Goal: Book appointment/travel/reservation

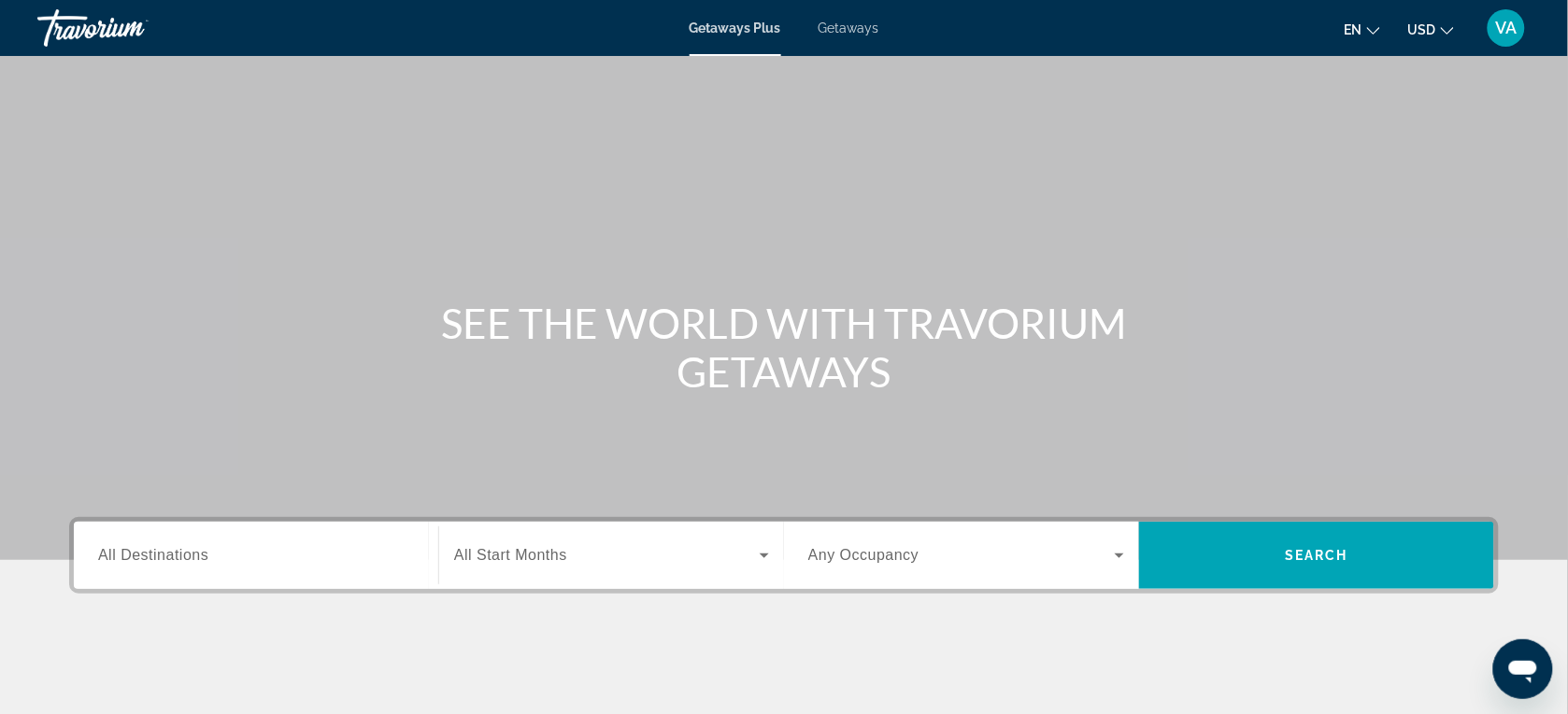
click at [211, 557] on input "Destination All Destinations" at bounding box center [256, 556] width 316 height 23
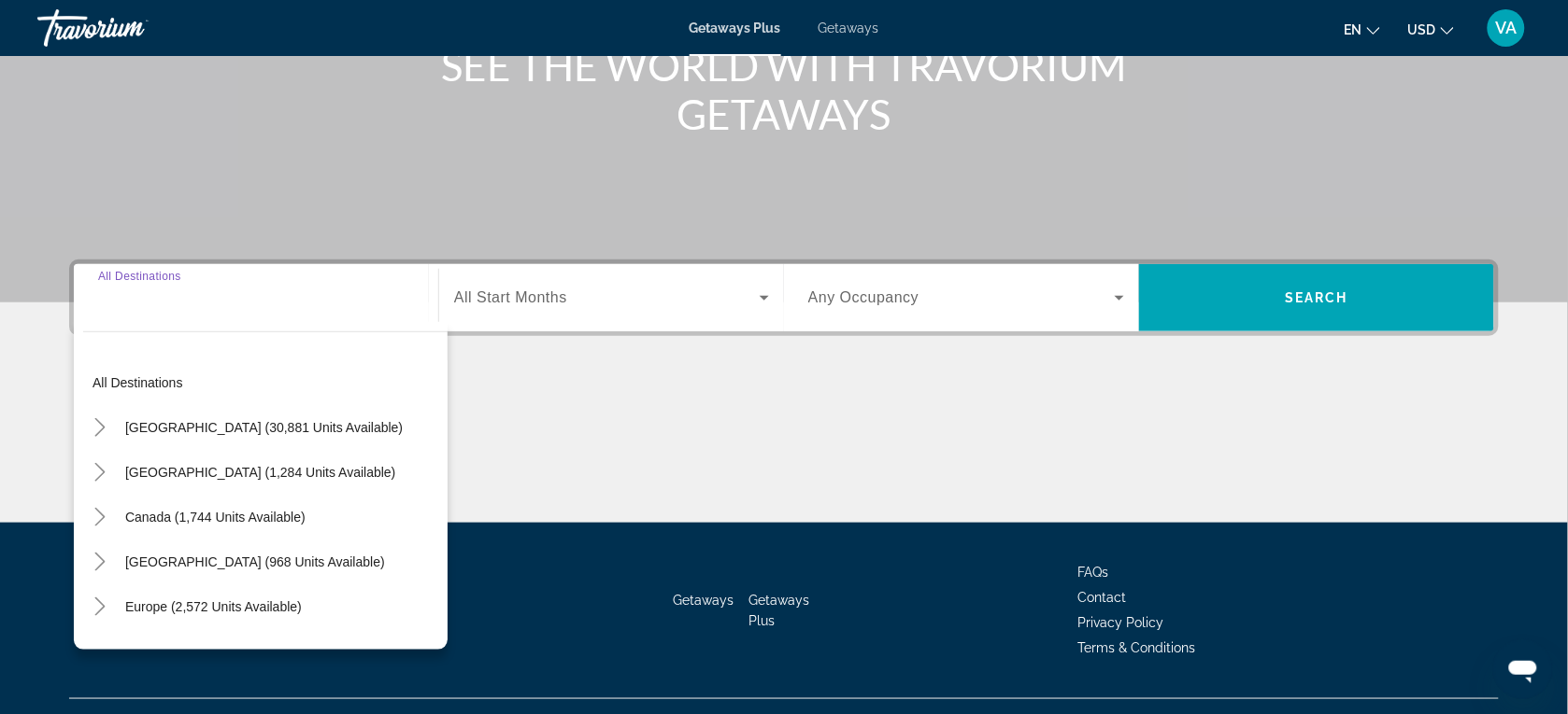
scroll to position [295, 0]
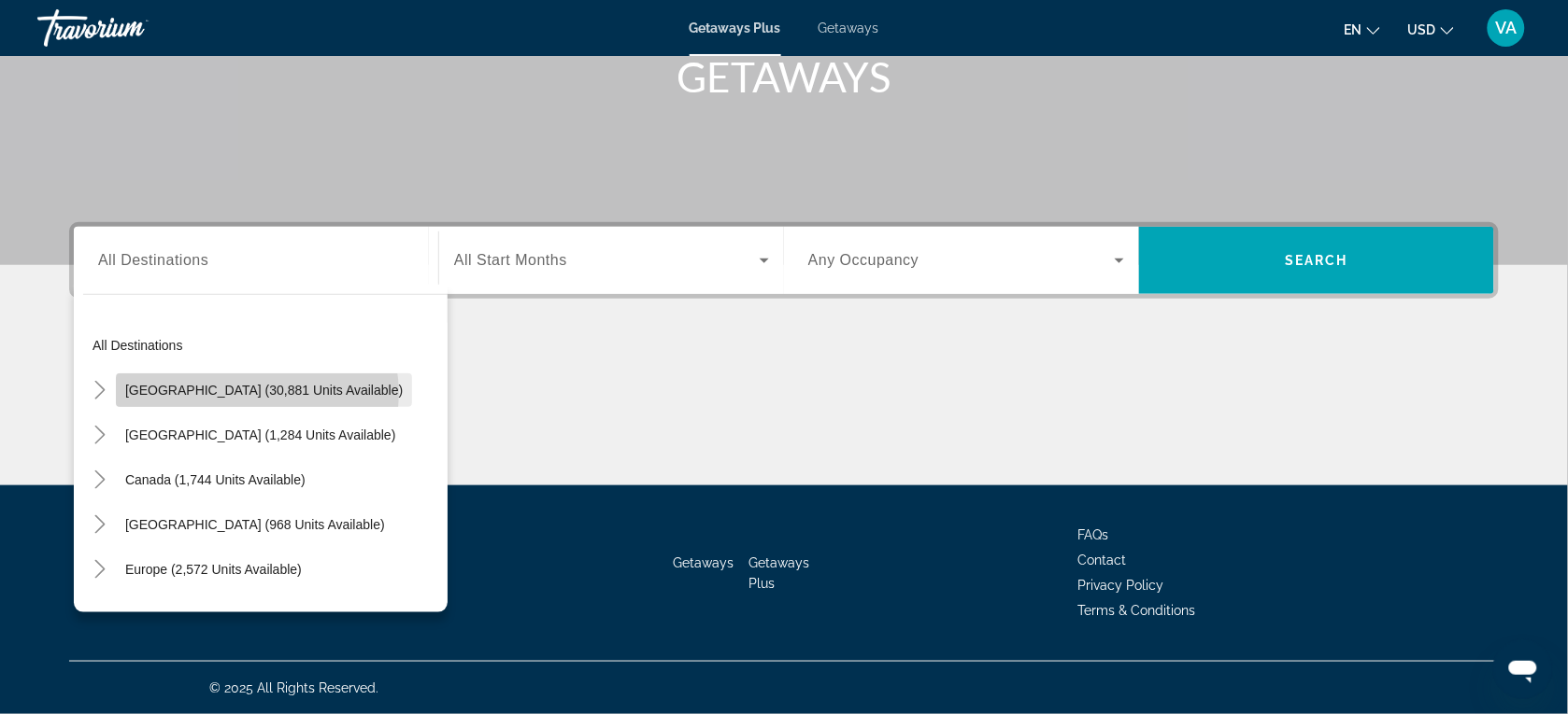
click at [257, 393] on span "United States (30,881 units available)" at bounding box center [263, 390] width 277 height 15
type input "**********"
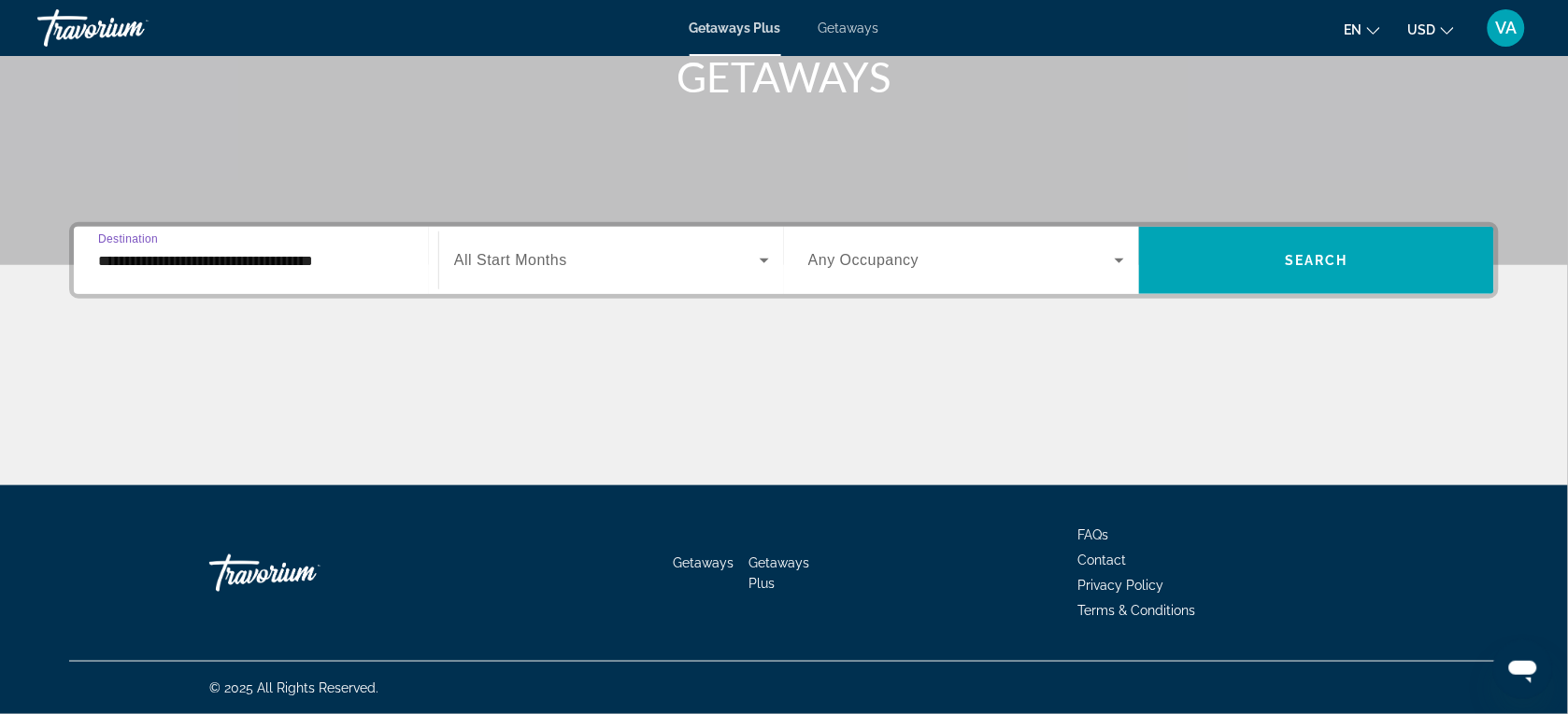
click at [750, 267] on span "Search widget" at bounding box center [607, 260] width 306 height 23
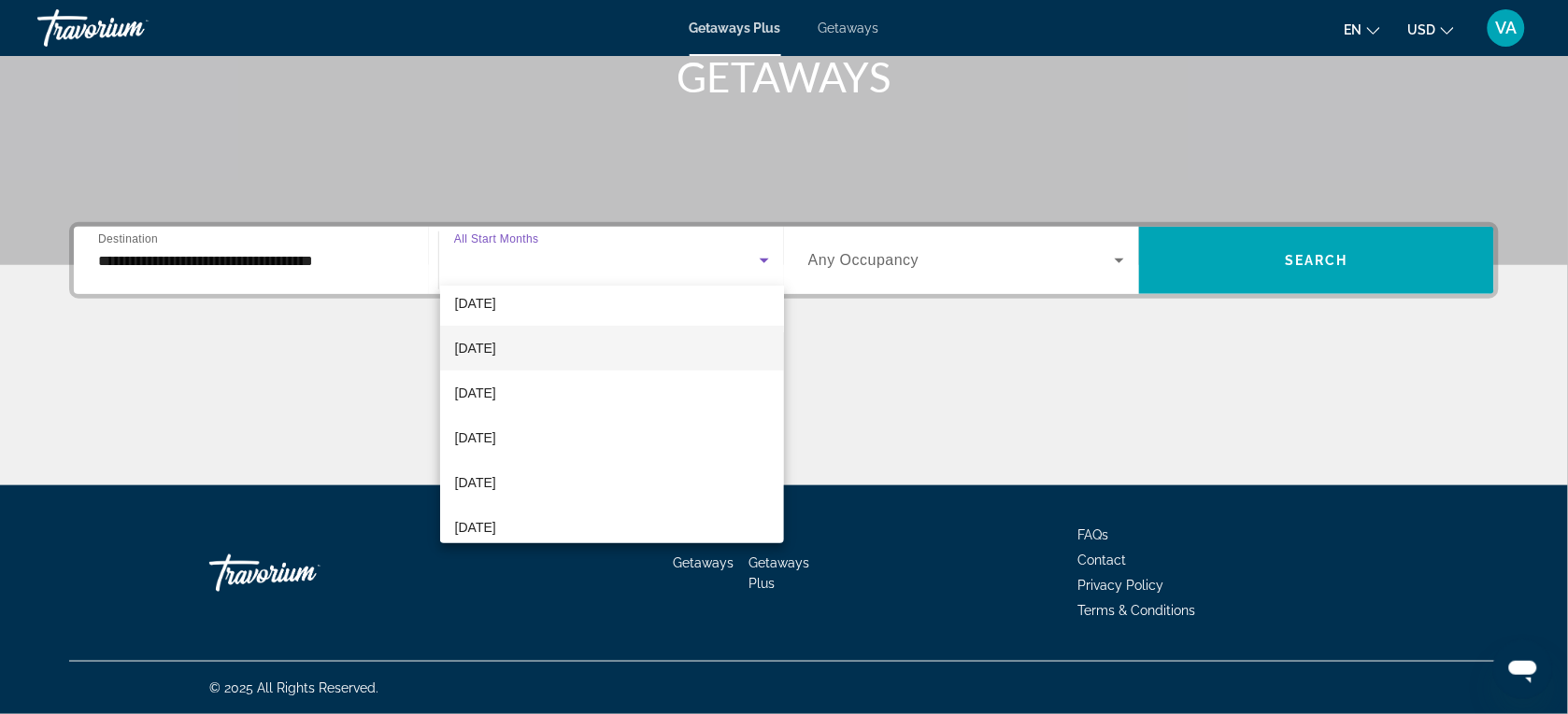
scroll to position [233, 0]
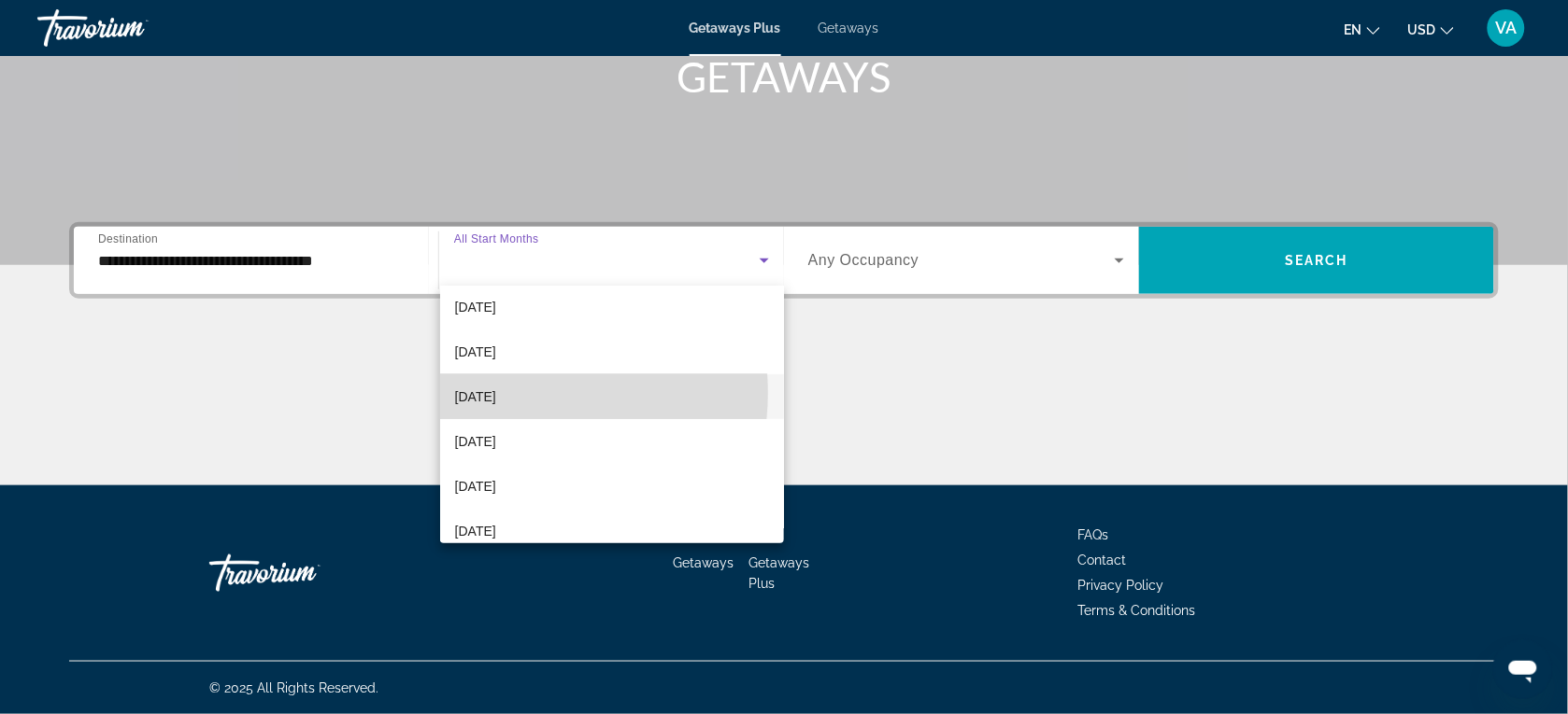
click at [496, 393] on span "[DATE]" at bounding box center [475, 396] width 41 height 23
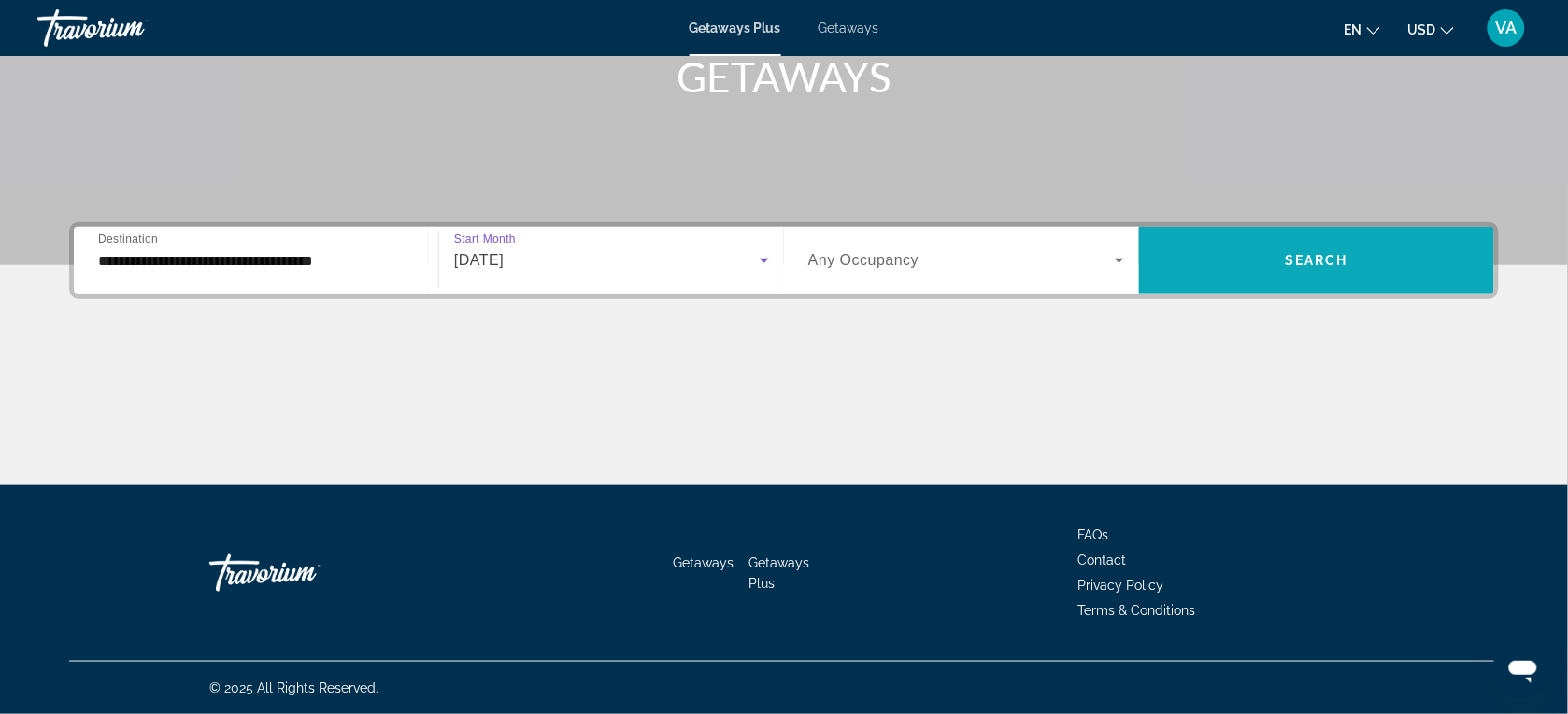
click at [1286, 277] on span "Search widget" at bounding box center [1316, 260] width 355 height 45
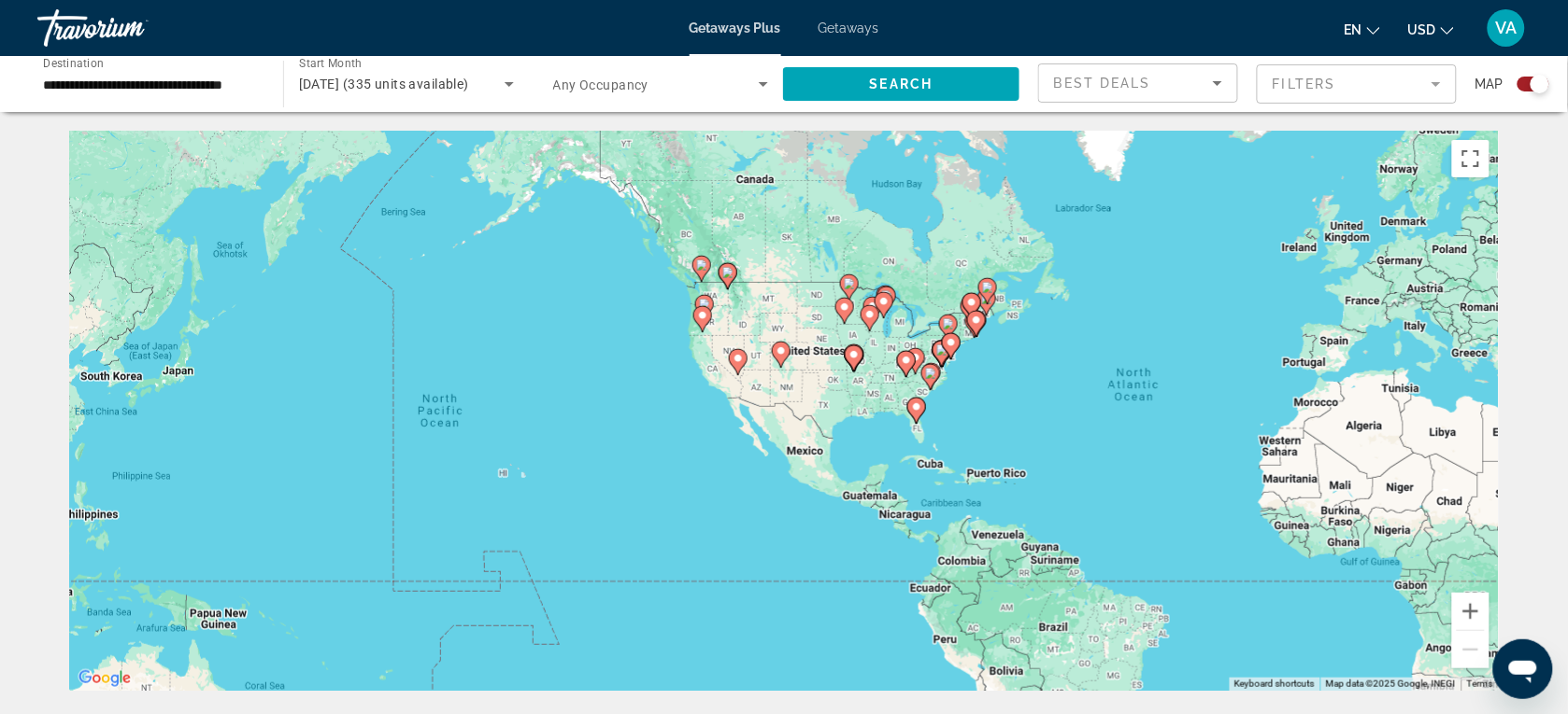
drag, startPoint x: 399, startPoint y: 328, endPoint x: 776, endPoint y: 322, distance: 377.0
click at [810, 333] on div "To activate drag with keyboard, press Alt + Enter. Once in keyboard drag state,…" at bounding box center [784, 411] width 1430 height 560
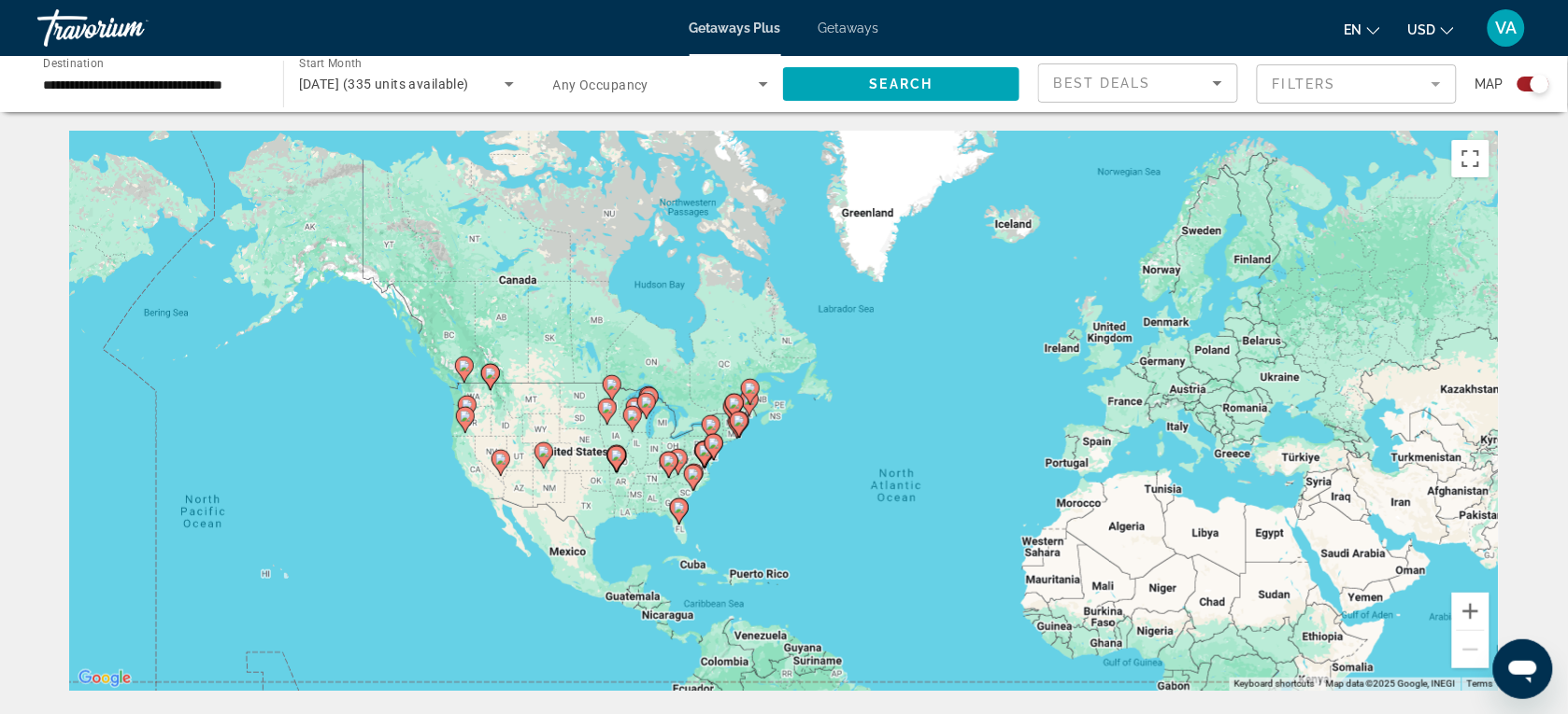
drag, startPoint x: 521, startPoint y: 459, endPoint x: 283, endPoint y: 560, distance: 258.5
click at [283, 560] on div "To activate drag with keyboard, press Alt + Enter. Once in keyboard drag state,…" at bounding box center [784, 411] width 1430 height 560
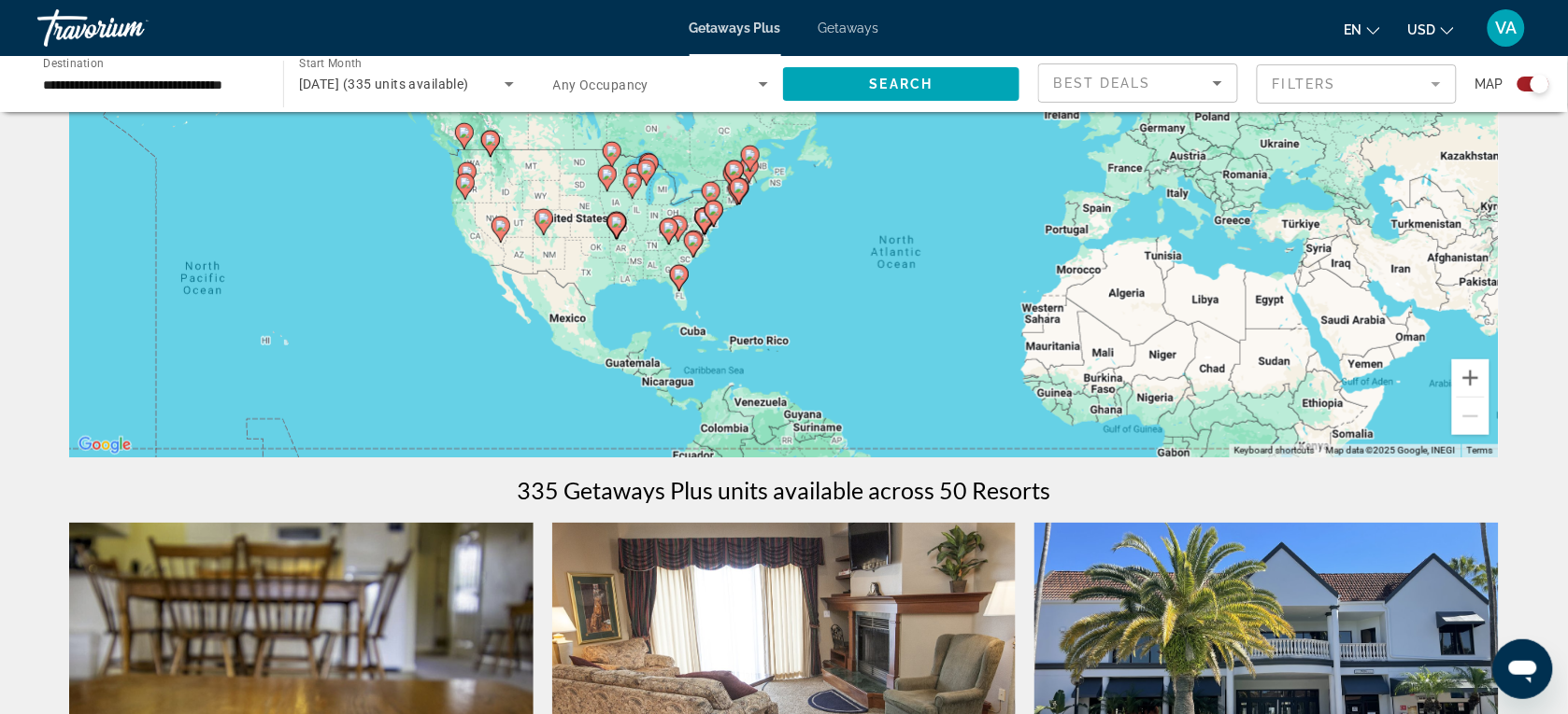
scroll to position [117, 0]
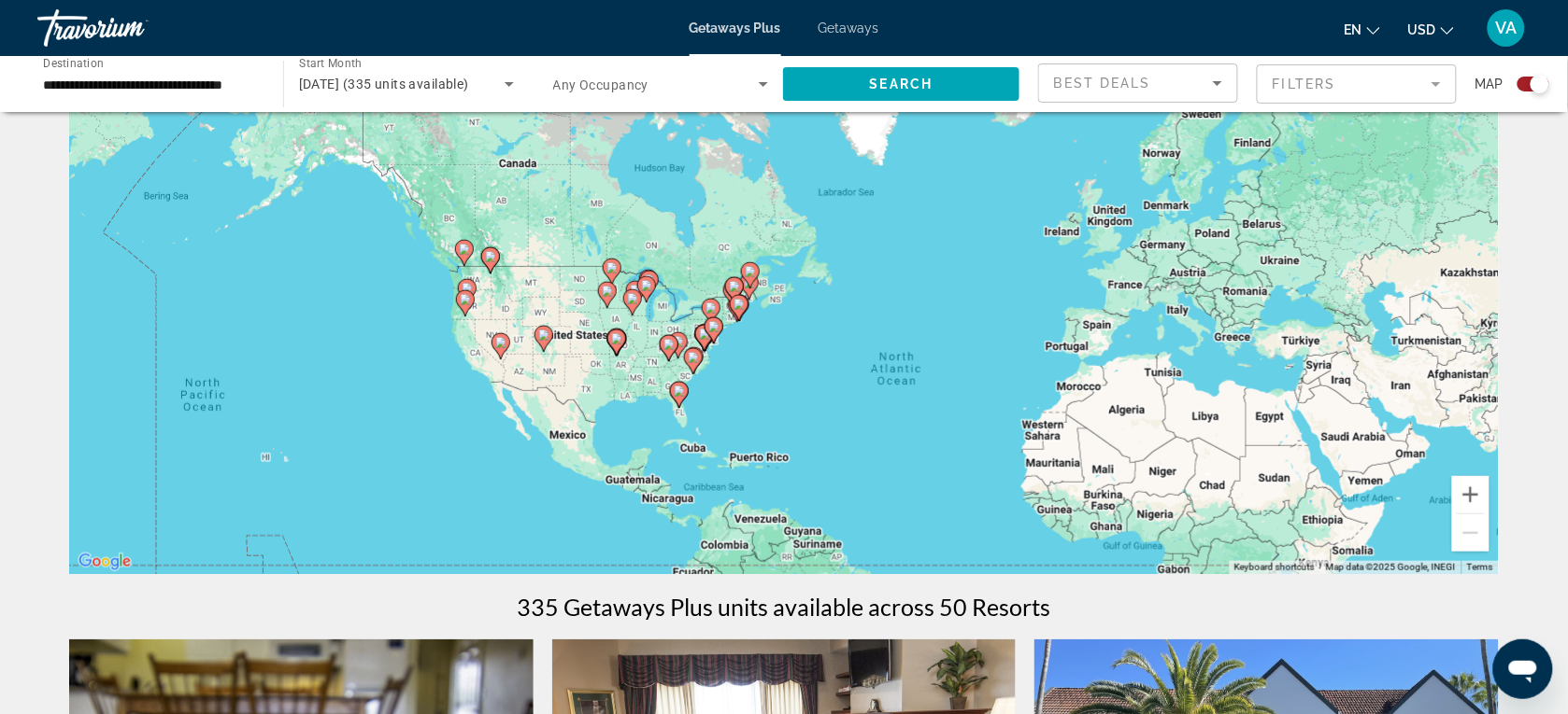
click at [467, 259] on icon "Main content" at bounding box center [464, 253] width 17 height 24
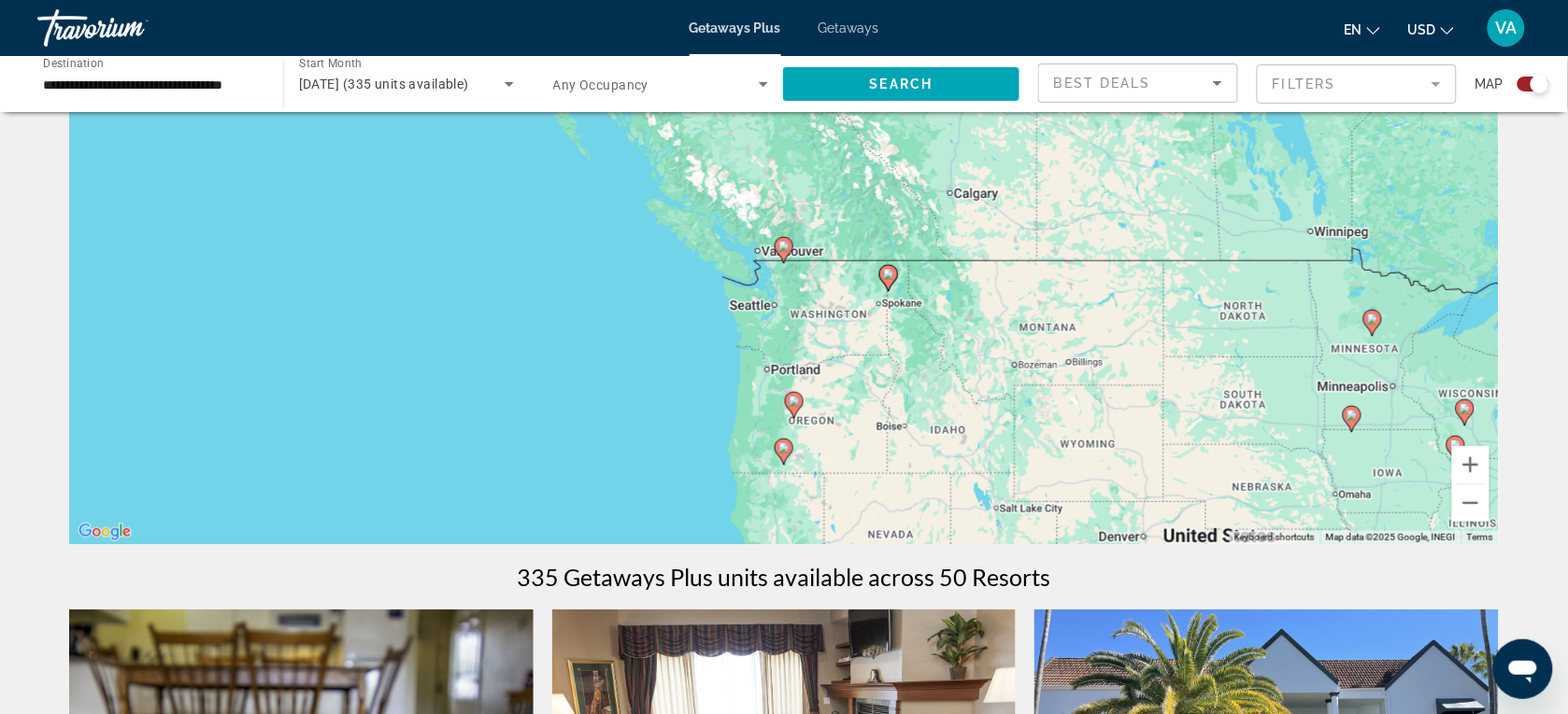
scroll to position [233, 0]
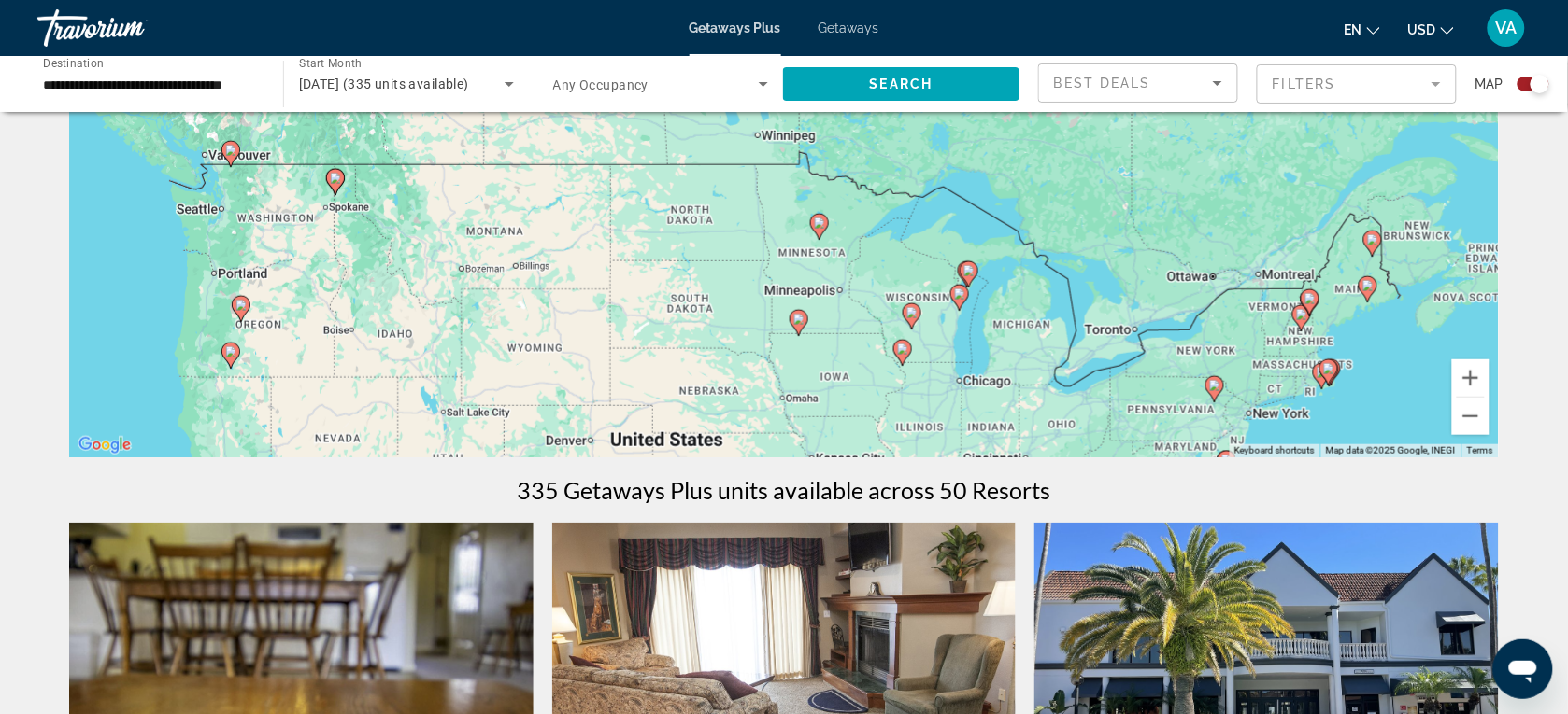
drag, startPoint x: 969, startPoint y: 333, endPoint x: 412, endPoint y: 322, distance: 557.1
click at [412, 322] on div "To activate drag with keyboard, press Alt + Enter. Once in keyboard drag state,…" at bounding box center [784, 178] width 1430 height 560
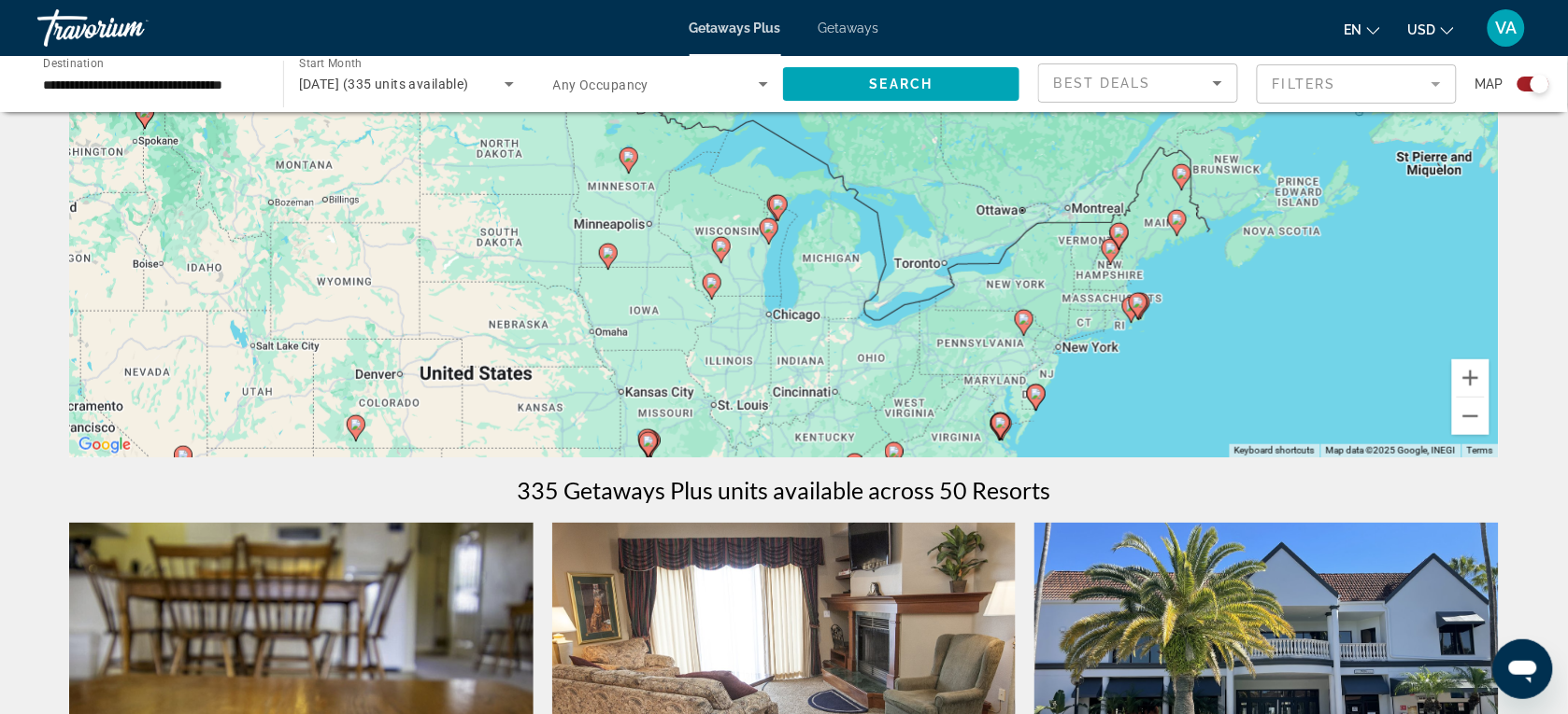
drag, startPoint x: 792, startPoint y: 300, endPoint x: 594, endPoint y: 234, distance: 208.7
click at [594, 234] on div "To activate drag with keyboard, press Alt + Enter. Once in keyboard drag state,…" at bounding box center [784, 178] width 1430 height 560
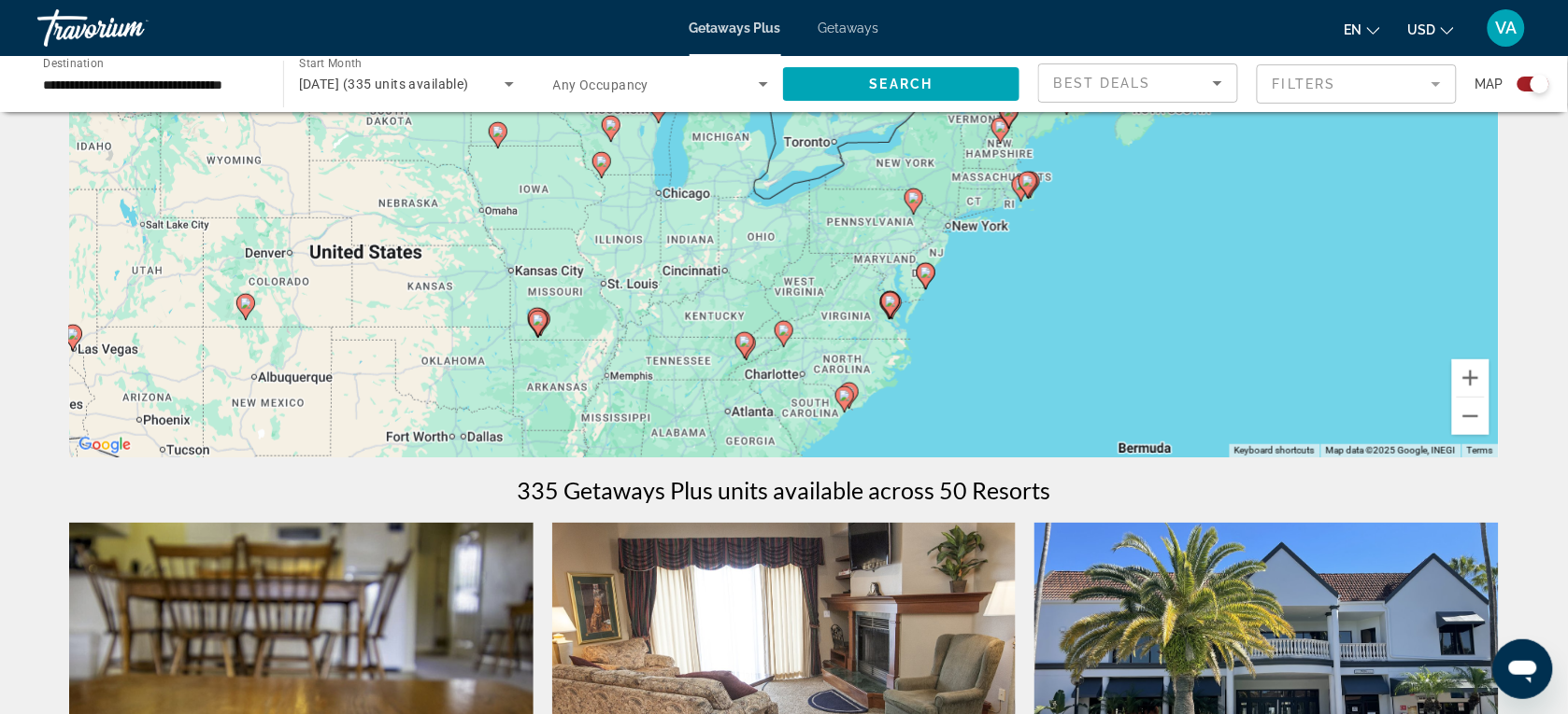
drag, startPoint x: 947, startPoint y: 376, endPoint x: 837, endPoint y: 253, distance: 165.0
click at [837, 253] on div "To activate drag with keyboard, press Alt + Enter. Once in keyboard drag state,…" at bounding box center [784, 178] width 1430 height 560
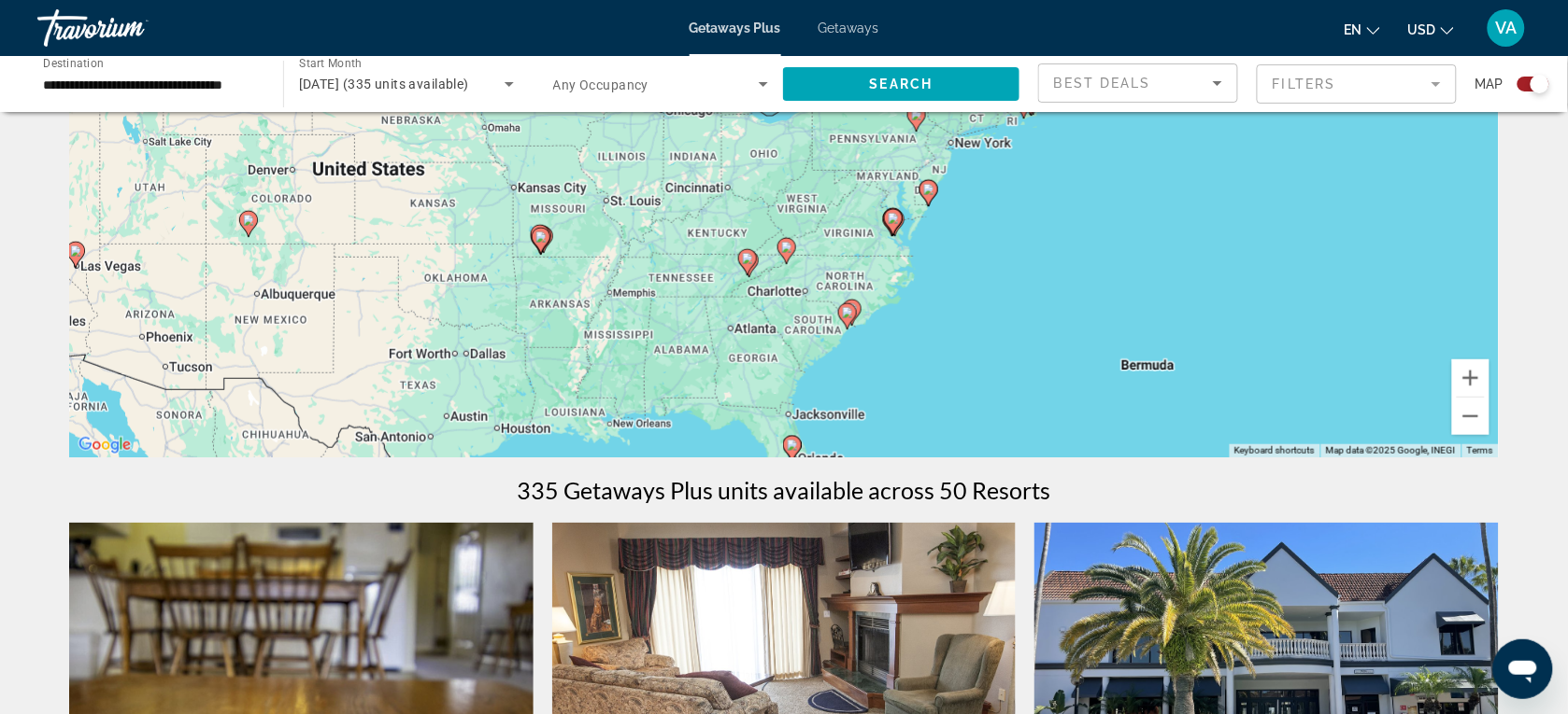
drag, startPoint x: 713, startPoint y: 365, endPoint x: 715, endPoint y: 282, distance: 83.0
click at [715, 282] on div "To activate drag with keyboard, press Alt + Enter. Once in keyboard drag state,…" at bounding box center [784, 178] width 1430 height 560
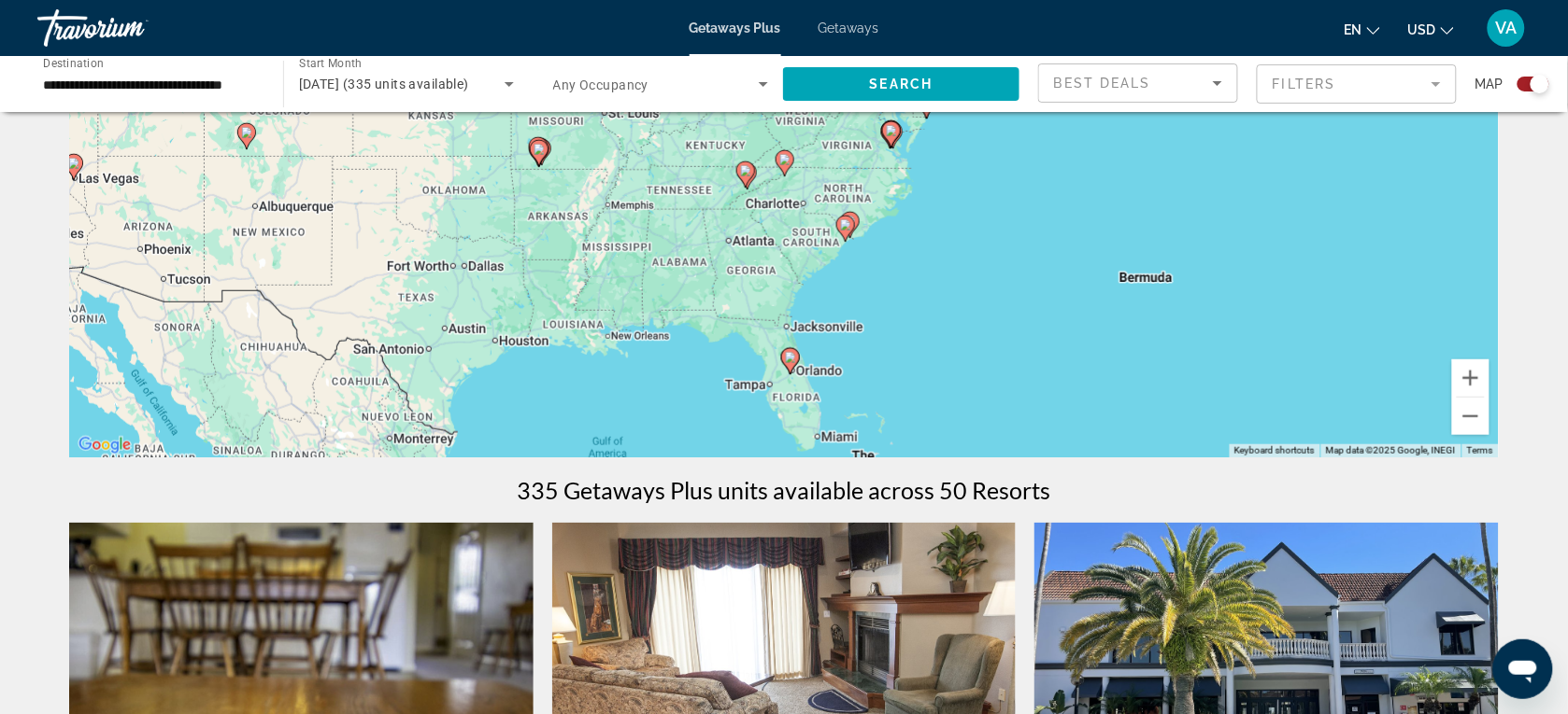
drag, startPoint x: 773, startPoint y: 366, endPoint x: 769, endPoint y: 274, distance: 92.1
click at [769, 274] on div "To activate drag with keyboard, press Alt + Enter. Once in keyboard drag state,…" at bounding box center [784, 178] width 1430 height 560
click at [843, 217] on image "Main content" at bounding box center [844, 221] width 11 height 11
type input "**********"
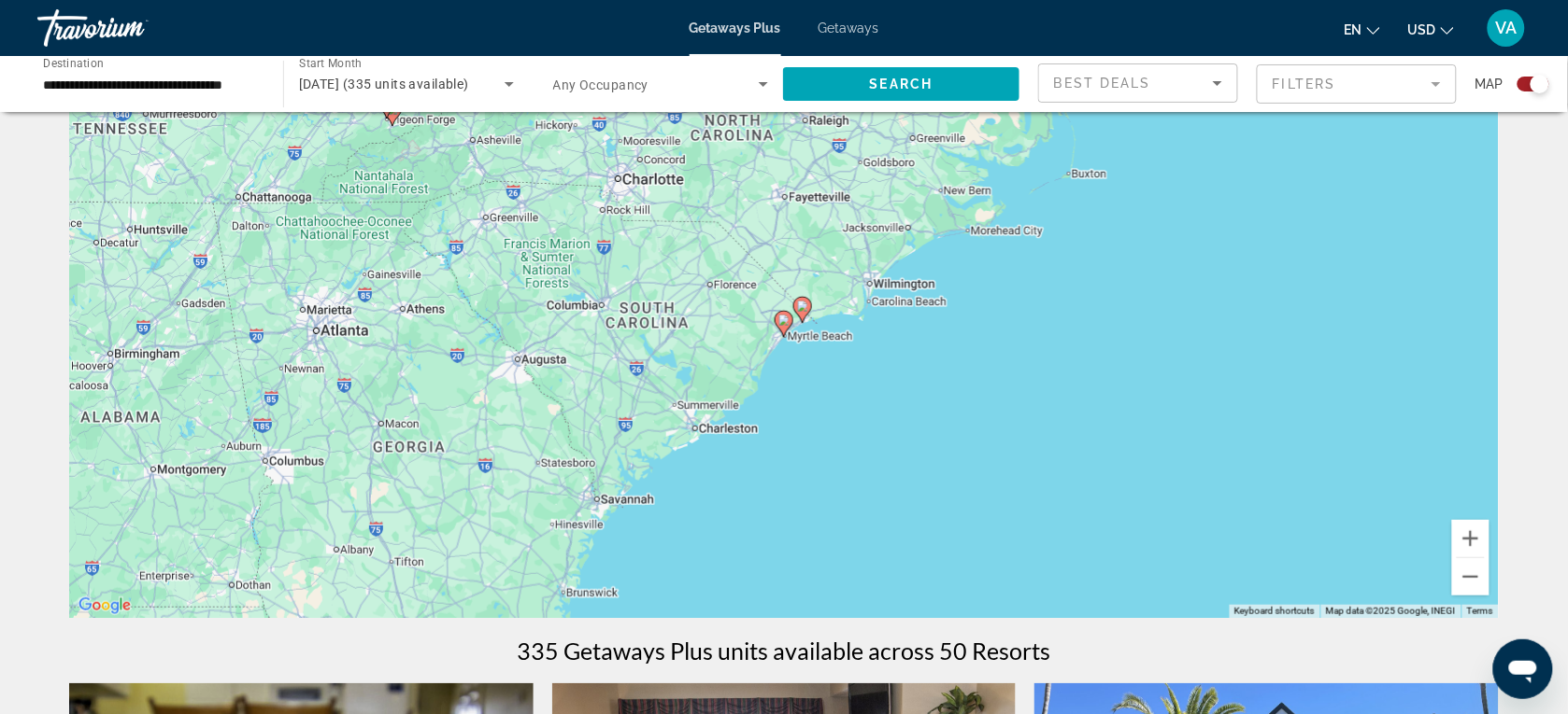
scroll to position [0, 0]
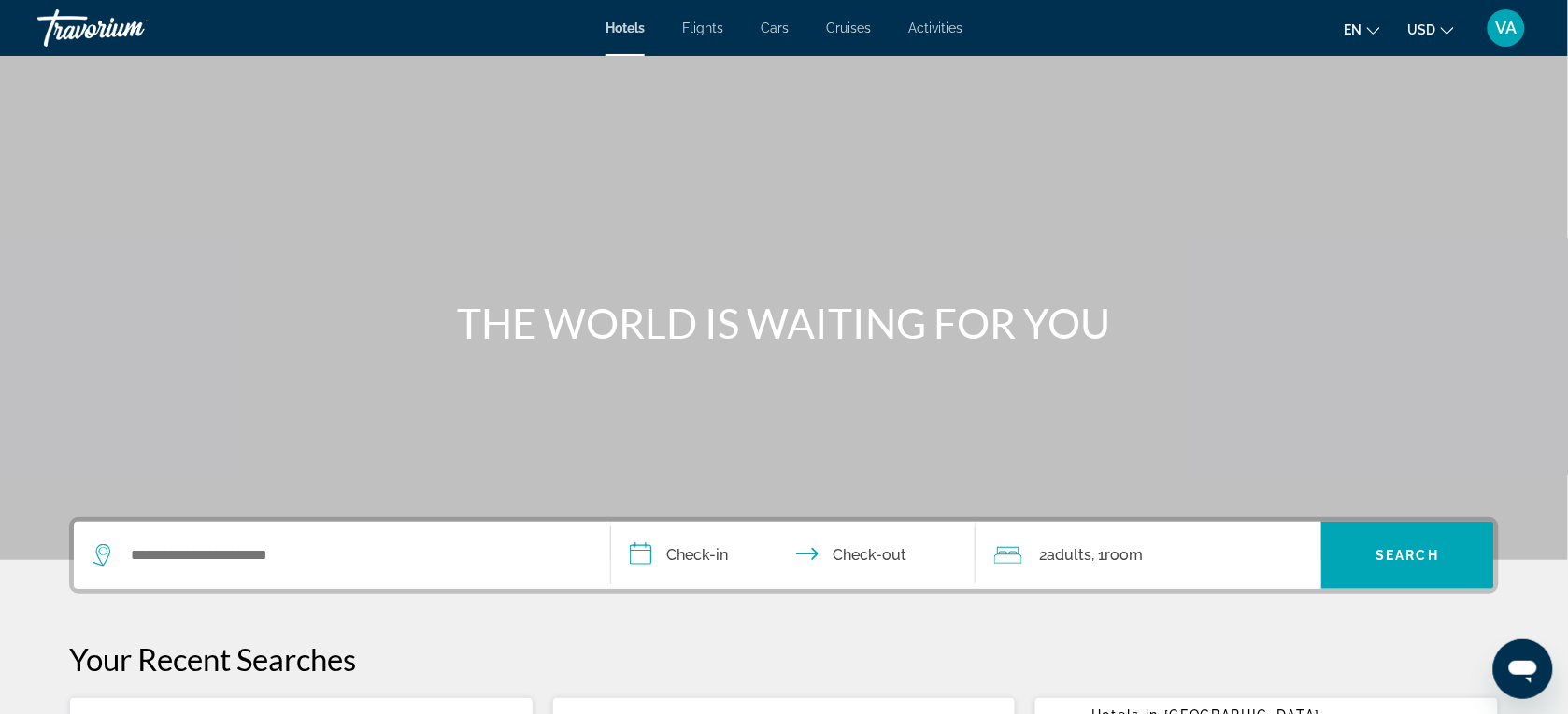
click at [275, 533] on div "Search widget" at bounding box center [342, 556] width 499 height 68
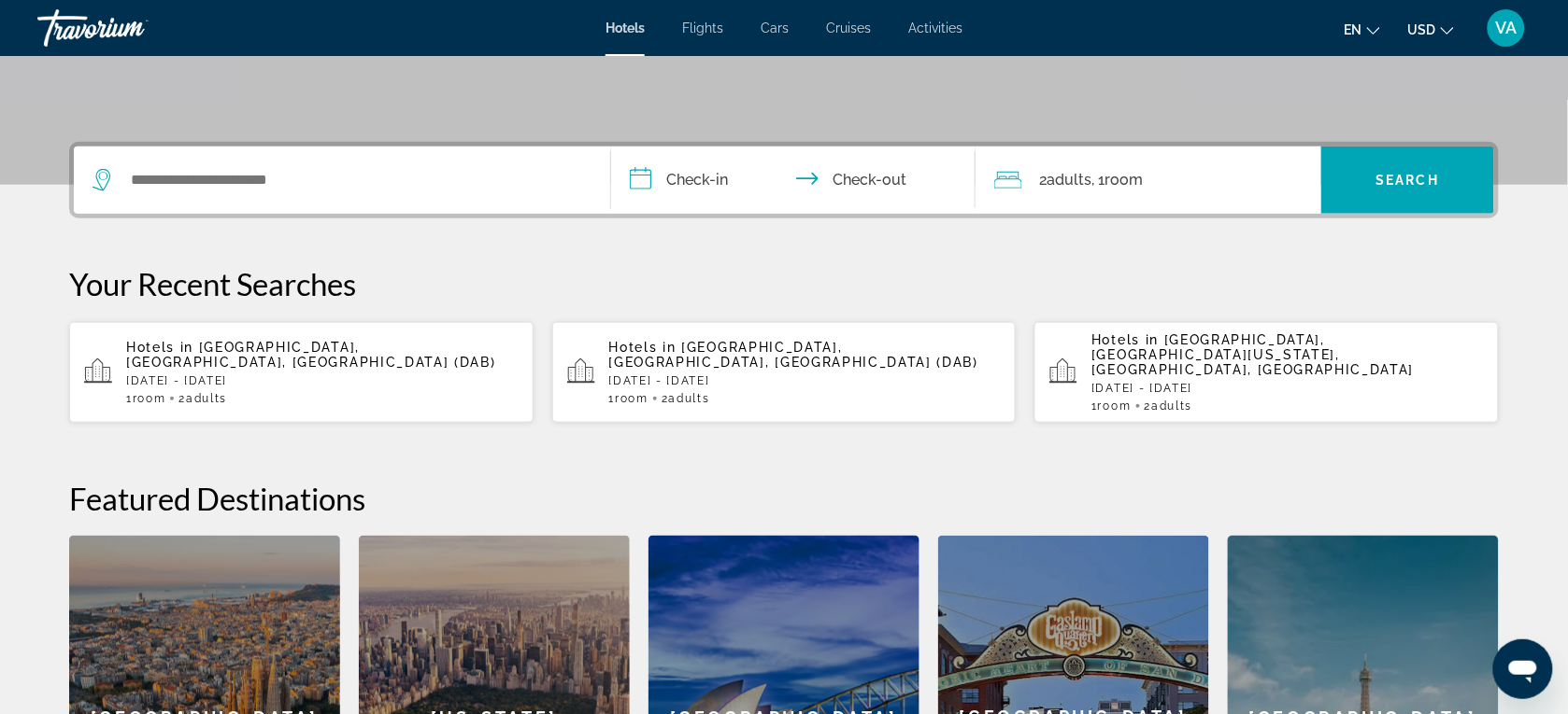
scroll to position [456, 0]
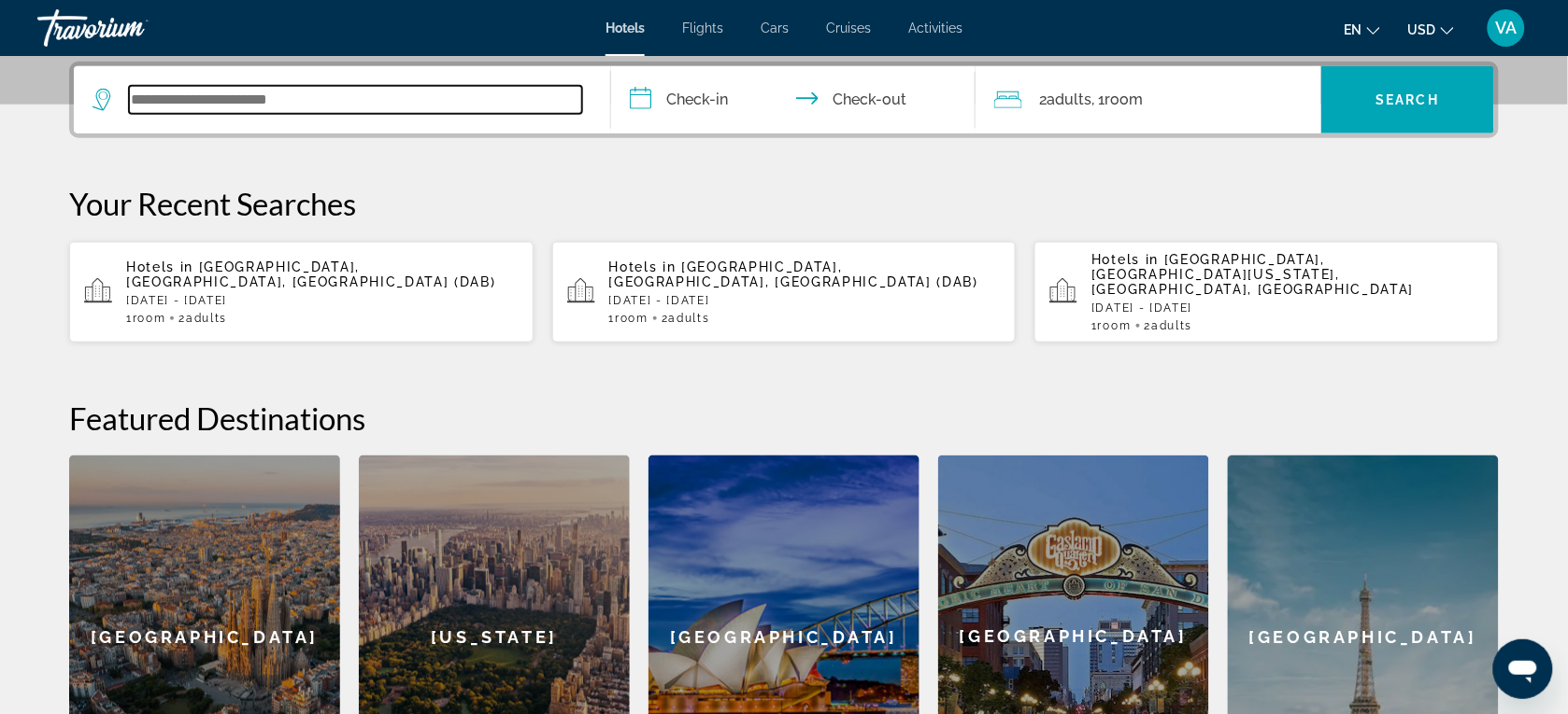
click at [268, 102] on input "Search widget" at bounding box center [356, 100] width 453 height 28
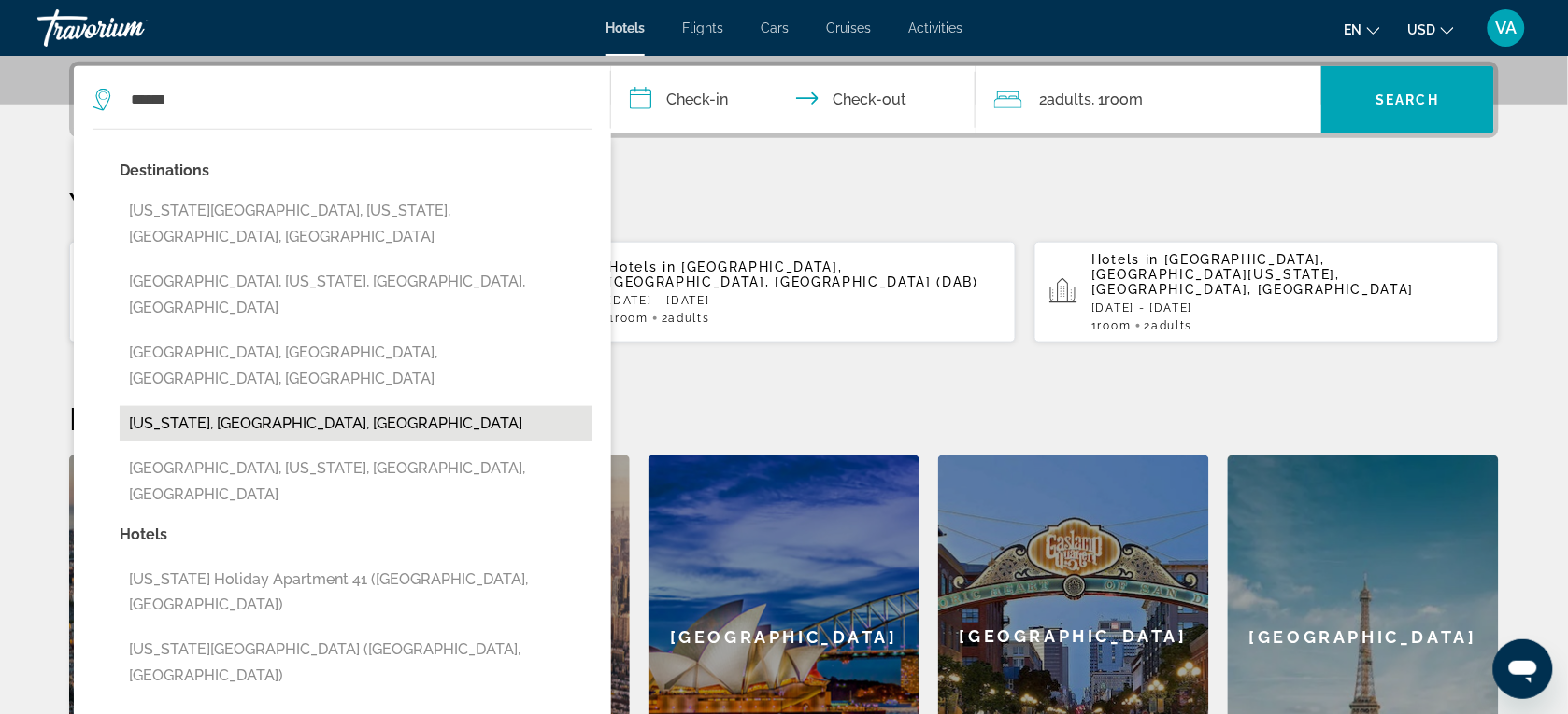
click at [213, 406] on button "[US_STATE], [GEOGRAPHIC_DATA], [GEOGRAPHIC_DATA]" at bounding box center [356, 424] width 473 height 36
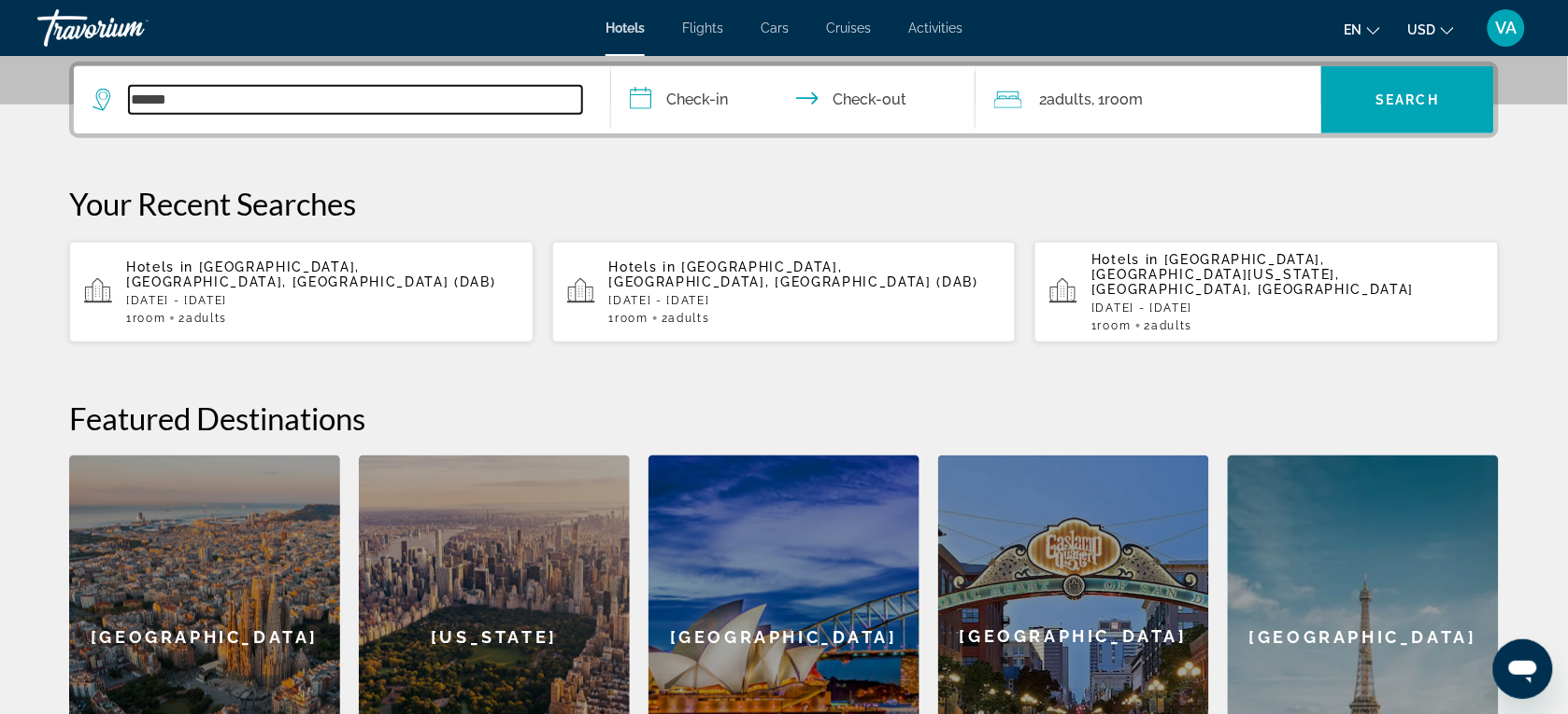
type input "**********"
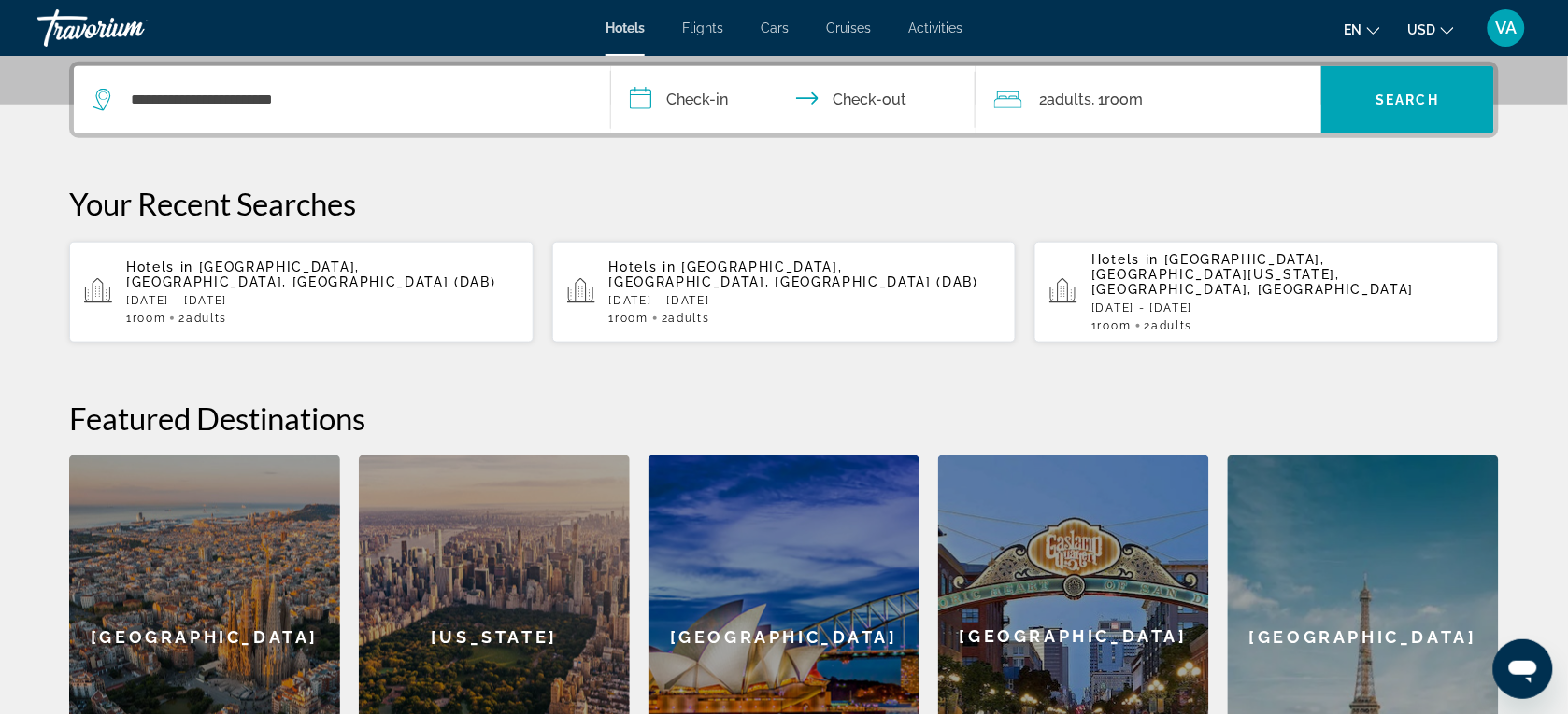
click at [673, 110] on input "**********" at bounding box center [797, 102] width 372 height 72
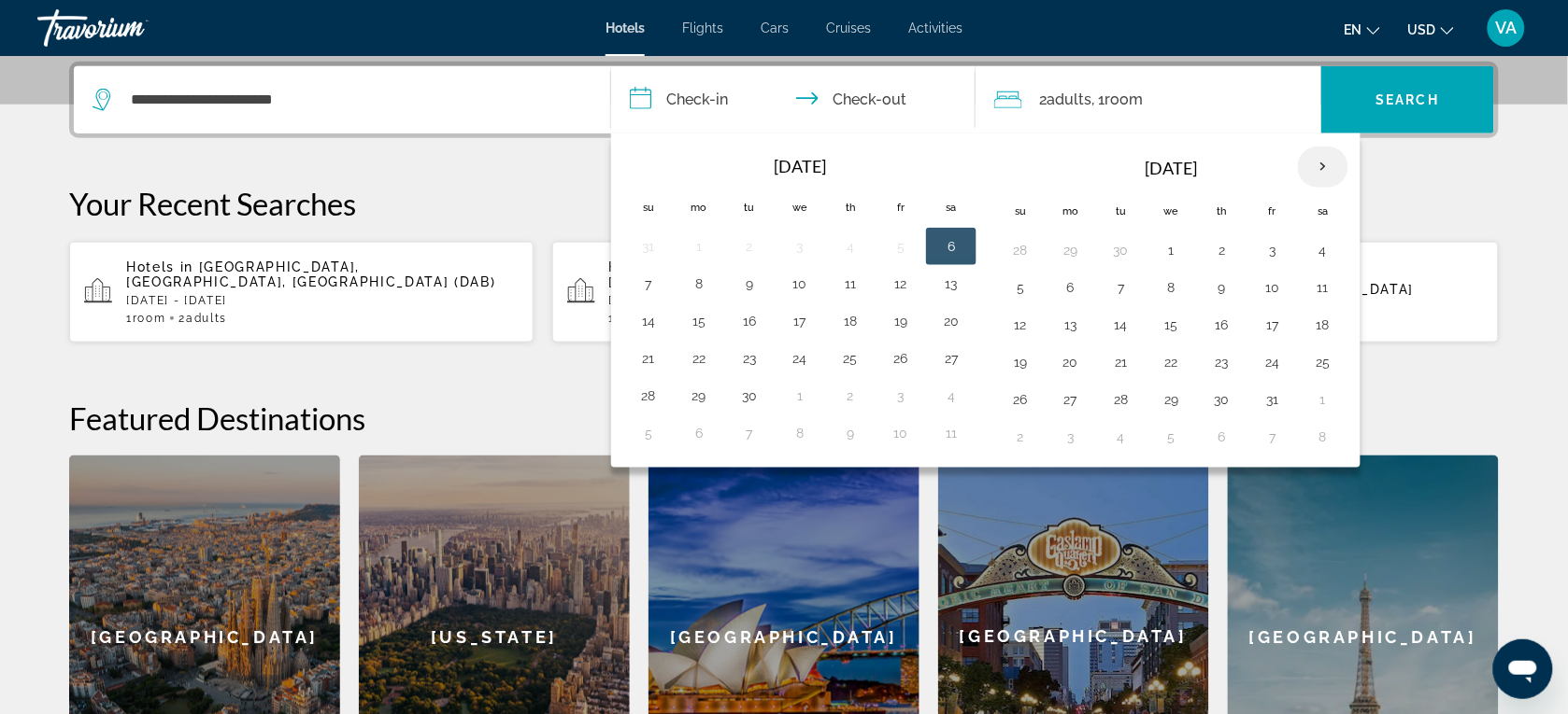
click at [1325, 169] on th "Next month" at bounding box center [1323, 167] width 51 height 41
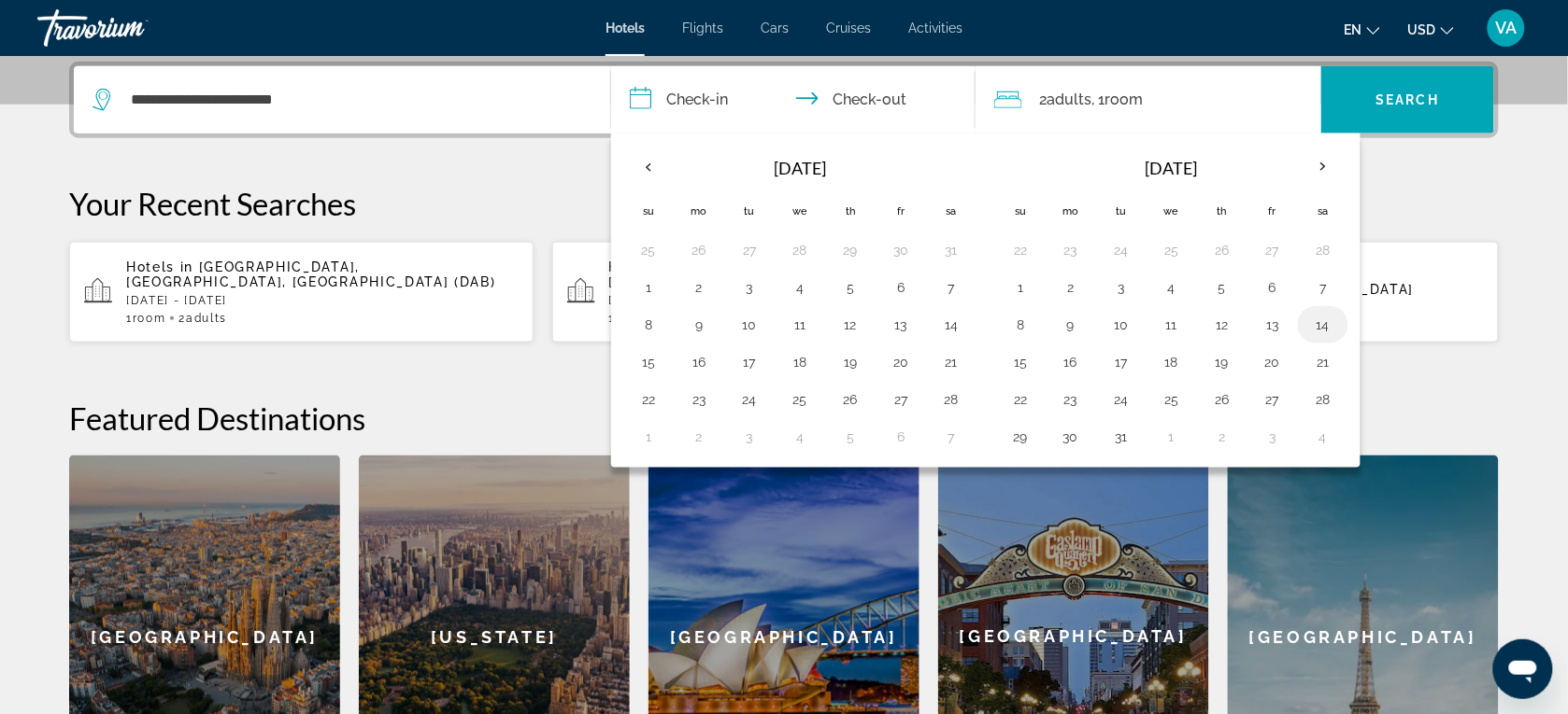
click at [1333, 328] on button "14" at bounding box center [1324, 325] width 30 height 26
click at [1278, 327] on button "13" at bounding box center [1273, 325] width 30 height 26
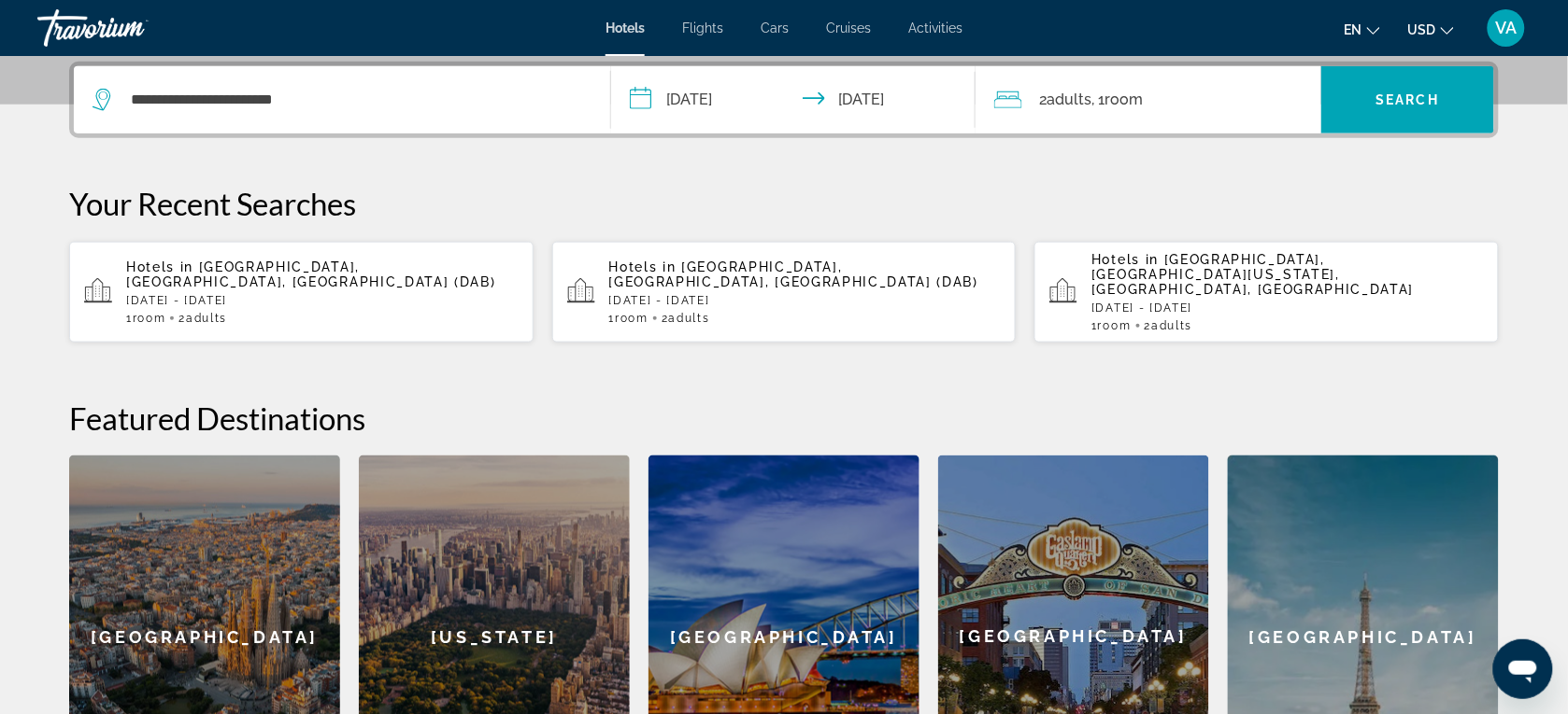
click at [752, 91] on input "**********" at bounding box center [797, 102] width 372 height 72
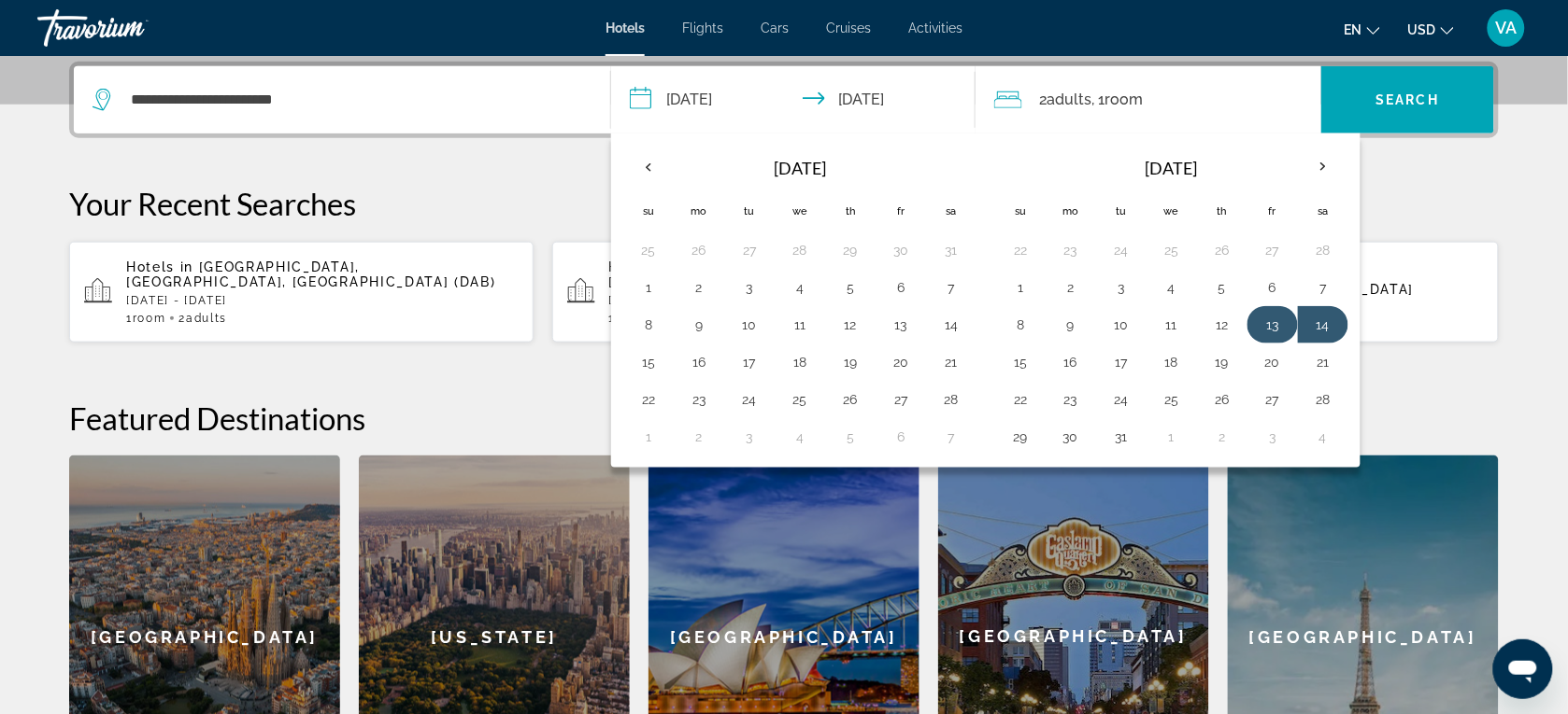
click at [1271, 325] on button "13" at bounding box center [1273, 325] width 30 height 26
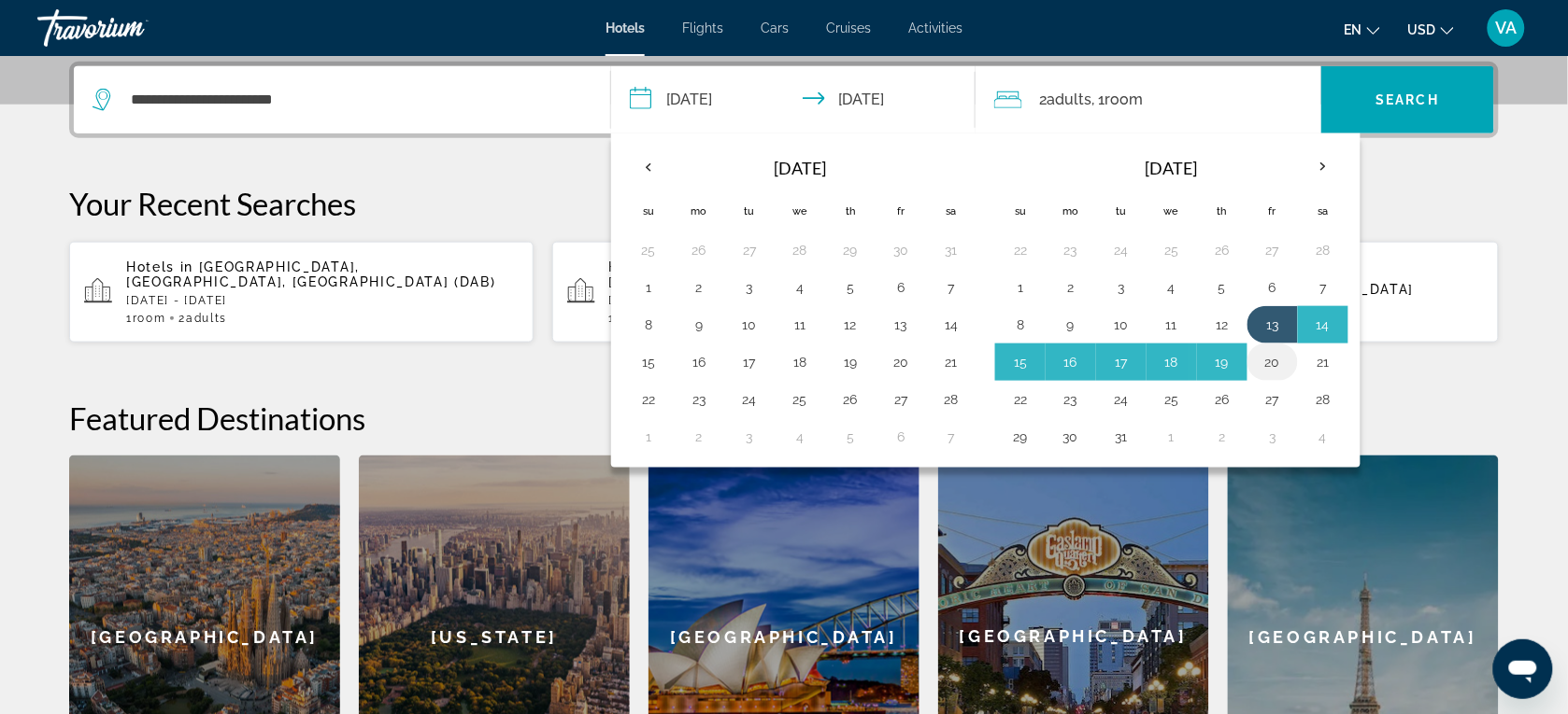
click at [1271, 355] on button "20" at bounding box center [1273, 362] width 30 height 26
type input "**********"
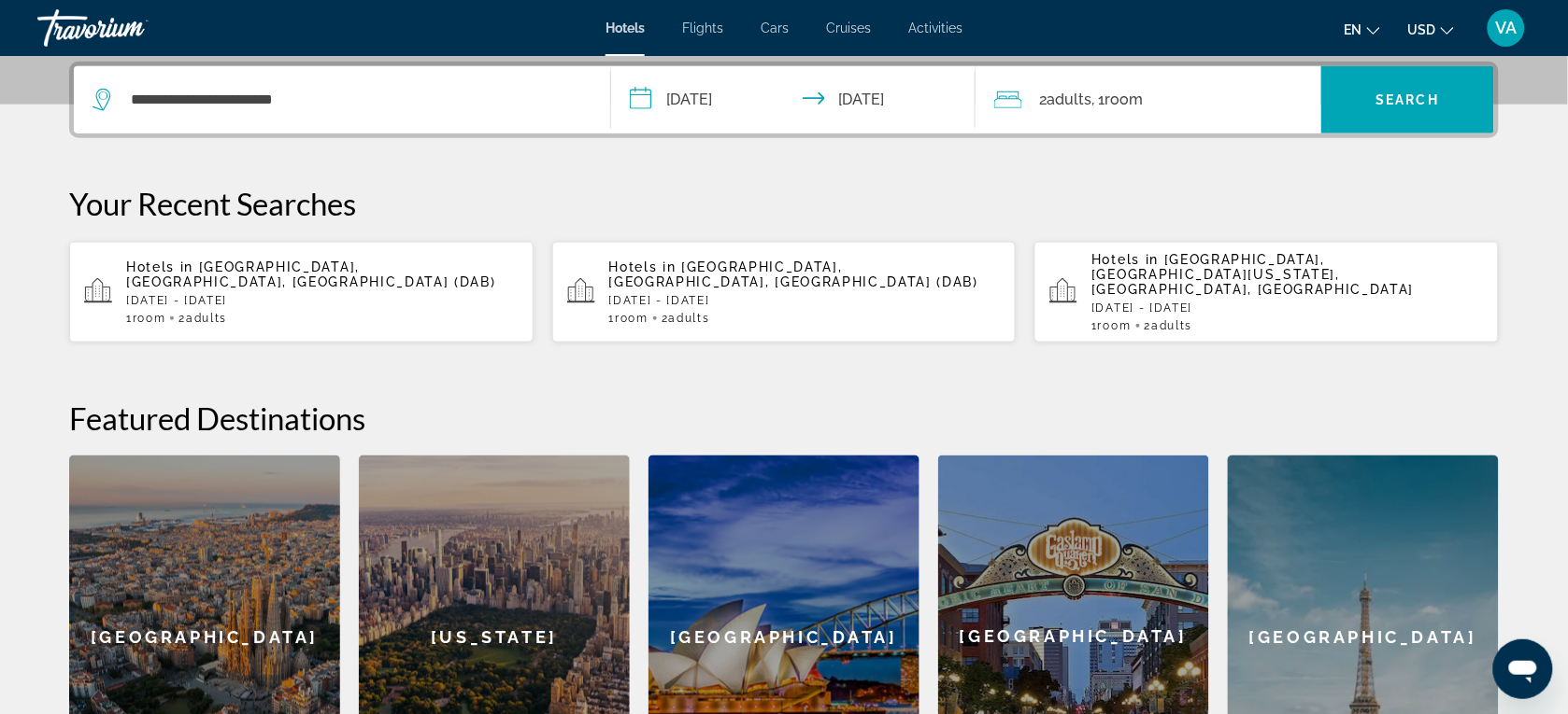
click at [873, 109] on input "**********" at bounding box center [797, 102] width 372 height 72
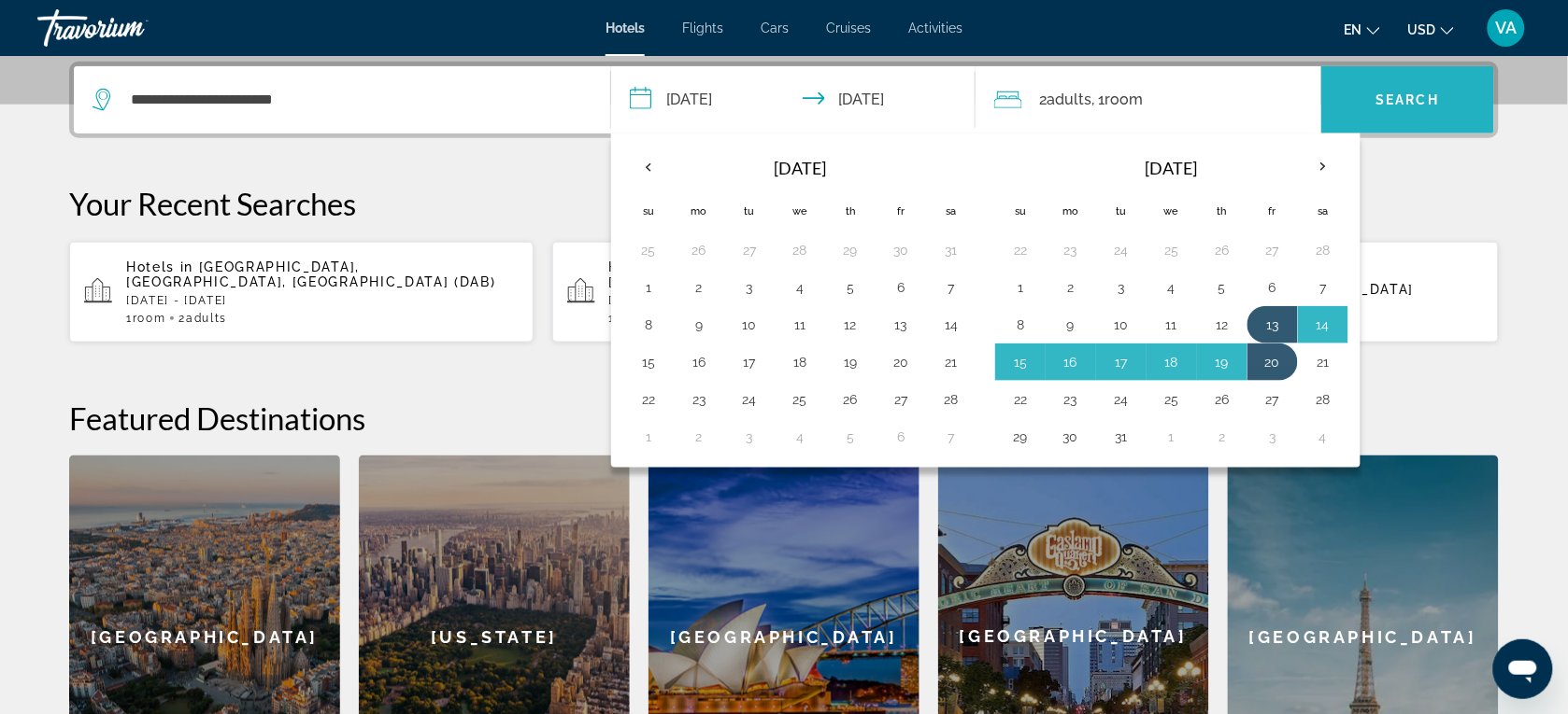
click at [1398, 102] on span "Search" at bounding box center [1408, 99] width 64 height 15
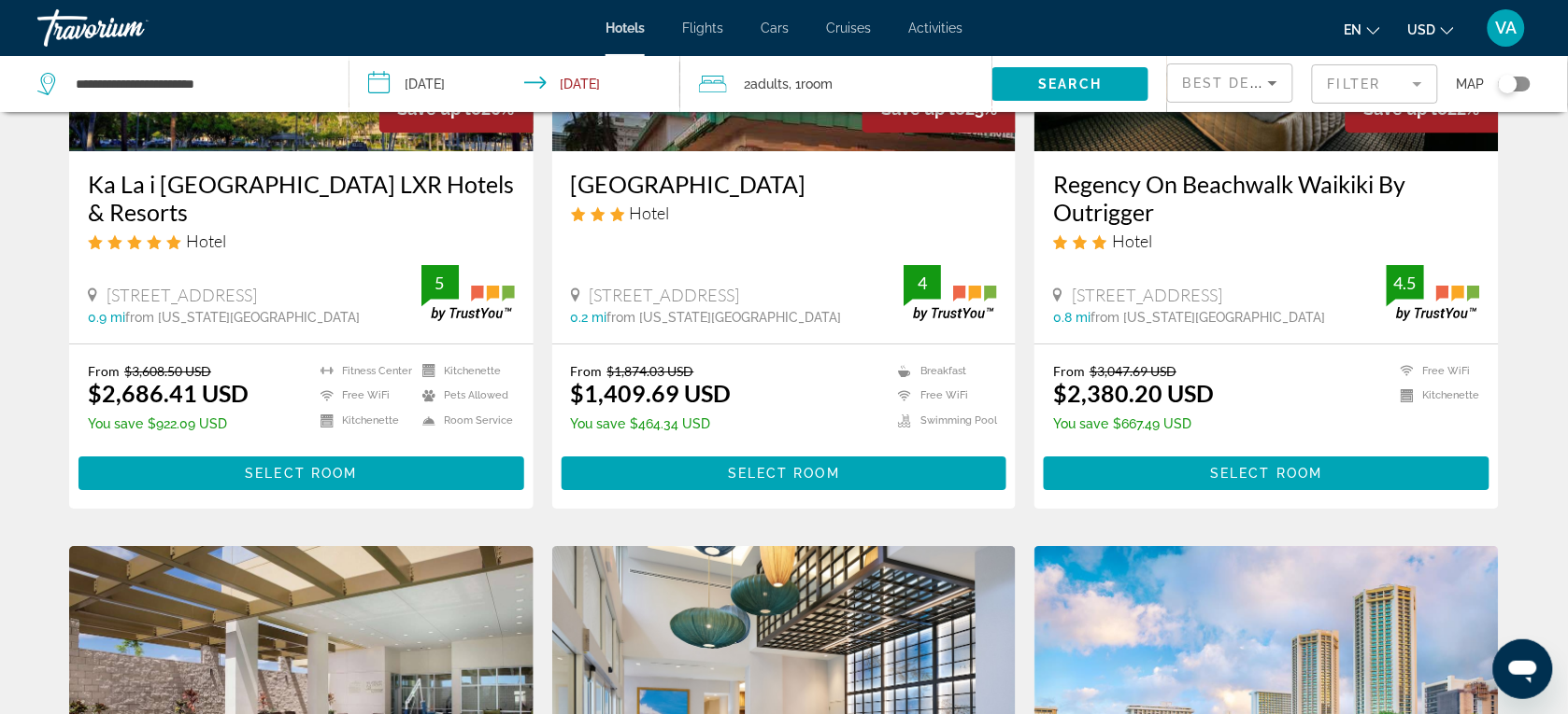
scroll to position [1473, 0]
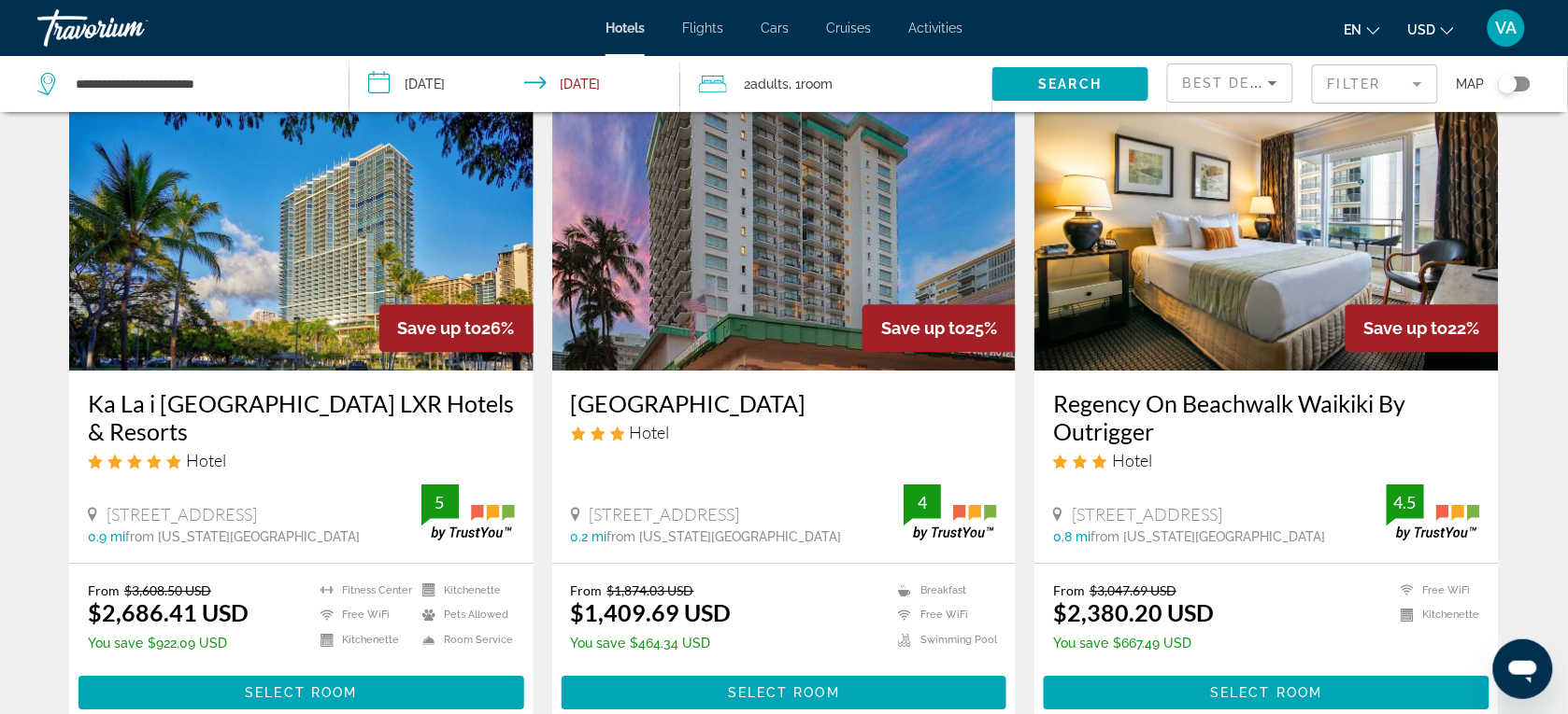
click at [1406, 85] on mat-form-field "Filter" at bounding box center [1374, 83] width 126 height 39
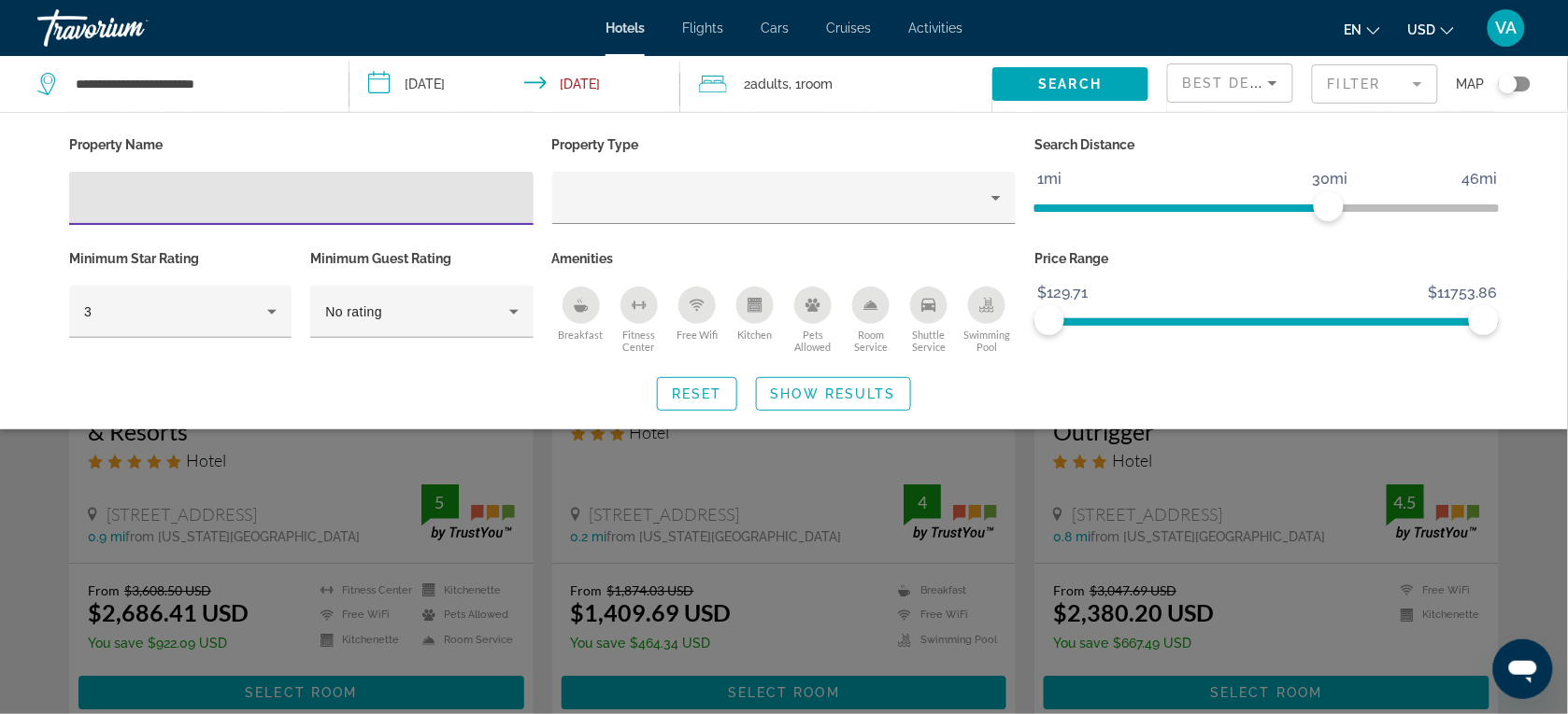
click at [1267, 82] on icon "Sort by" at bounding box center [1273, 82] width 23 height 23
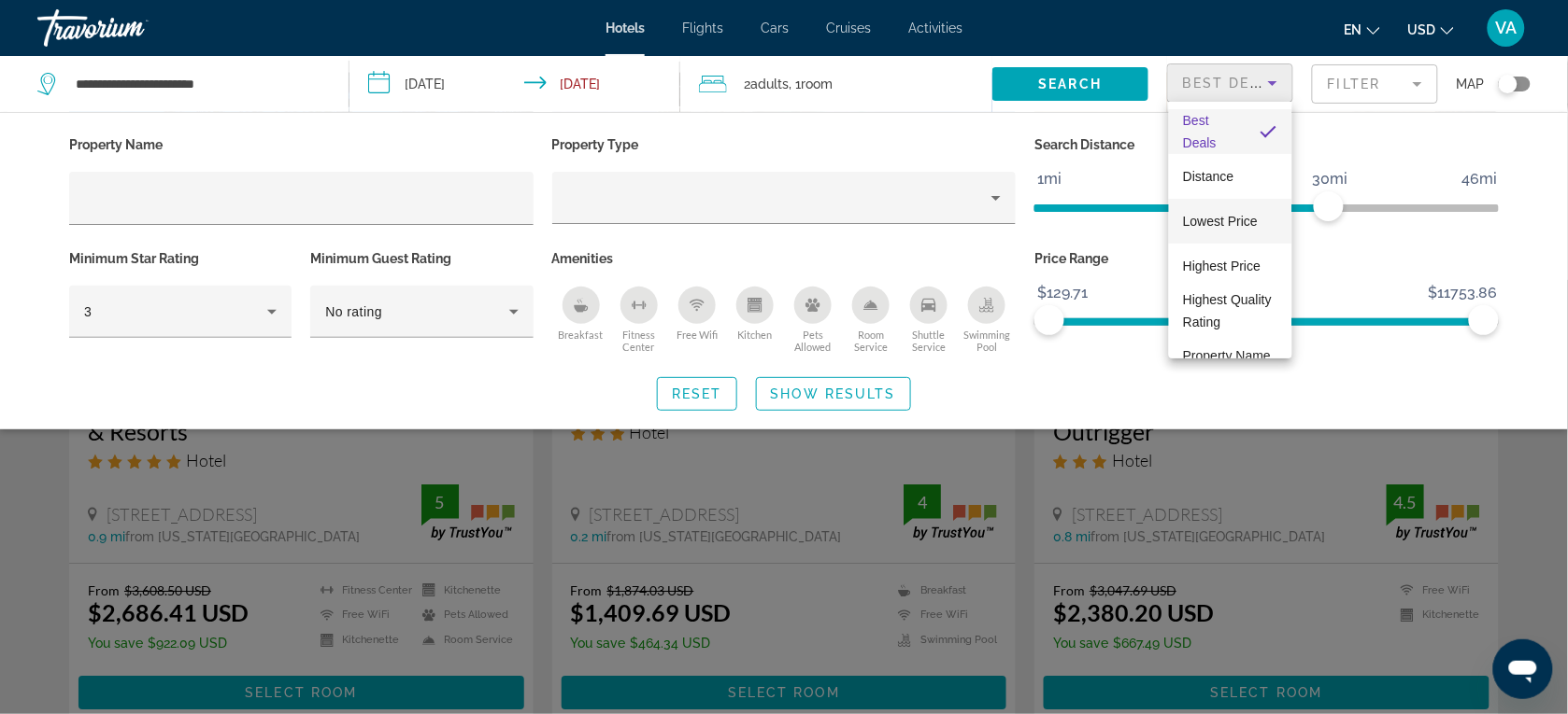
click at [1215, 225] on span "Lowest Price" at bounding box center [1220, 220] width 75 height 15
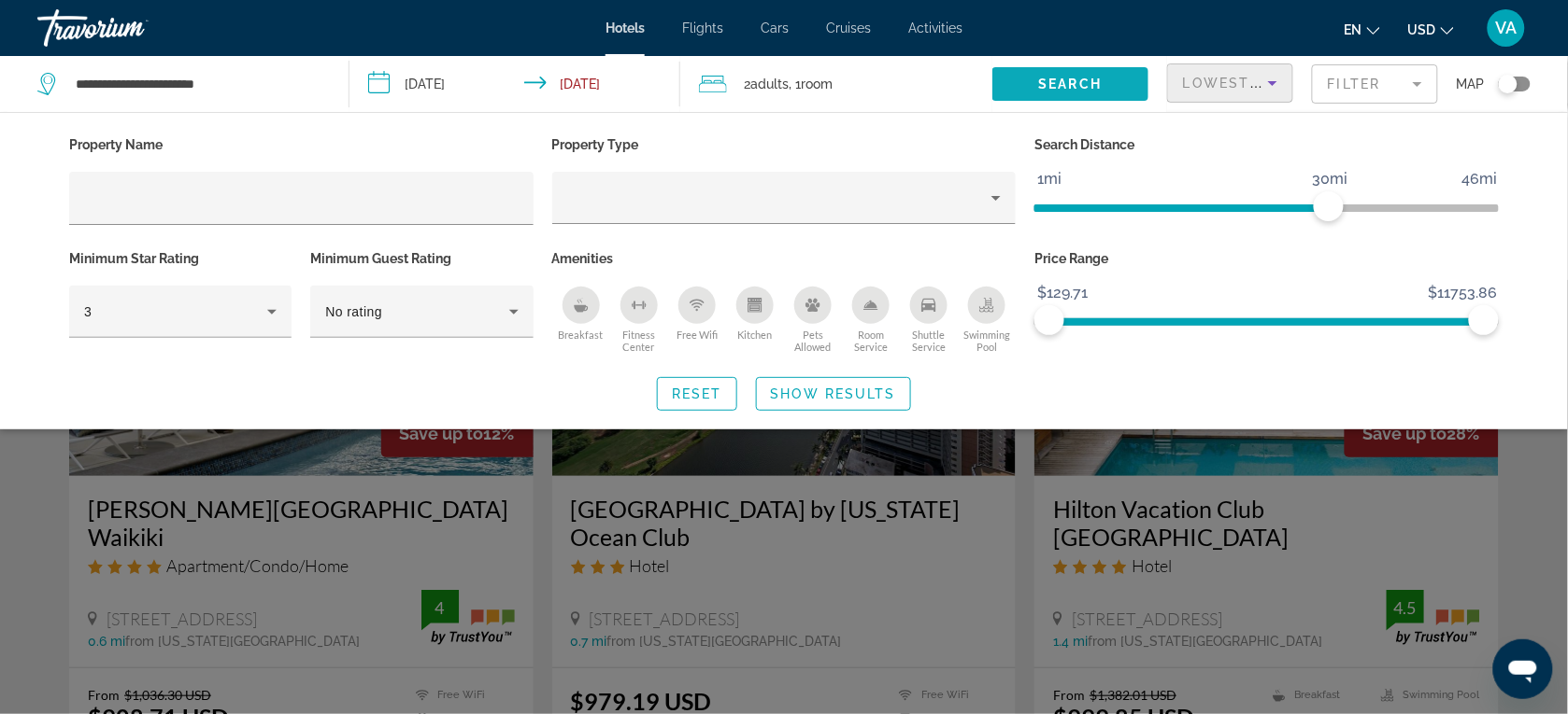
click at [1115, 72] on span "Search widget" at bounding box center [1070, 83] width 156 height 45
click at [1095, 74] on span "Search widget" at bounding box center [1070, 83] width 156 height 45
click at [1061, 79] on span "Search" at bounding box center [1071, 83] width 64 height 15
click at [1067, 82] on span "Search" at bounding box center [1071, 83] width 64 height 15
click at [805, 401] on span "Search widget" at bounding box center [834, 393] width 153 height 45
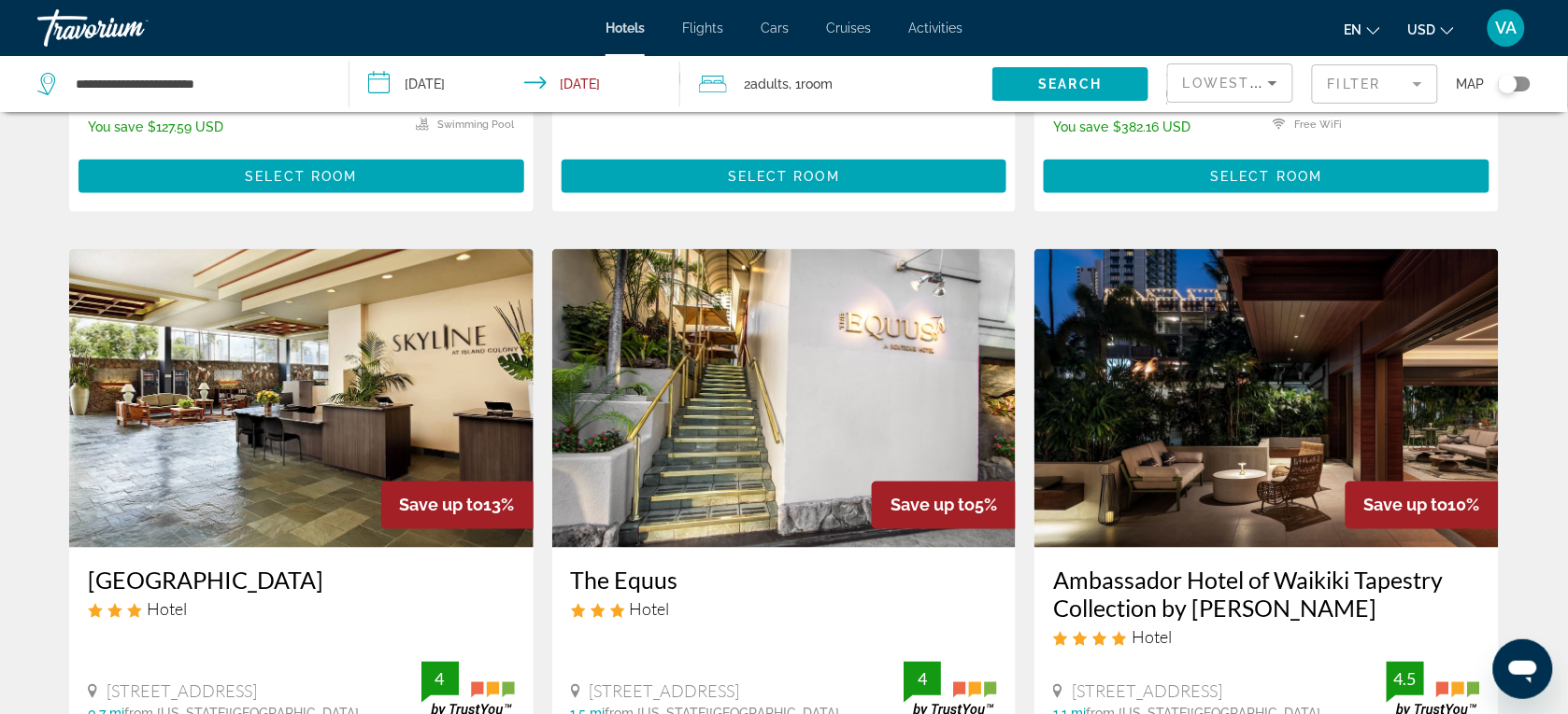
scroll to position [619, 0]
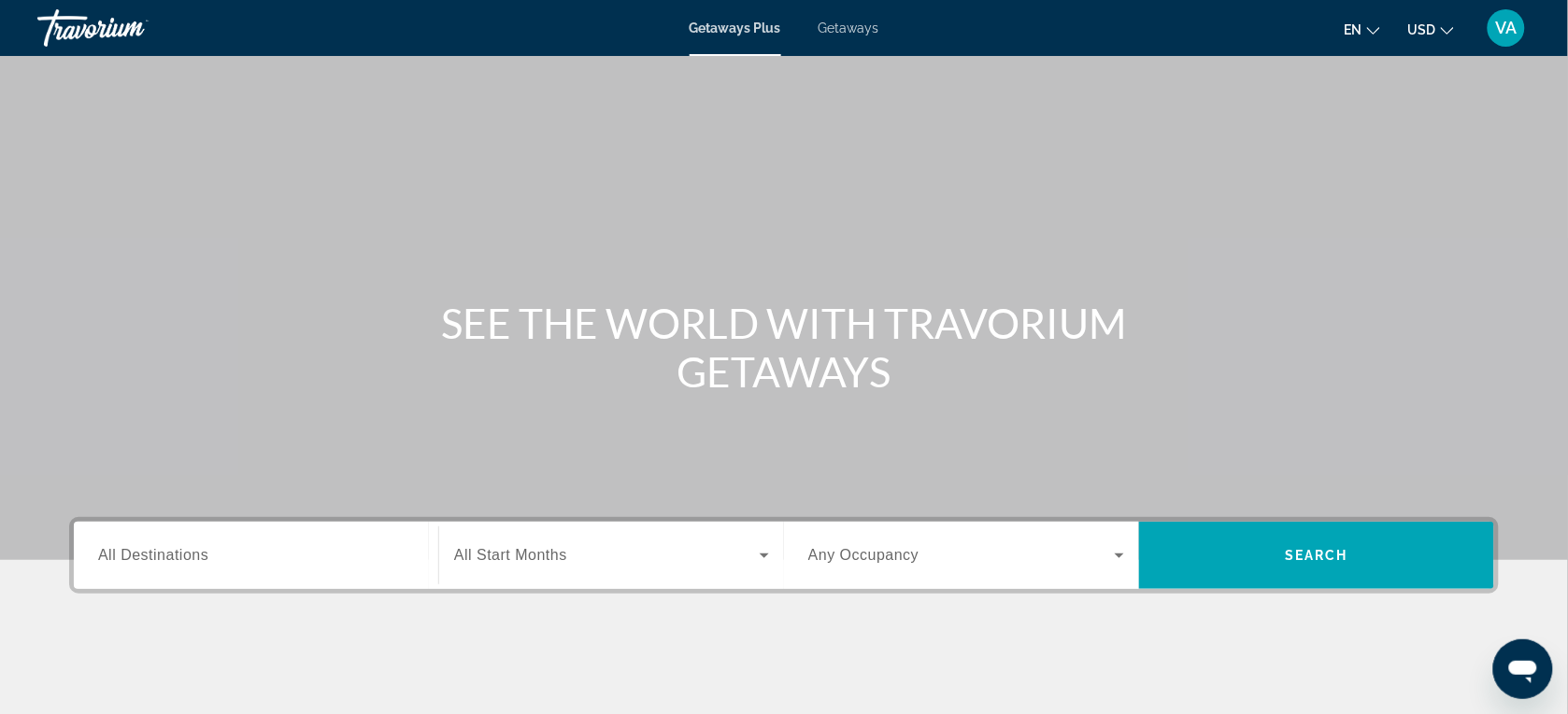
click at [851, 24] on span "Getaways" at bounding box center [849, 28] width 61 height 15
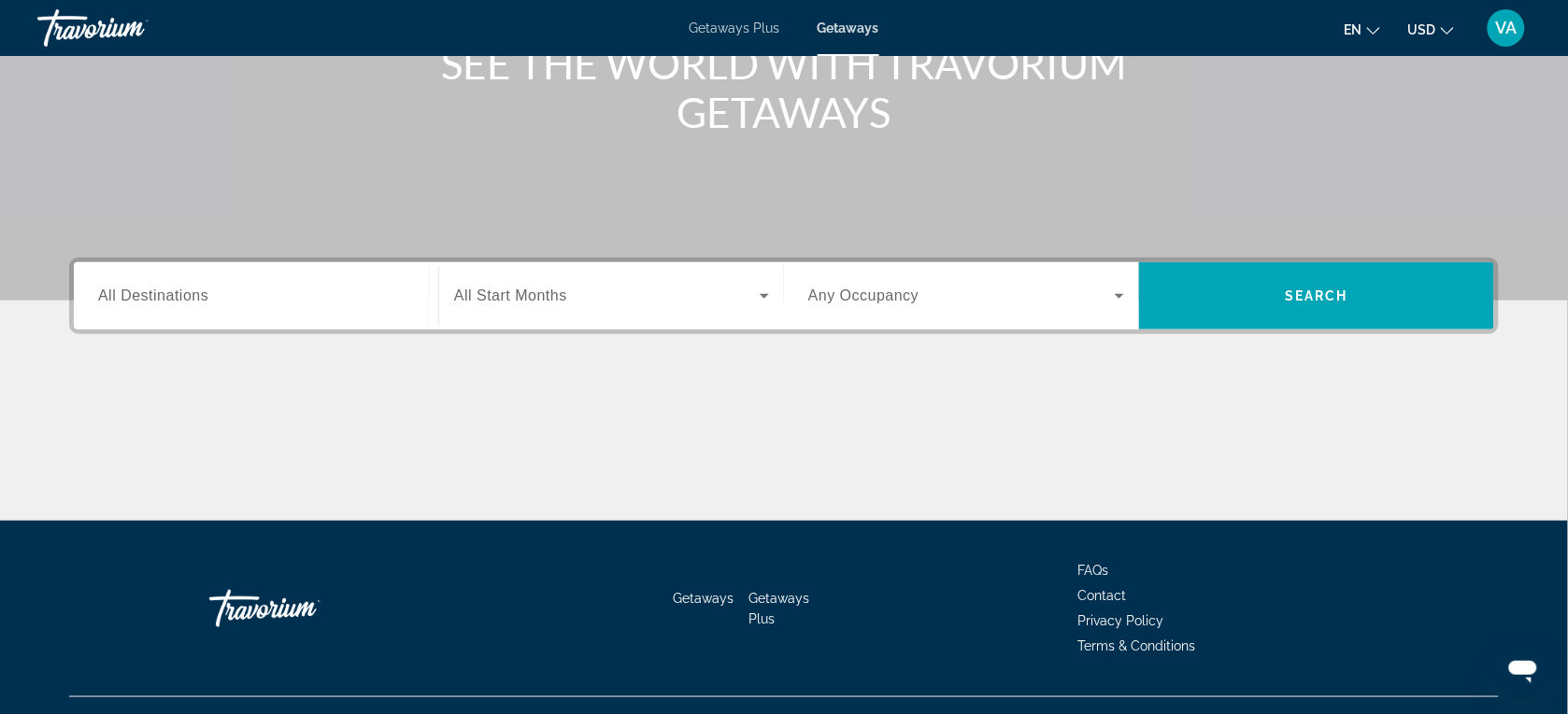
scroll to position [295, 0]
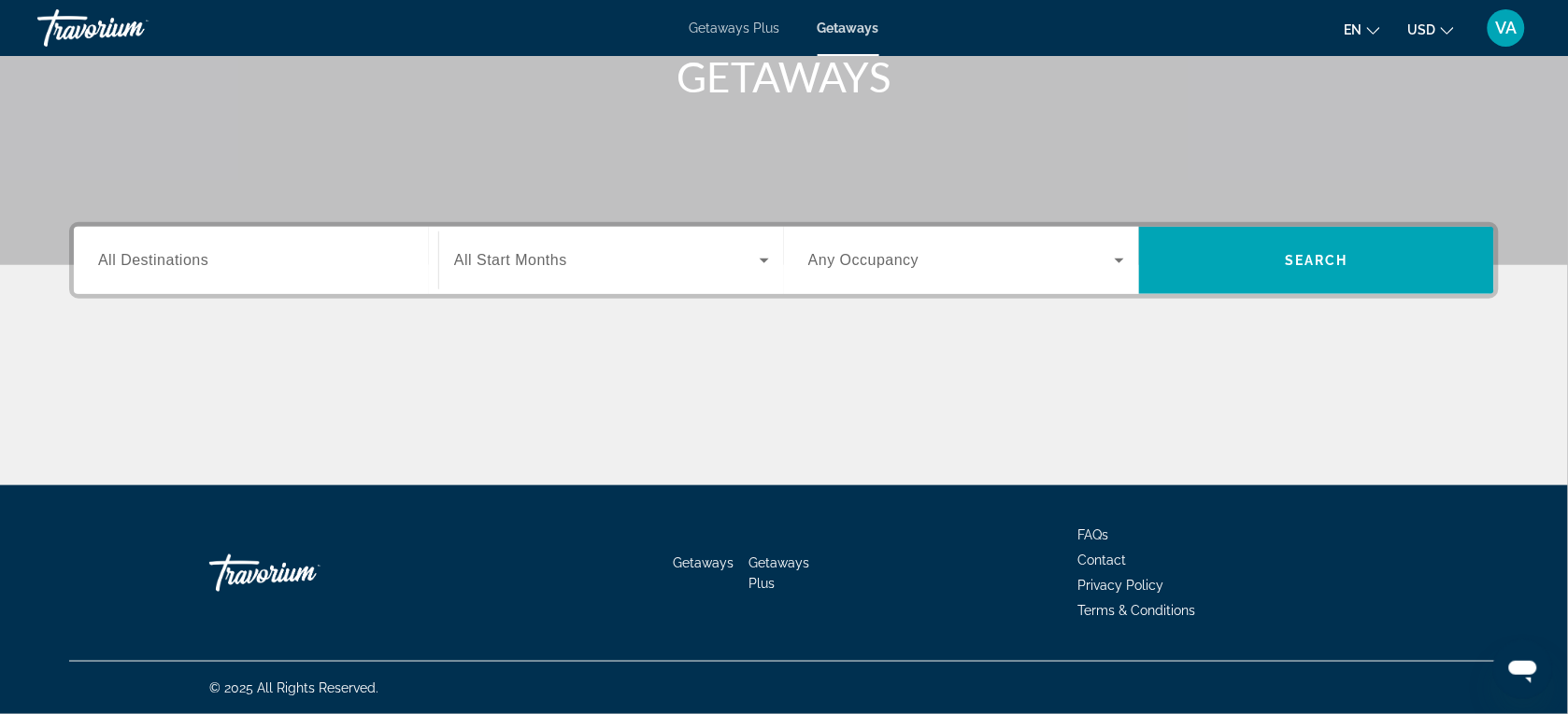
click at [288, 252] on input "Destination All Destinations" at bounding box center [256, 261] width 316 height 23
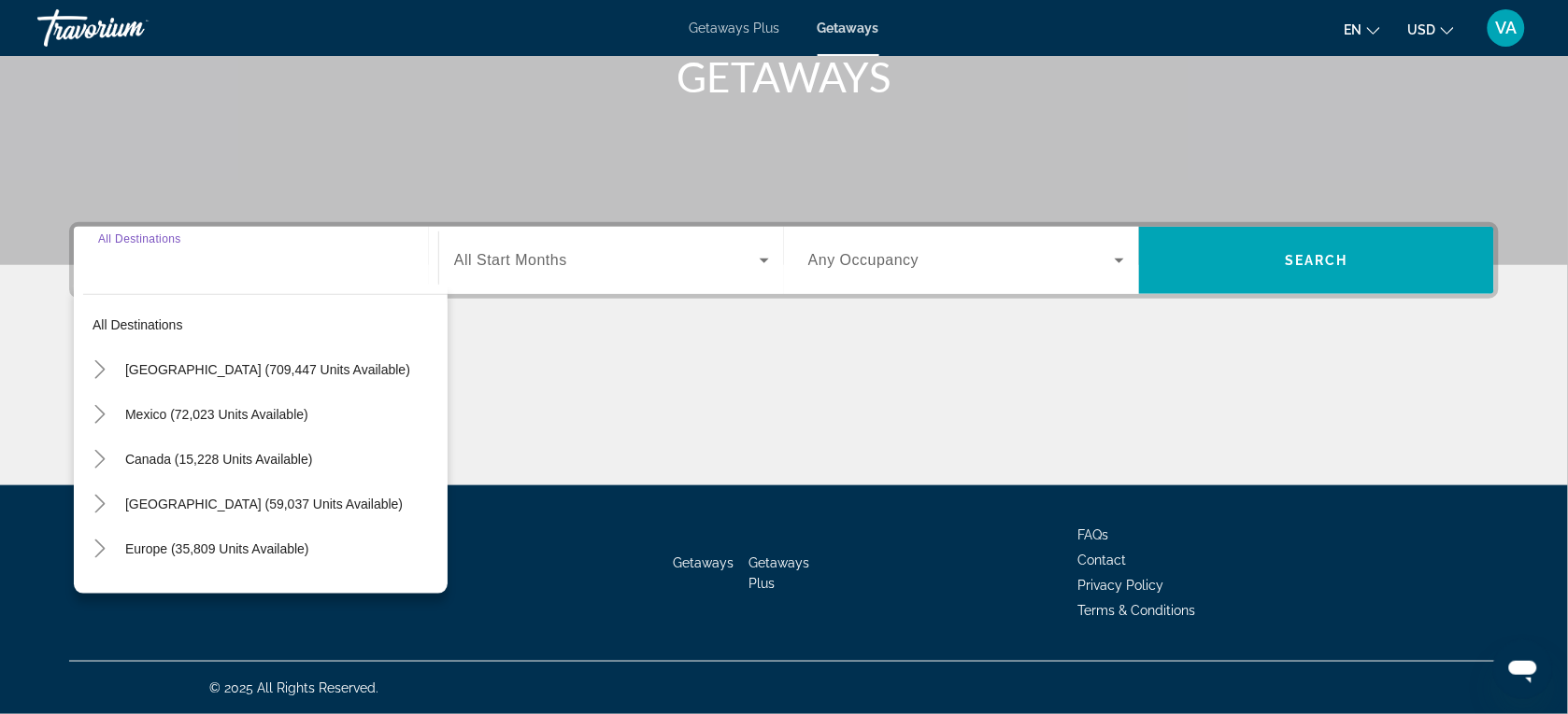
scroll to position [0, 0]
click at [759, 261] on icon "Search widget" at bounding box center [764, 260] width 23 height 23
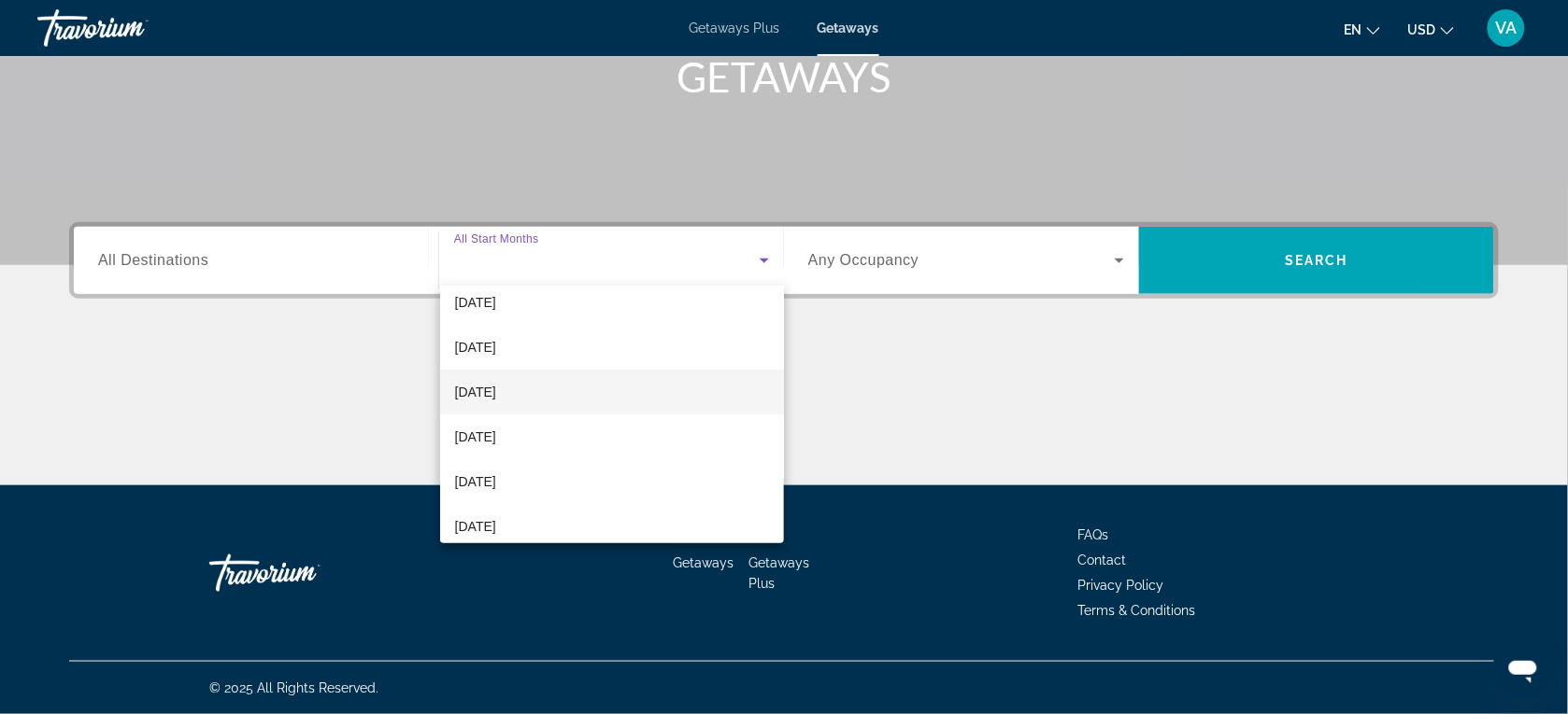
scroll to position [233, 0]
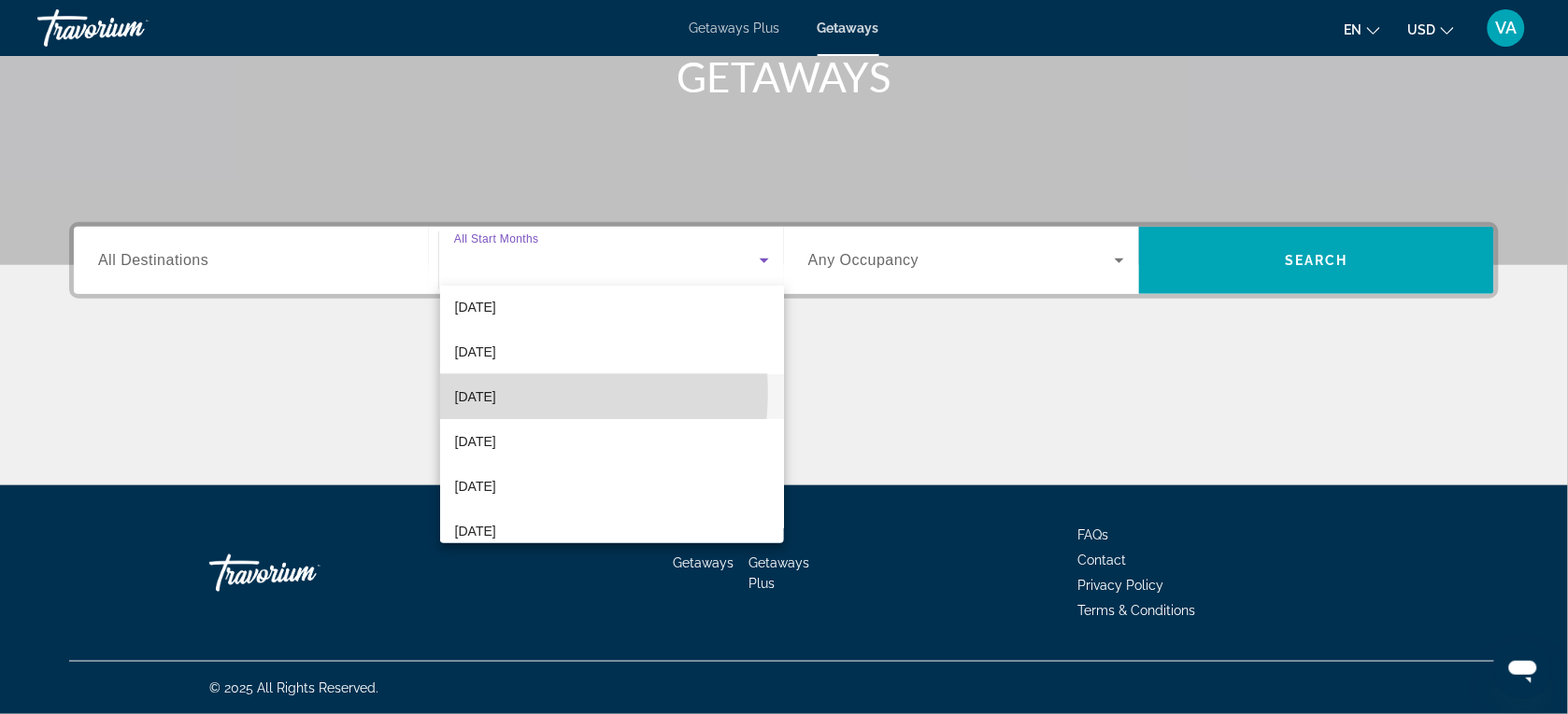
click at [496, 392] on span "[DATE]" at bounding box center [475, 396] width 41 height 23
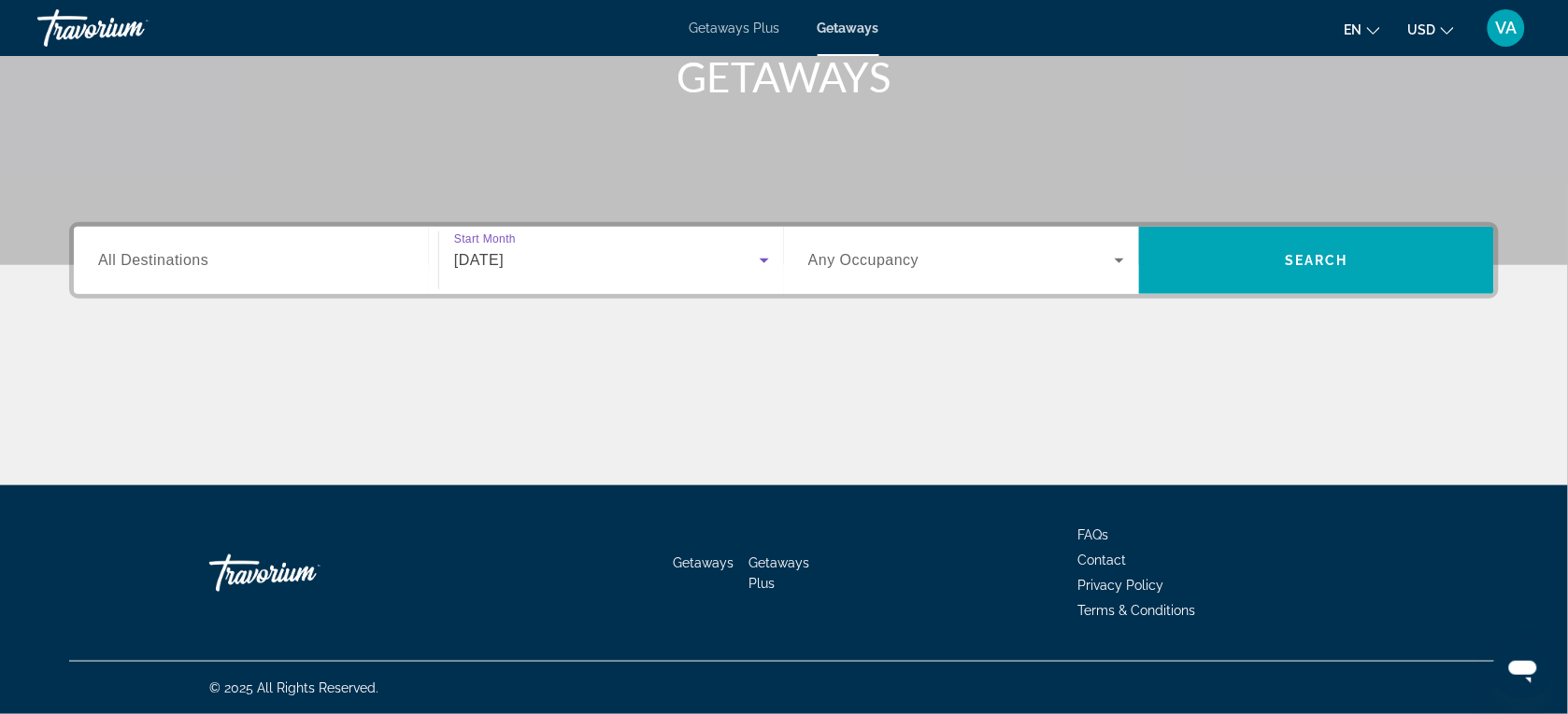
click at [175, 248] on div "Destination All Destinations" at bounding box center [256, 261] width 316 height 54
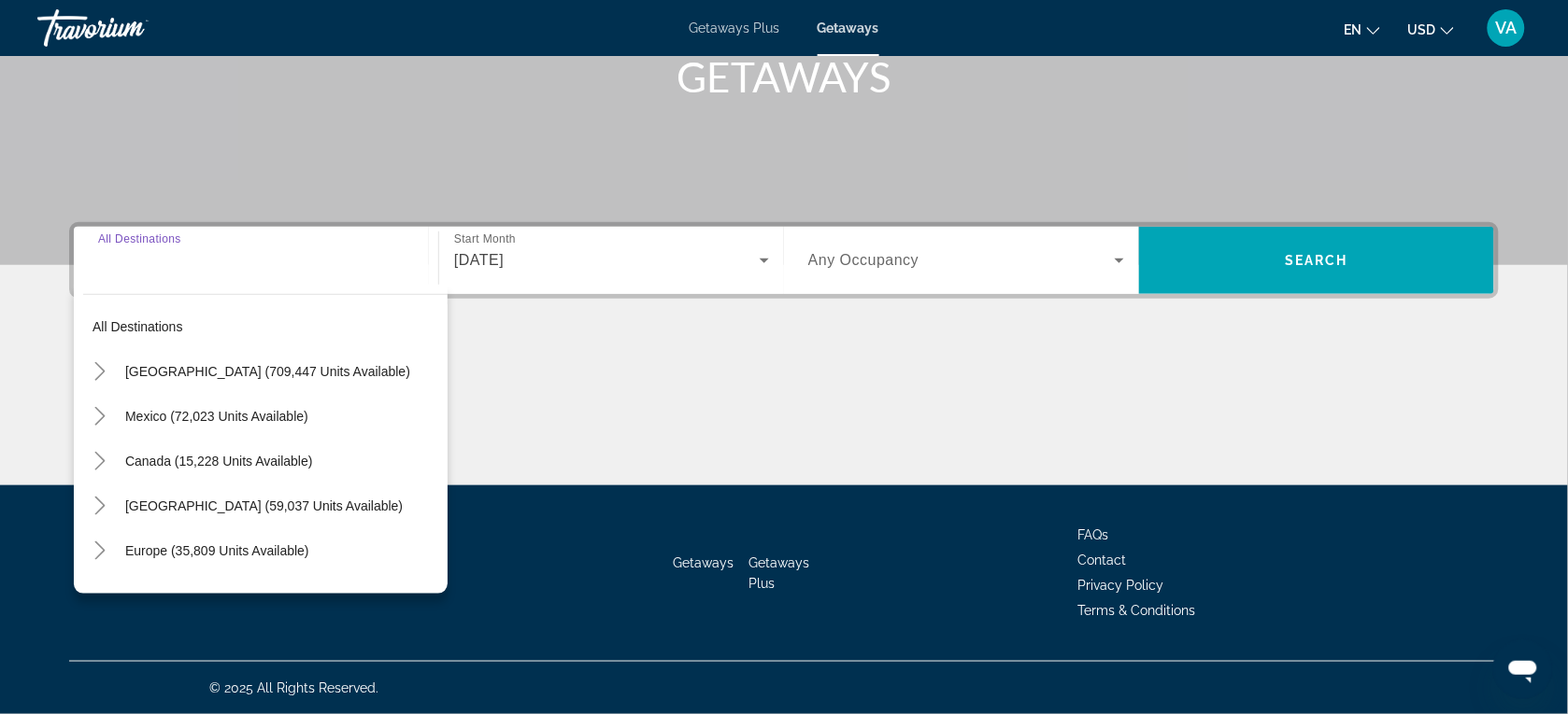
click at [152, 329] on span "All destinations" at bounding box center [137, 327] width 90 height 15
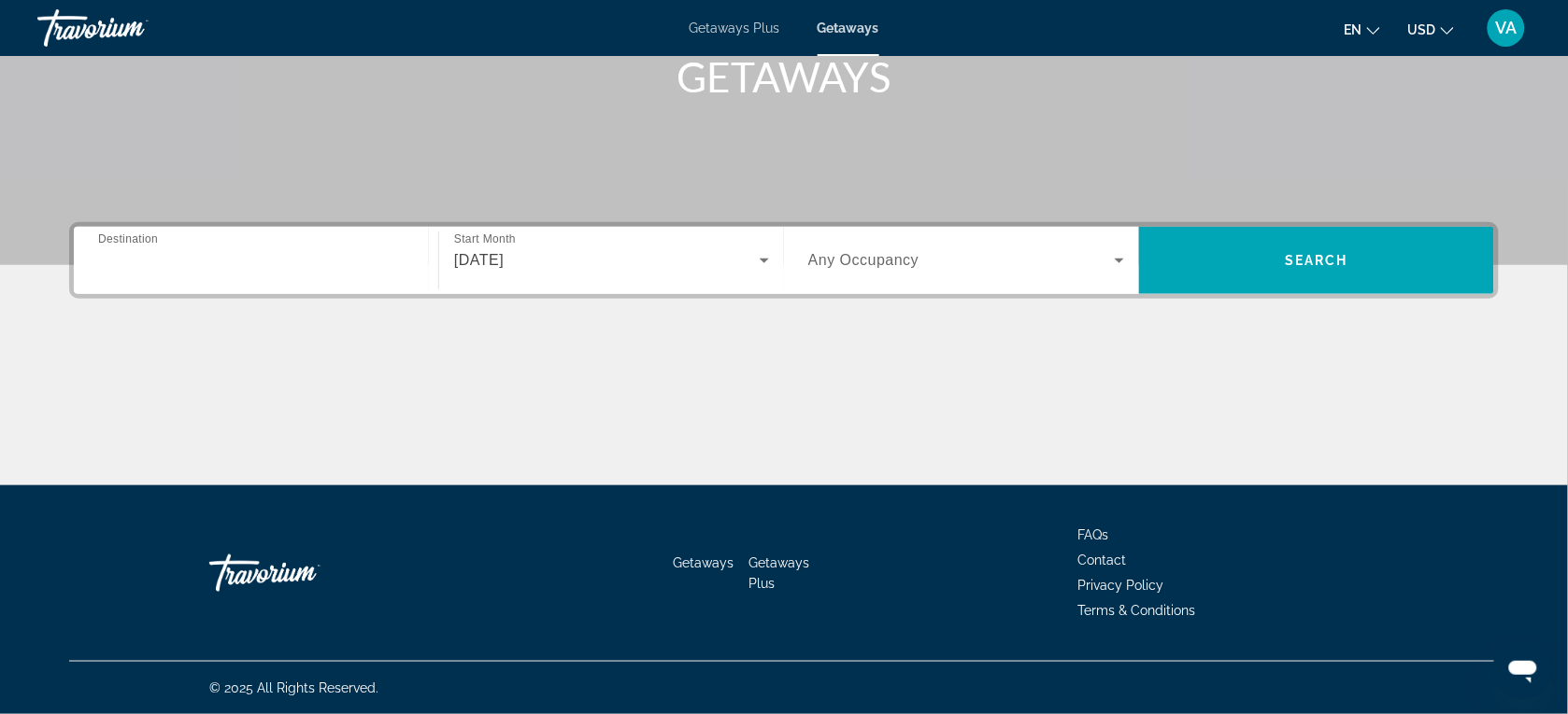
type input "**********"
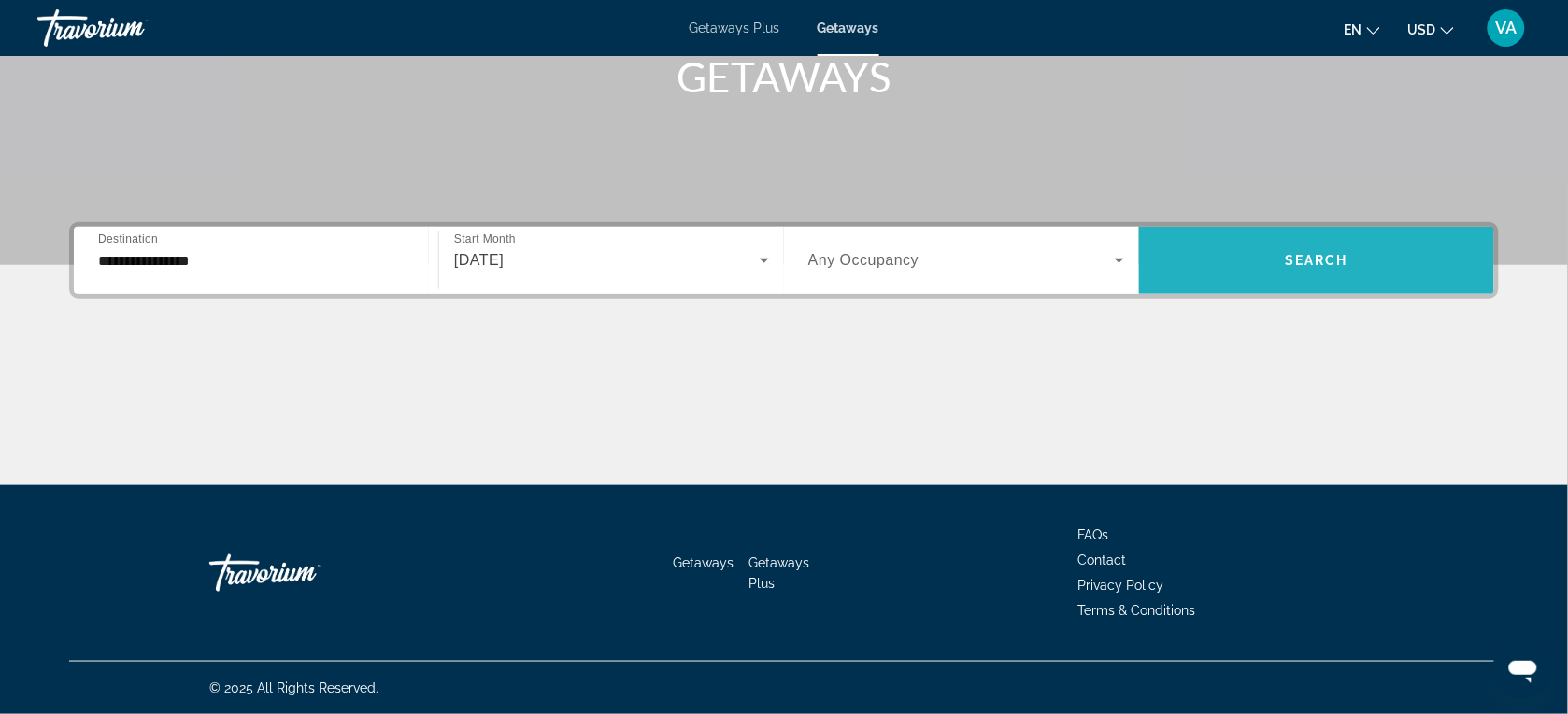
click at [1340, 271] on span "Search widget" at bounding box center [1316, 260] width 355 height 45
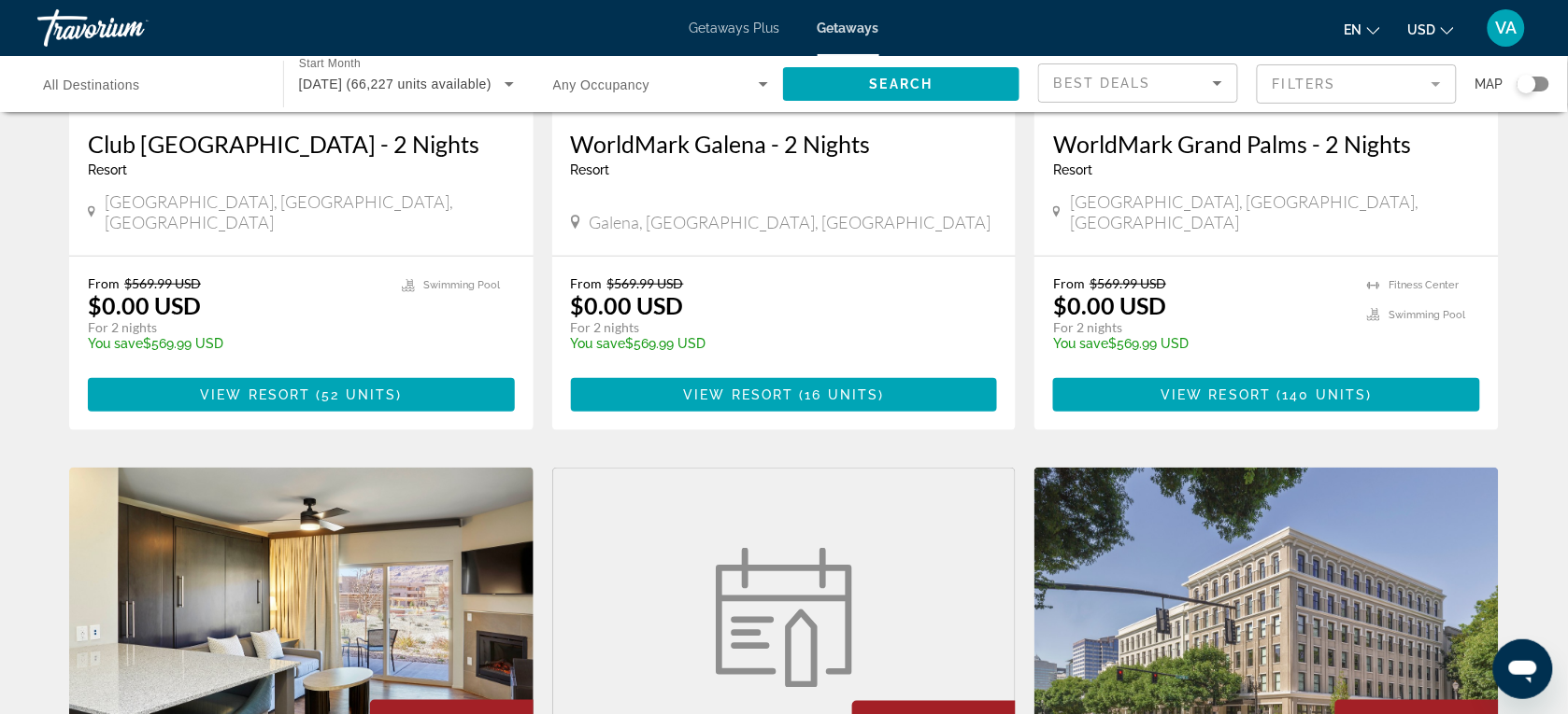
scroll to position [351, 0]
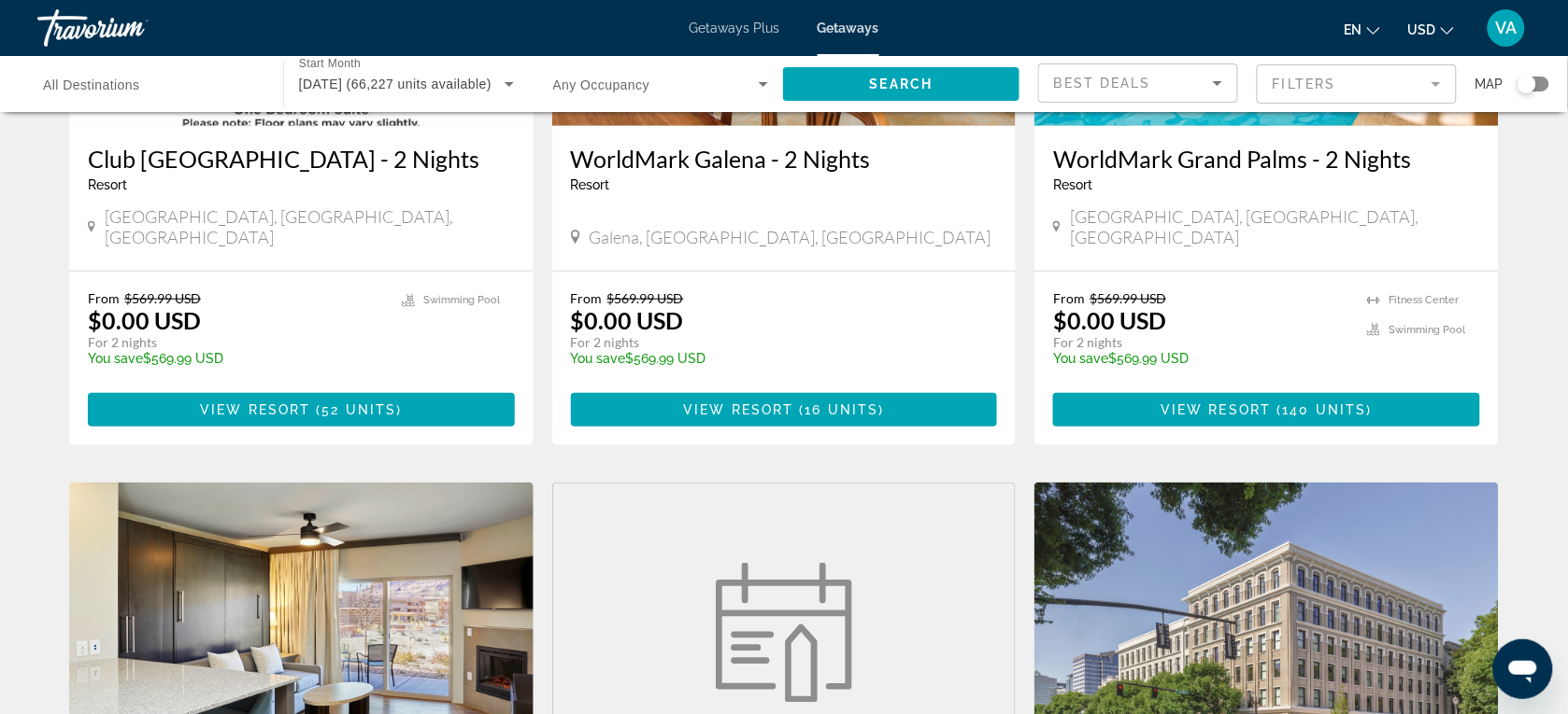
click at [1526, 85] on div "Search widget" at bounding box center [1526, 83] width 19 height 19
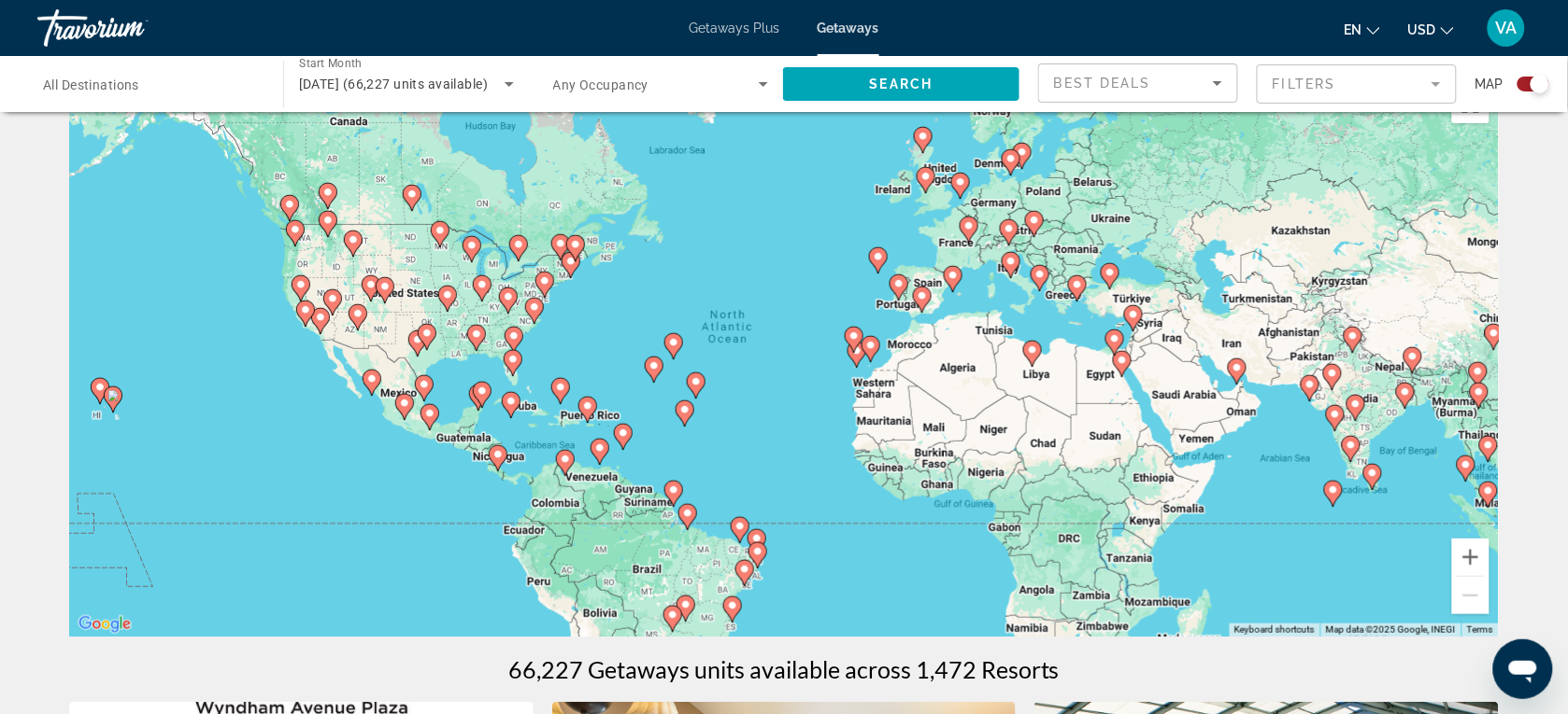
scroll to position [0, 0]
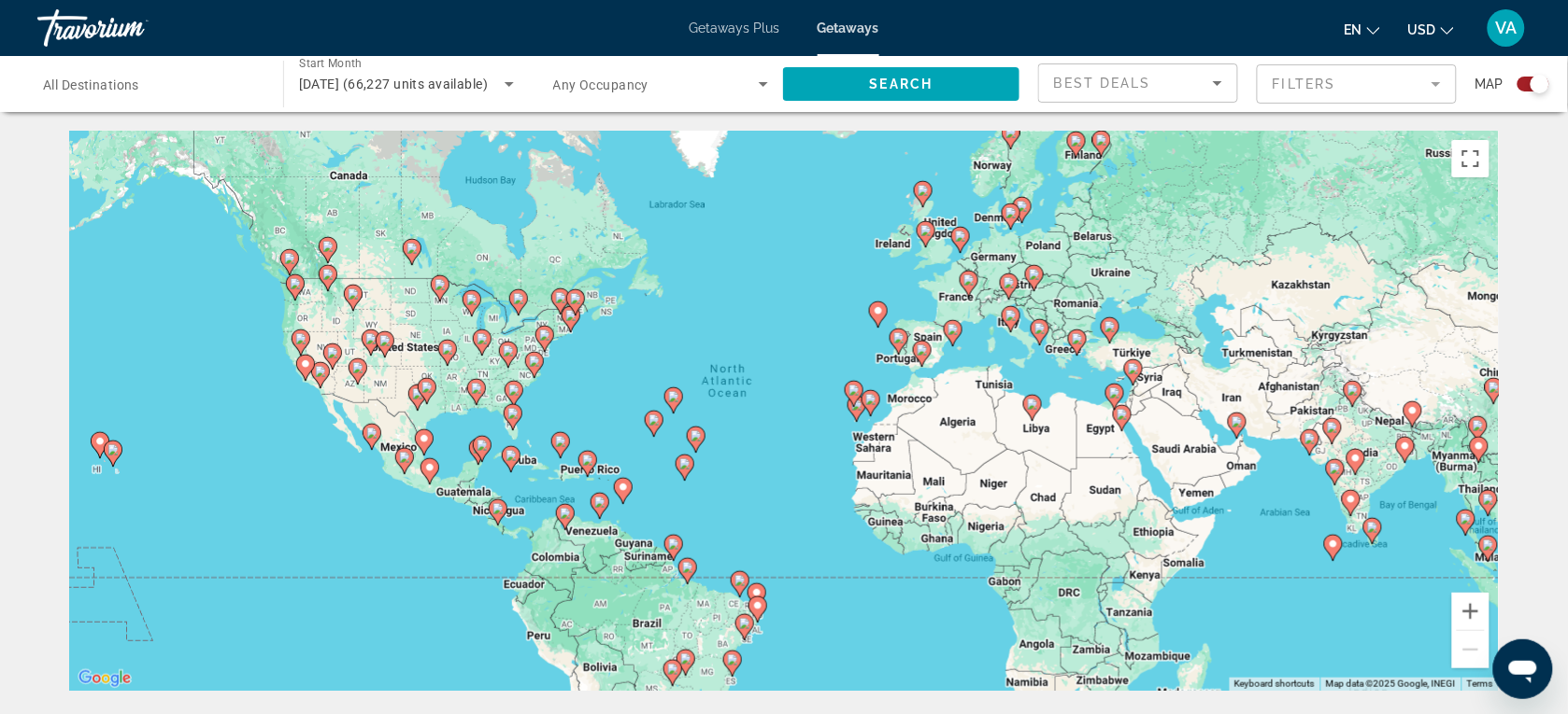
click at [674, 389] on icon "Main content" at bounding box center [674, 400] width 17 height 24
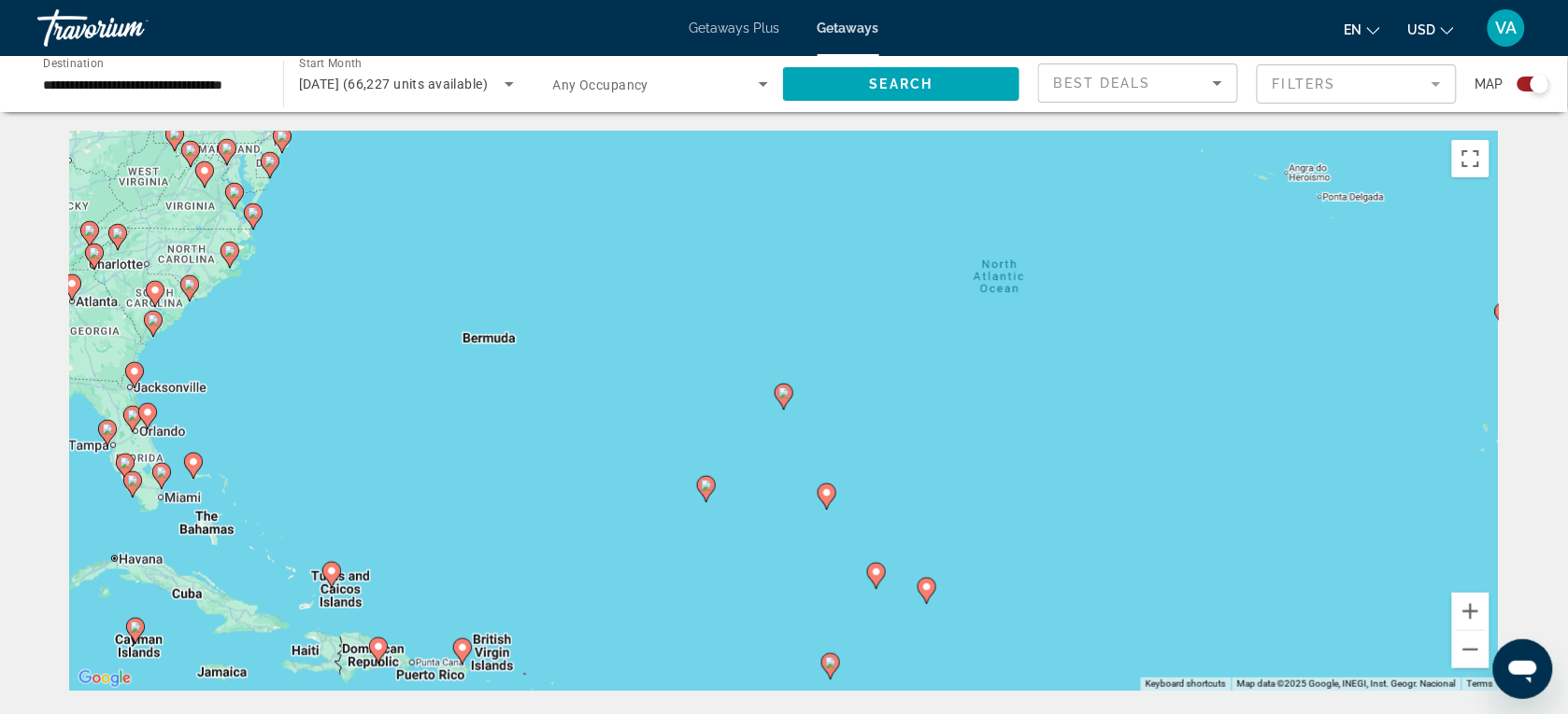
click at [333, 577] on icon "Main content" at bounding box center [331, 575] width 17 height 24
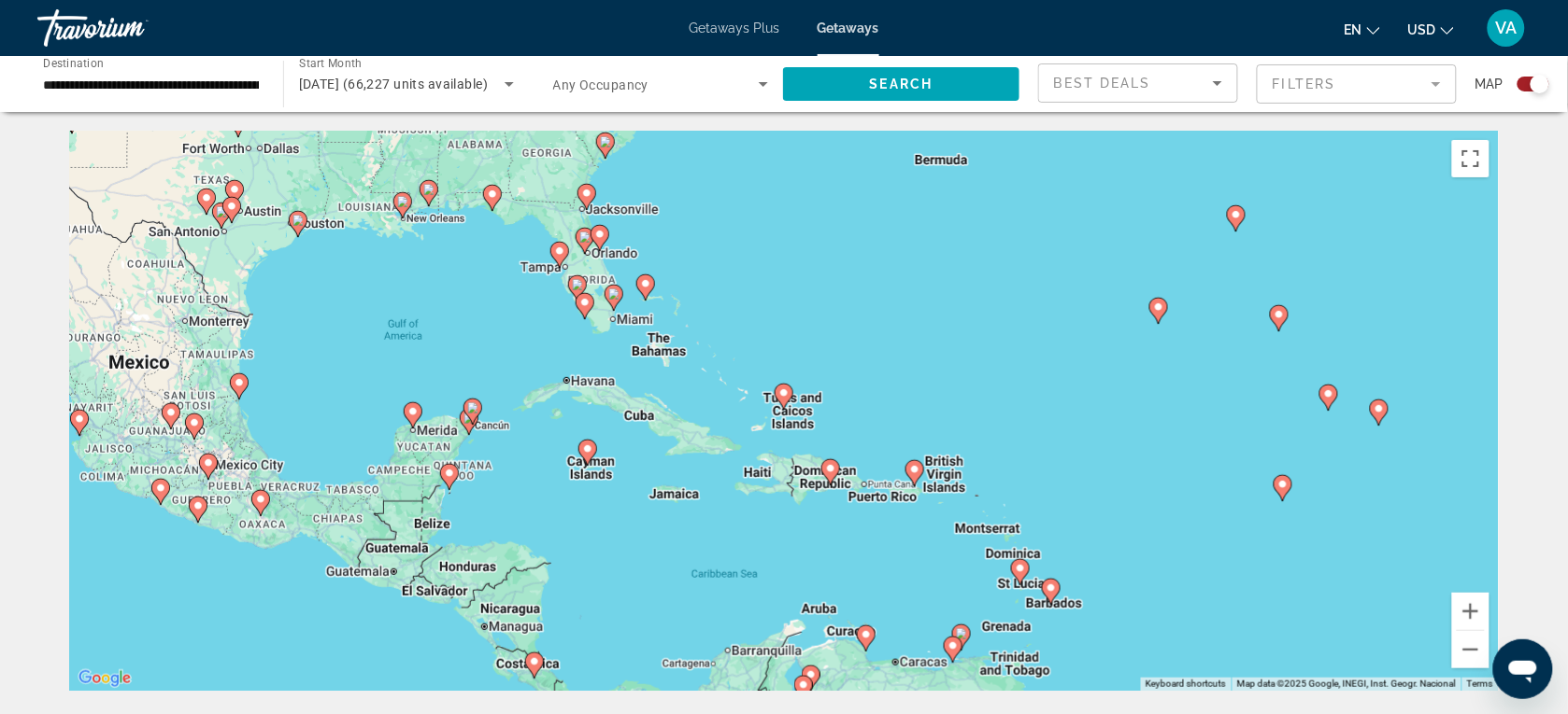
click at [783, 398] on image "Main content" at bounding box center [783, 392] width 11 height 11
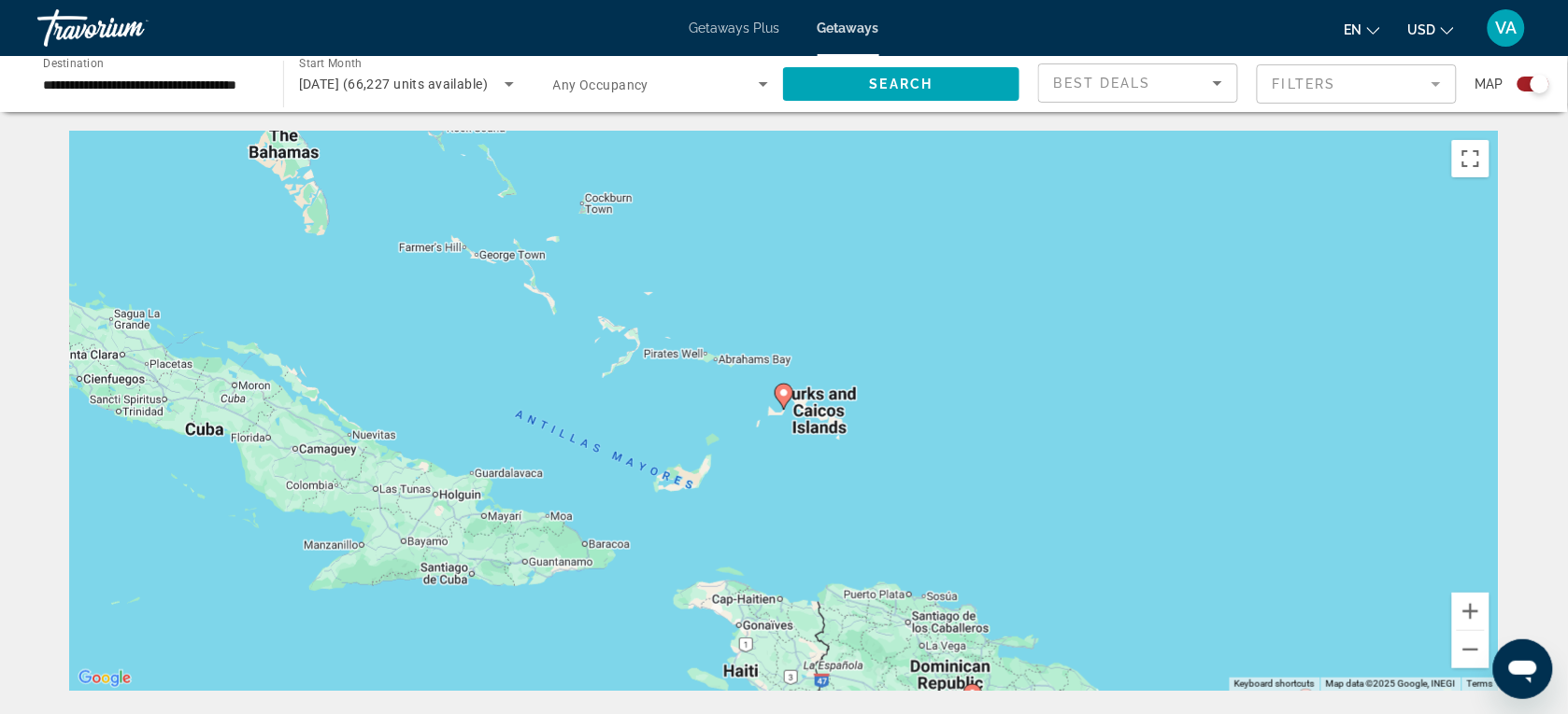
click at [783, 398] on image "Main content" at bounding box center [783, 392] width 11 height 11
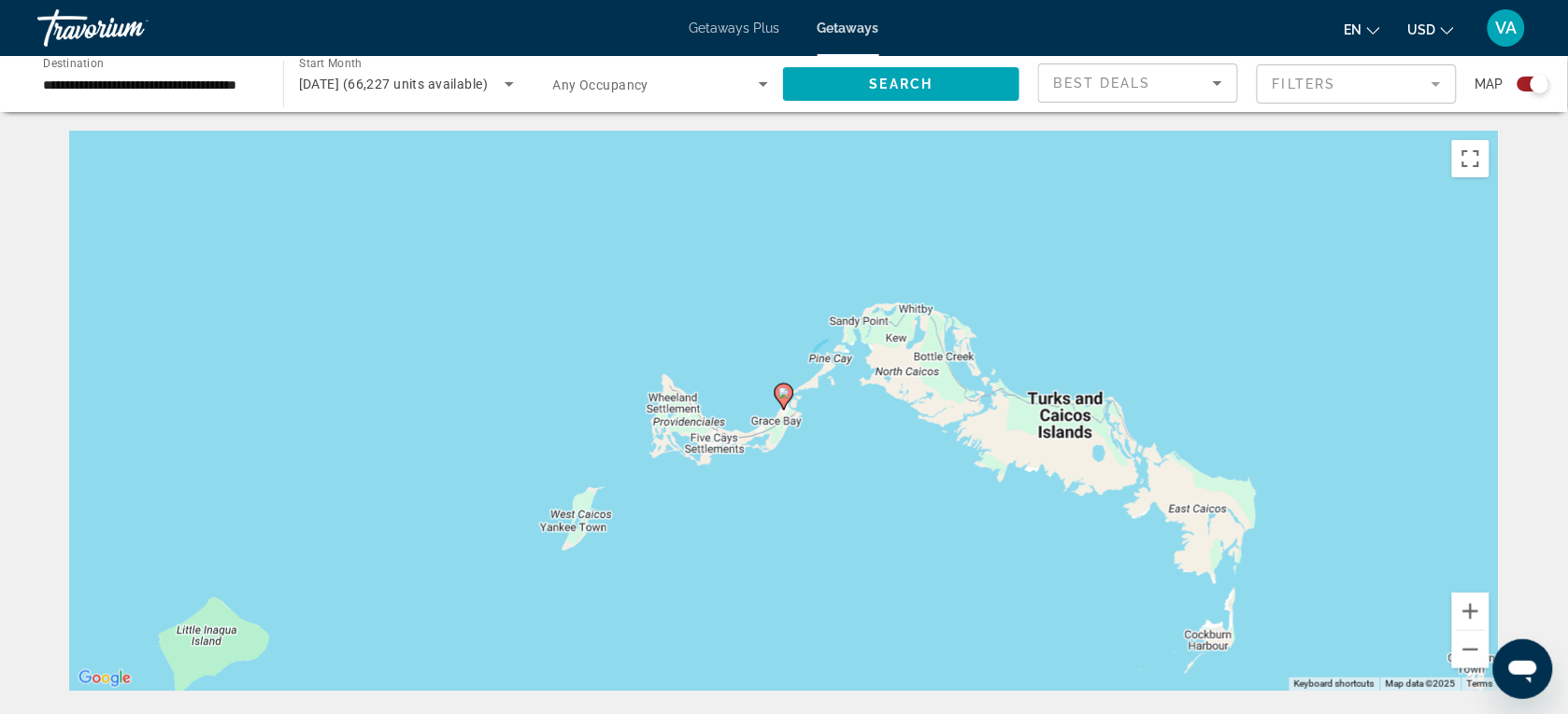
click at [783, 397] on image "Main content" at bounding box center [783, 392] width 11 height 11
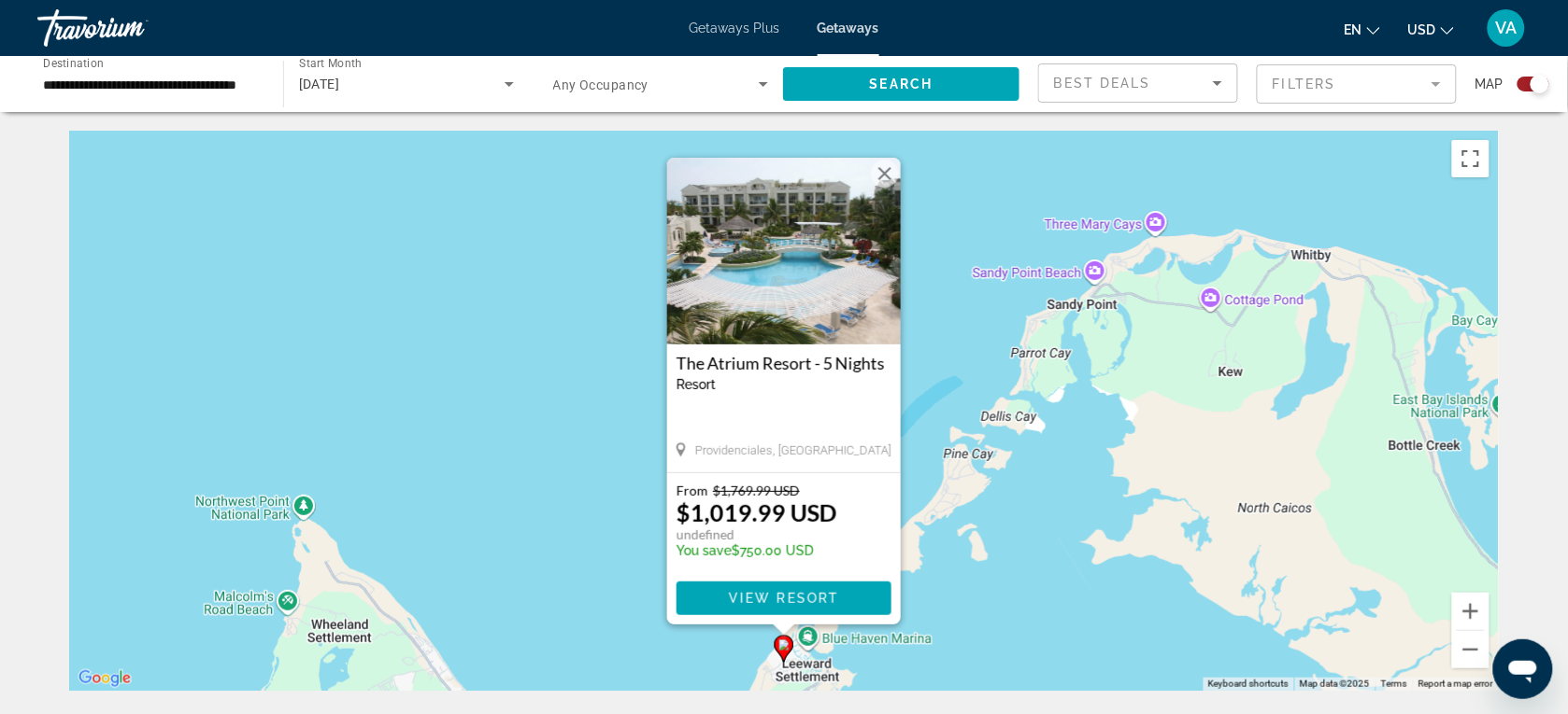
click at [884, 174] on button "Close" at bounding box center [884, 174] width 28 height 28
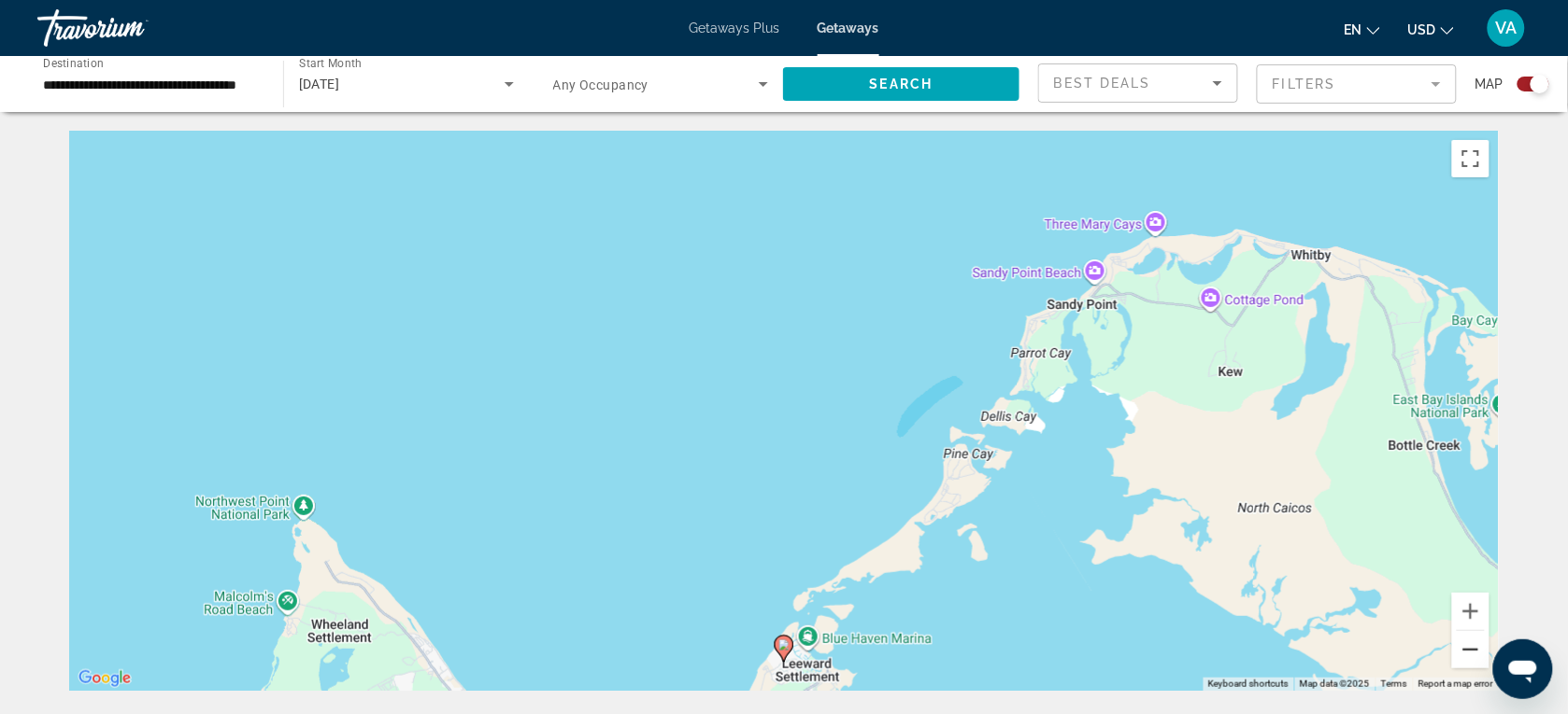
click at [1470, 641] on button "Zoom out" at bounding box center [1471, 650] width 38 height 38
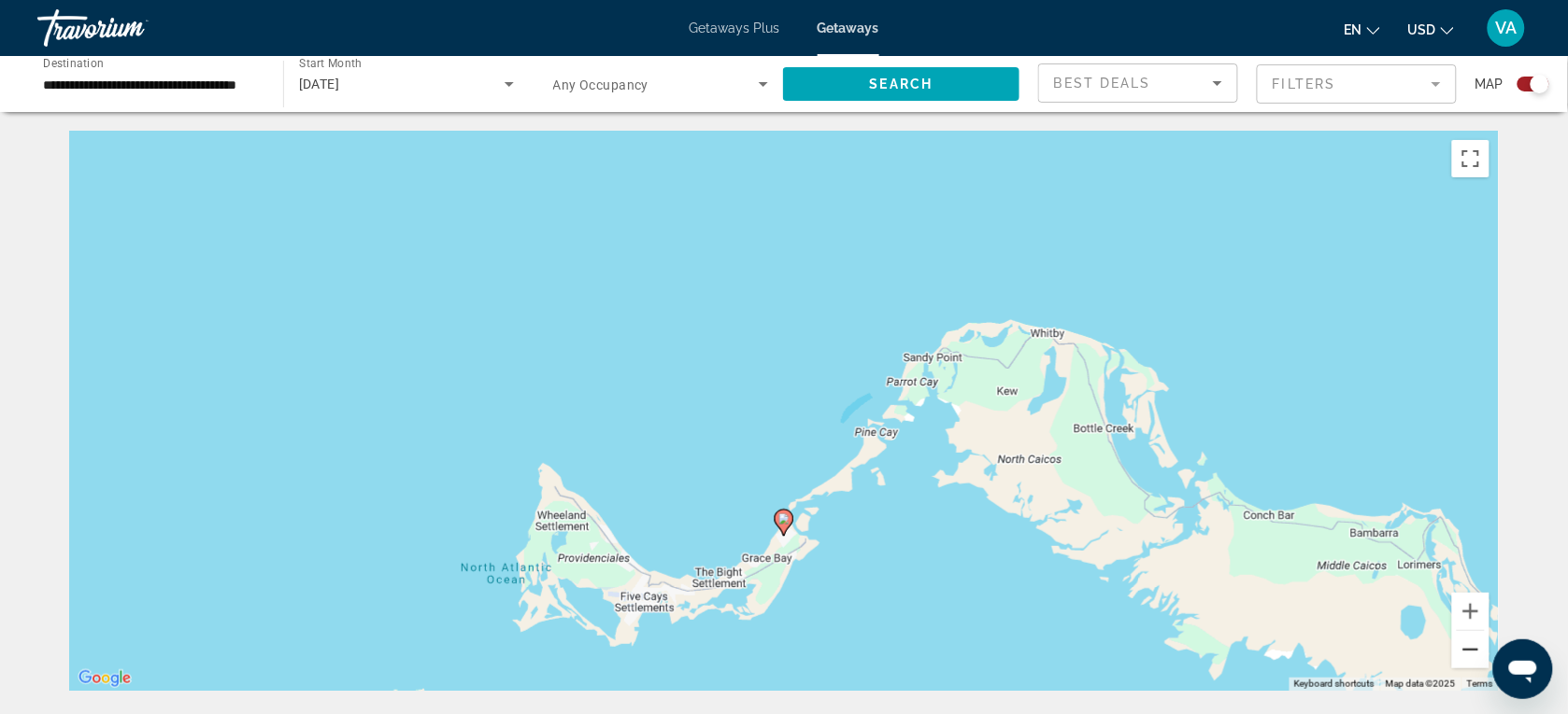
click at [1470, 642] on button "Zoom out" at bounding box center [1471, 650] width 38 height 38
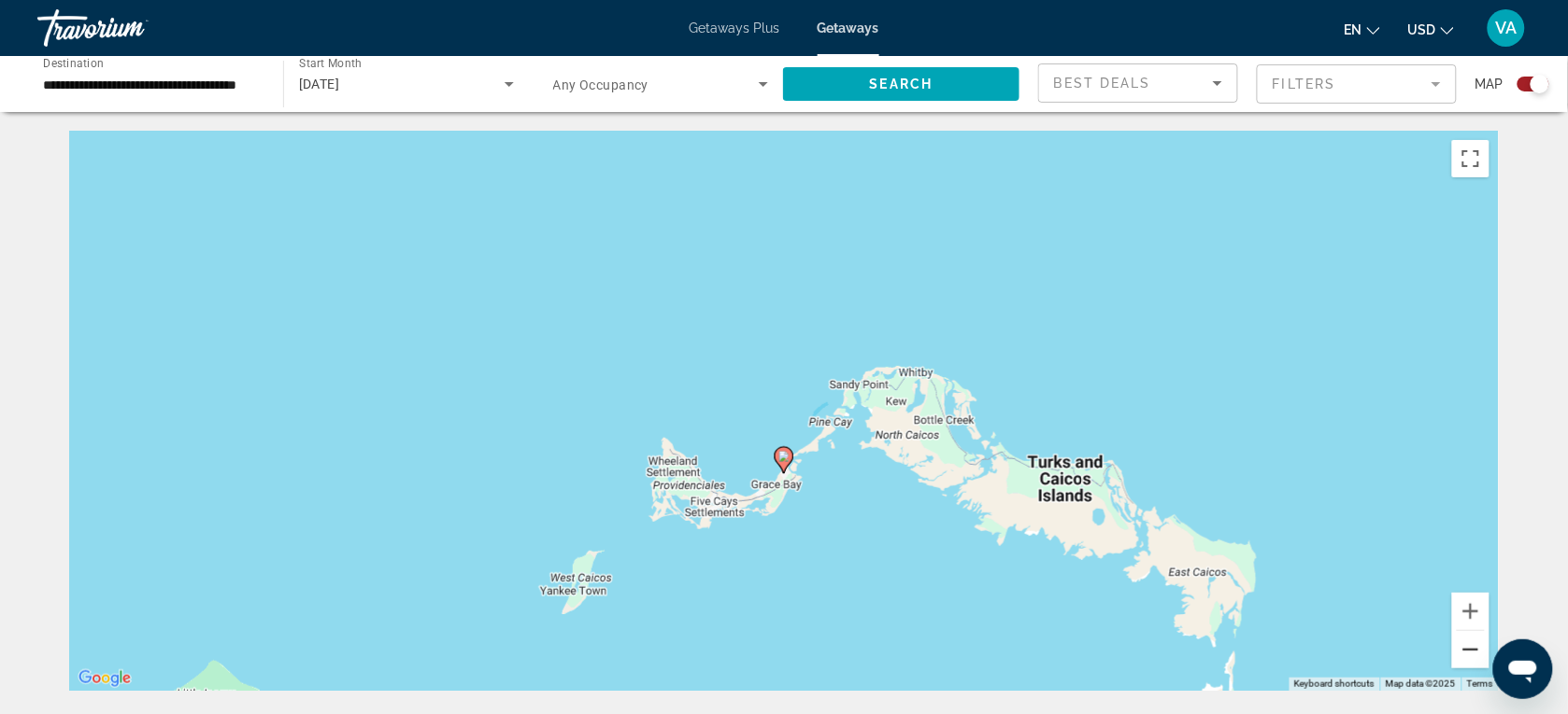
click at [1470, 642] on button "Zoom out" at bounding box center [1471, 650] width 38 height 38
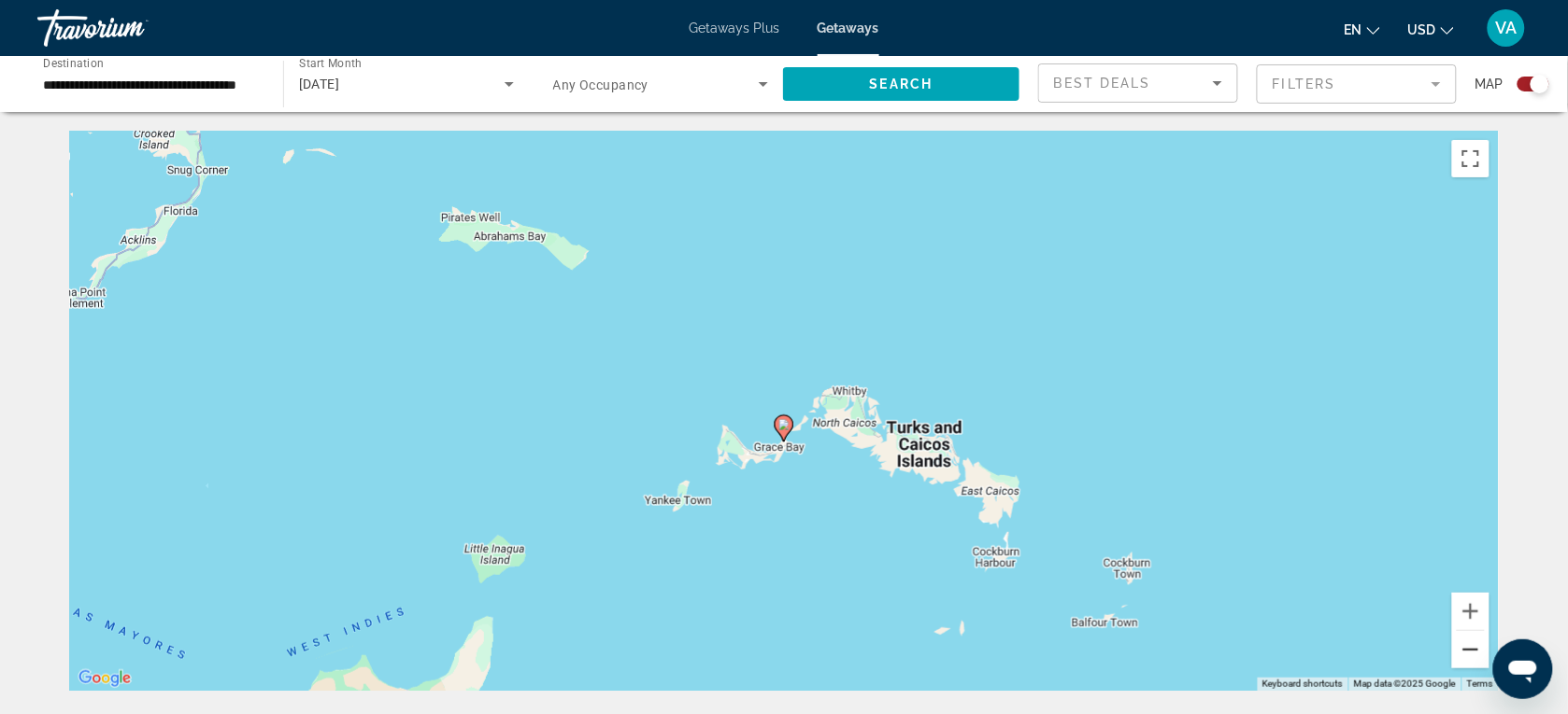
click at [1470, 642] on button "Zoom out" at bounding box center [1471, 650] width 38 height 38
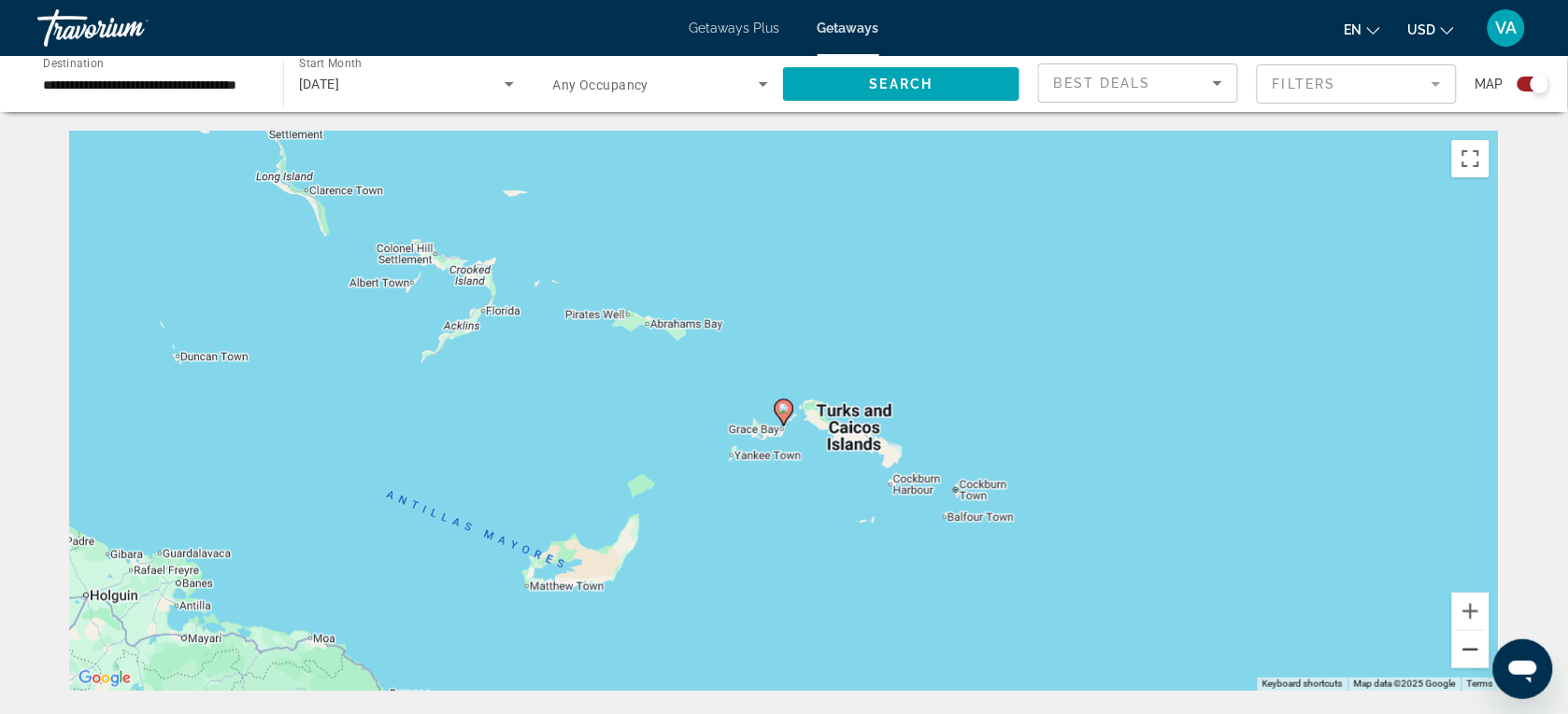
click at [1470, 642] on button "Zoom out" at bounding box center [1471, 650] width 38 height 38
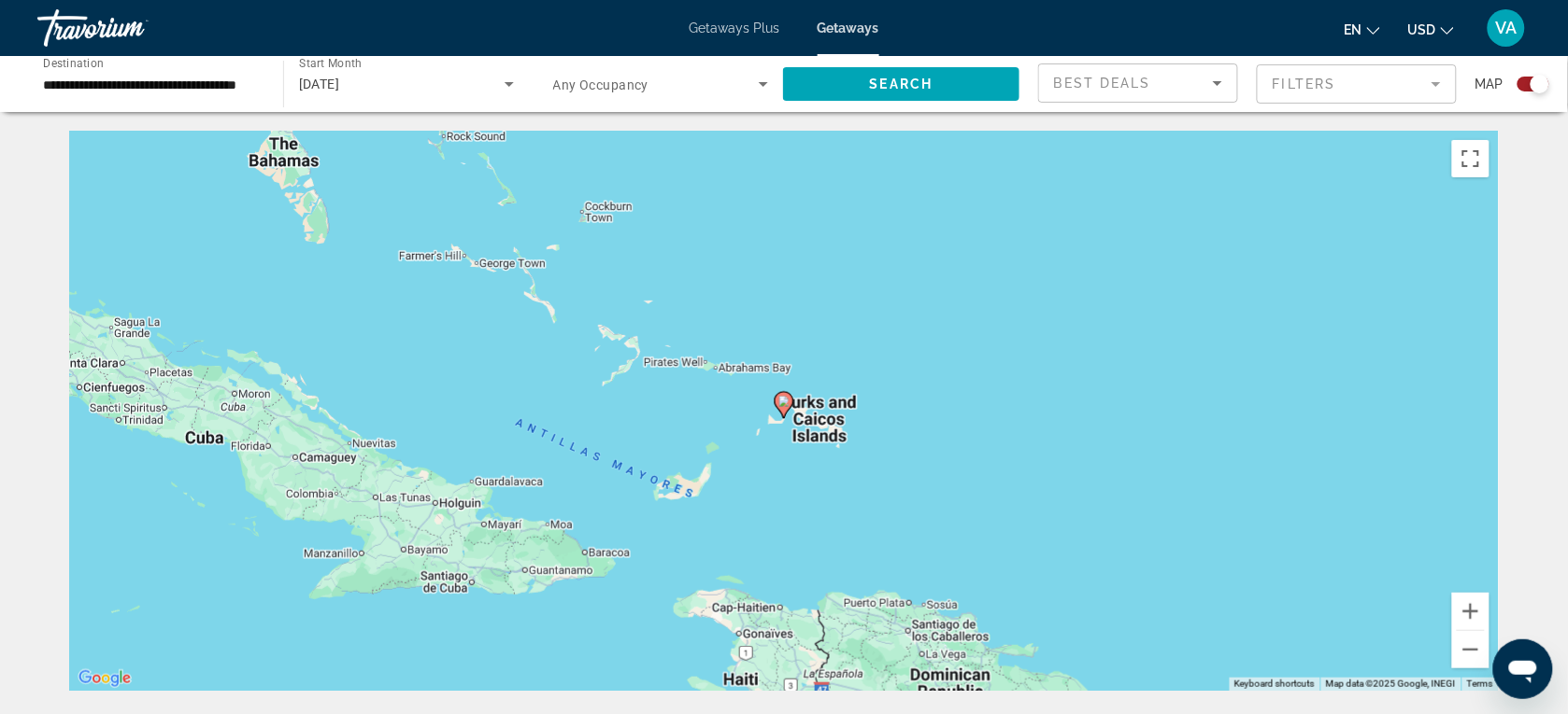
click at [201, 85] on input "**********" at bounding box center [150, 84] width 216 height 23
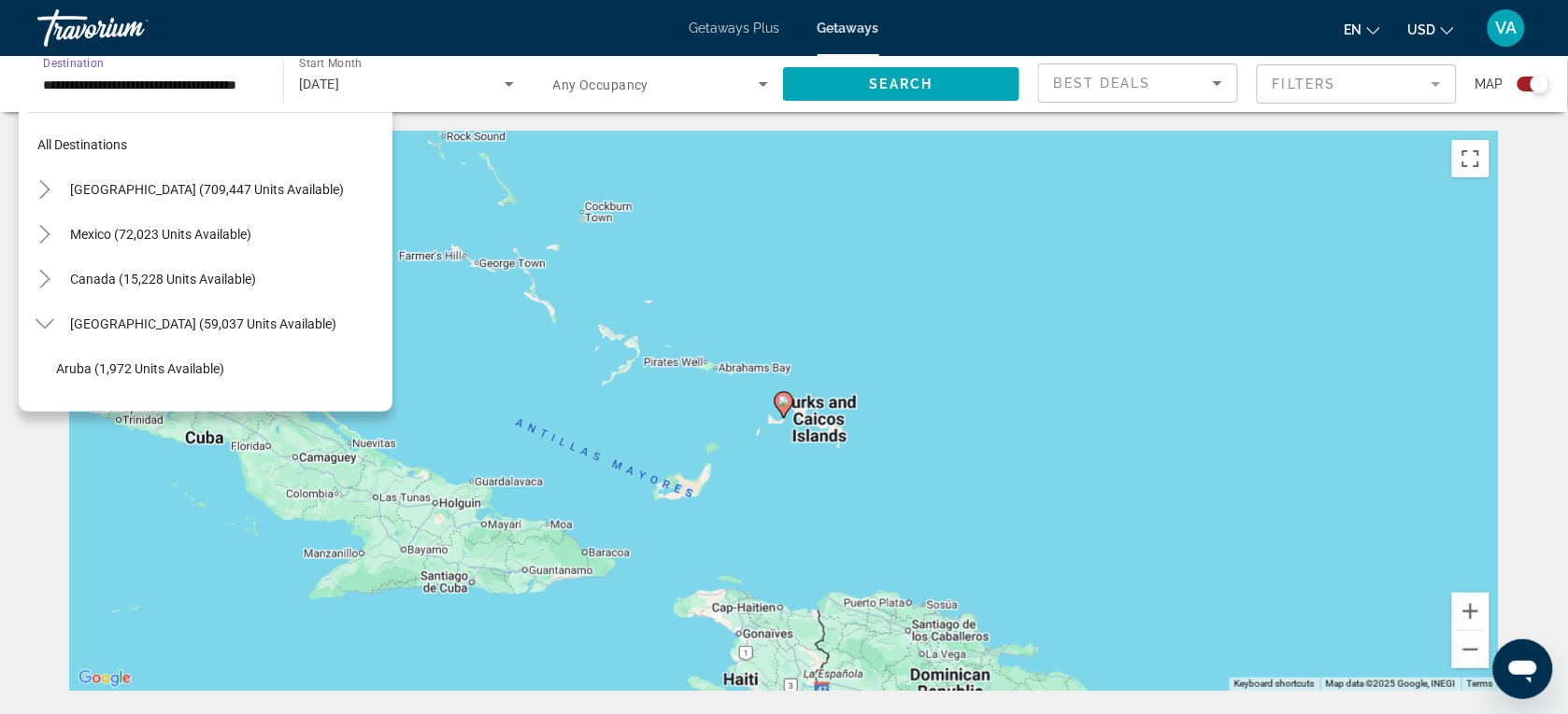
scroll to position [649, 0]
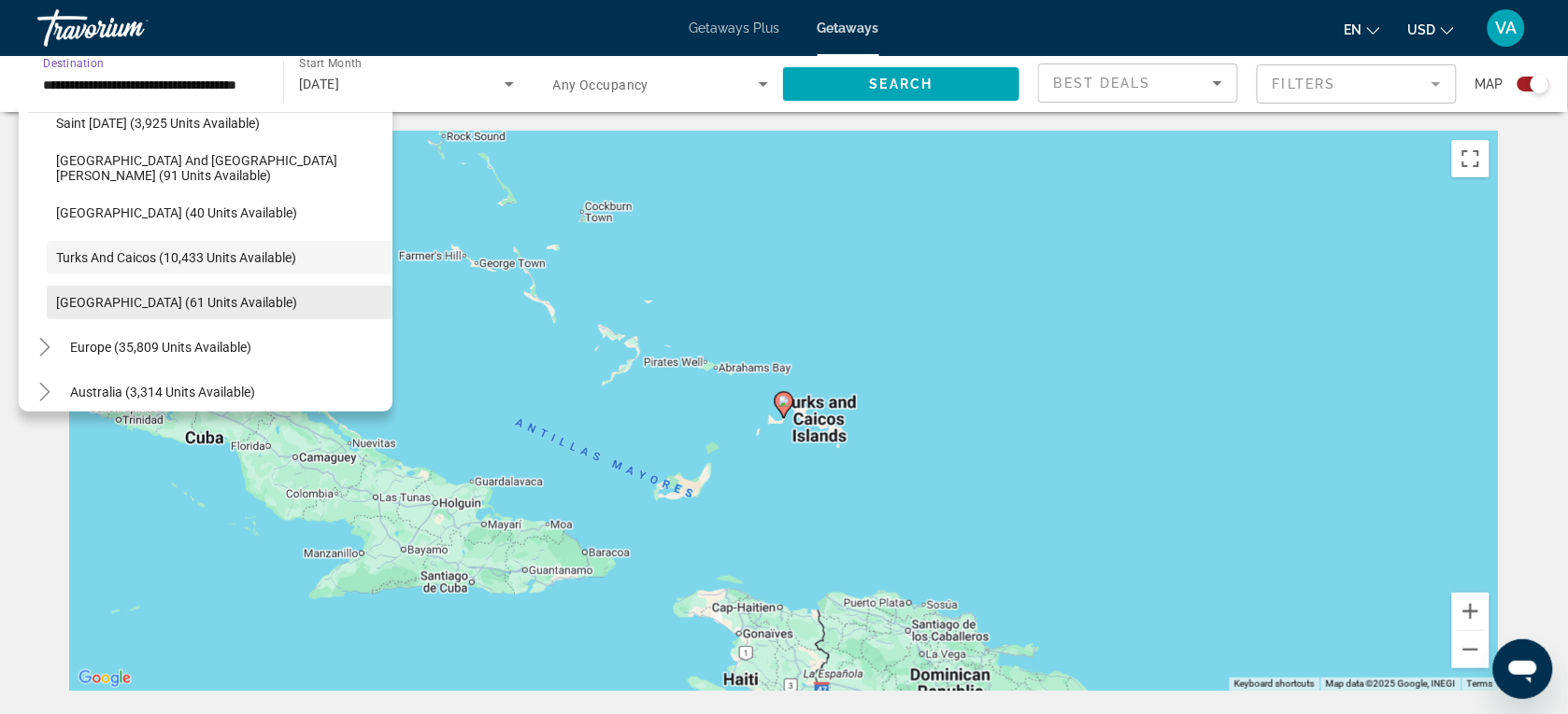
click at [202, 308] on span "[GEOGRAPHIC_DATA] (61 units available)" at bounding box center [176, 302] width 241 height 15
type input "**********"
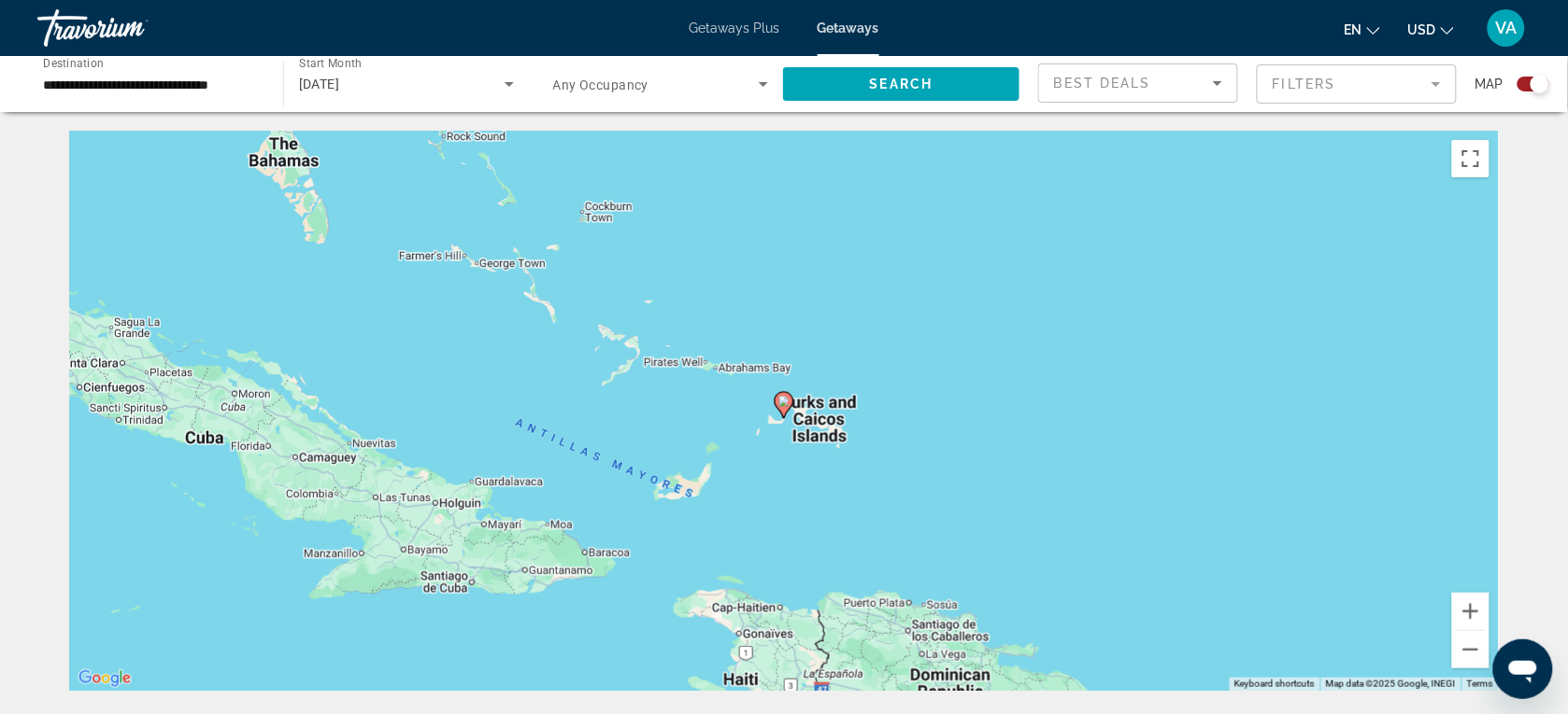
click at [294, 171] on div "To activate drag with keyboard, press Alt + Enter. Once in keyboard drag state,…" at bounding box center [784, 411] width 1430 height 560
